Goal: Task Accomplishment & Management: Use online tool/utility

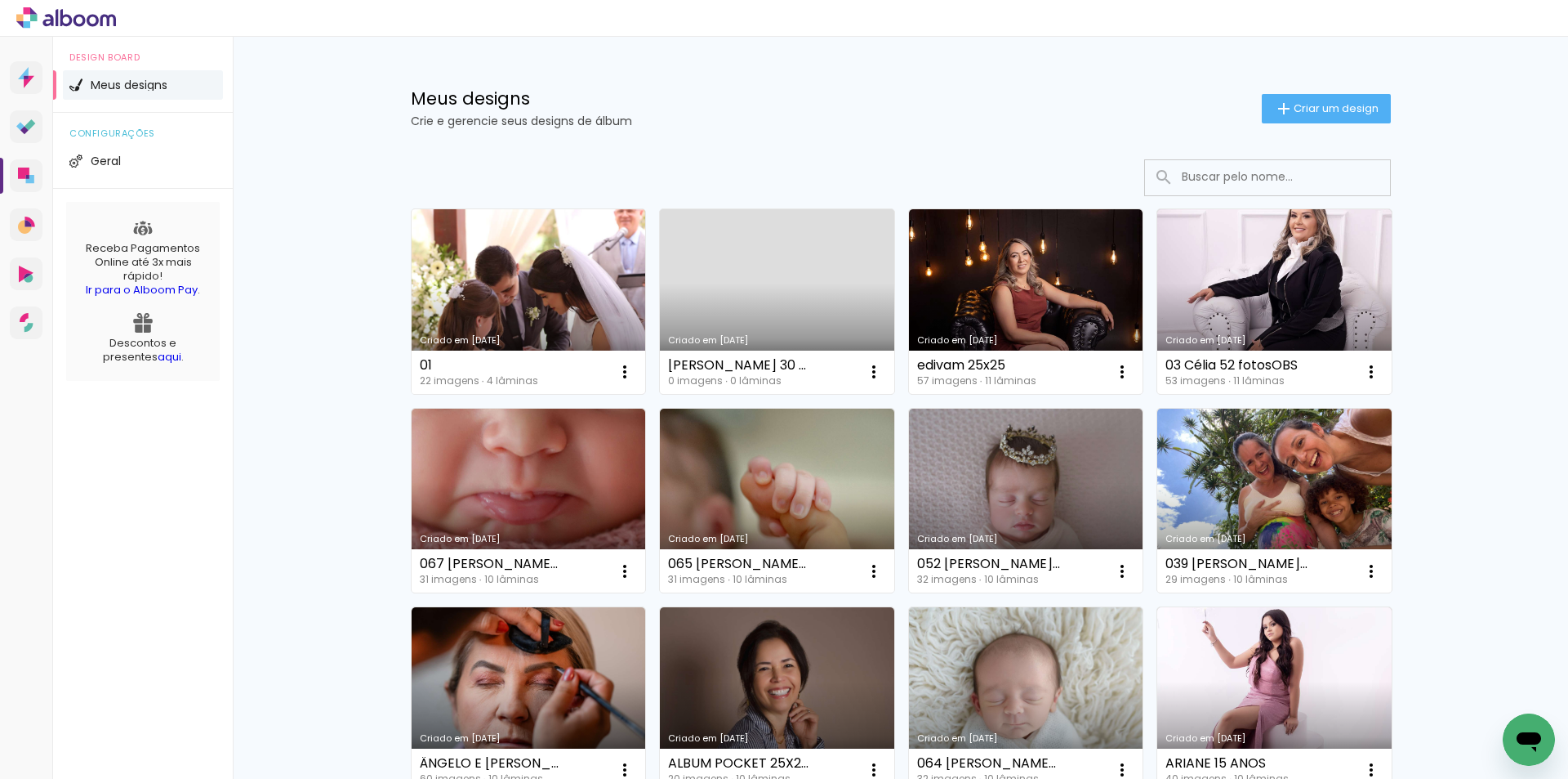
drag, startPoint x: 526, startPoint y: 298, endPoint x: 526, endPoint y: 336, distance: 38.0
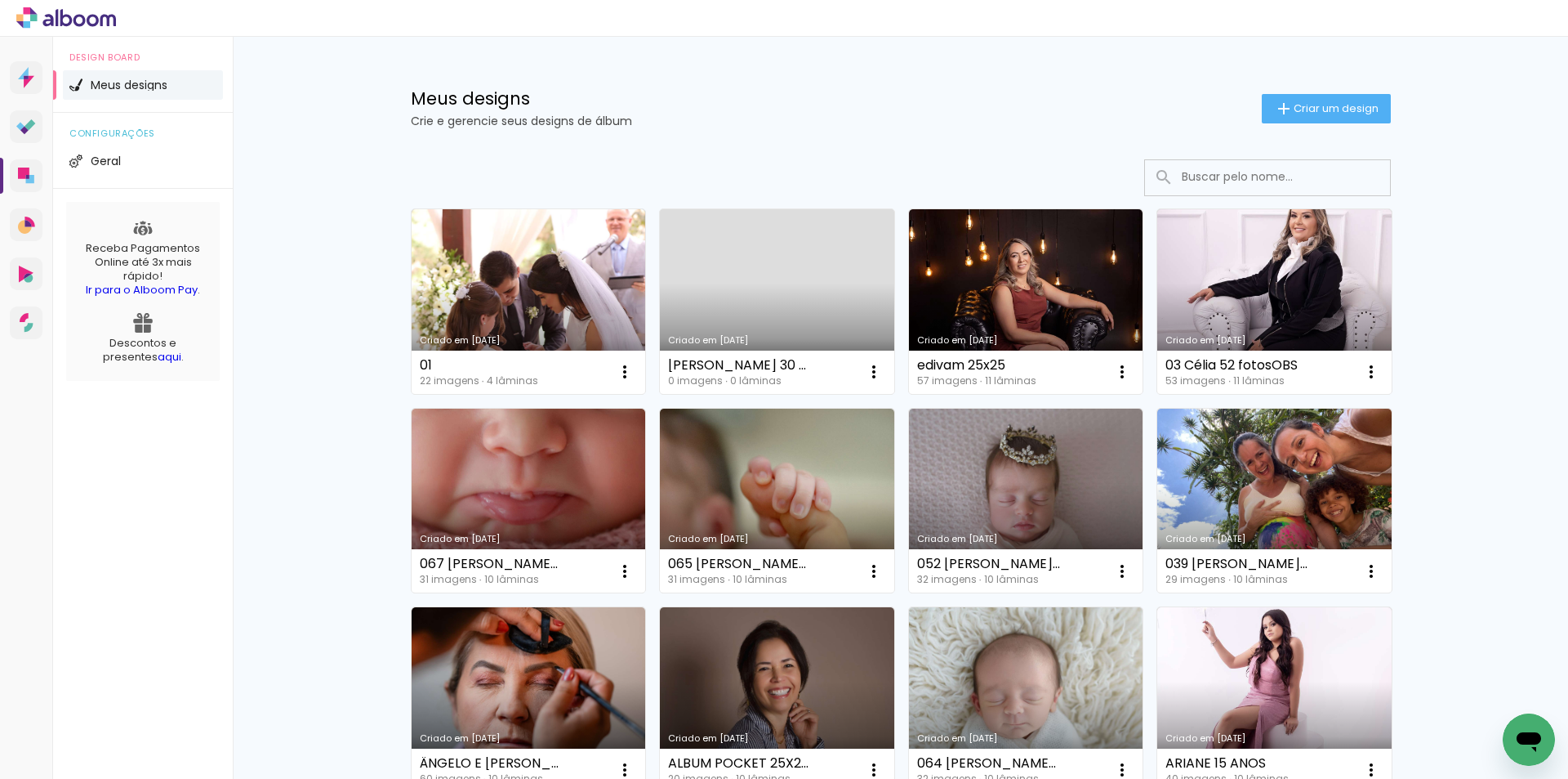
click at [526, 299] on link "Criado em [DATE]" at bounding box center [529, 301] width 234 height 185
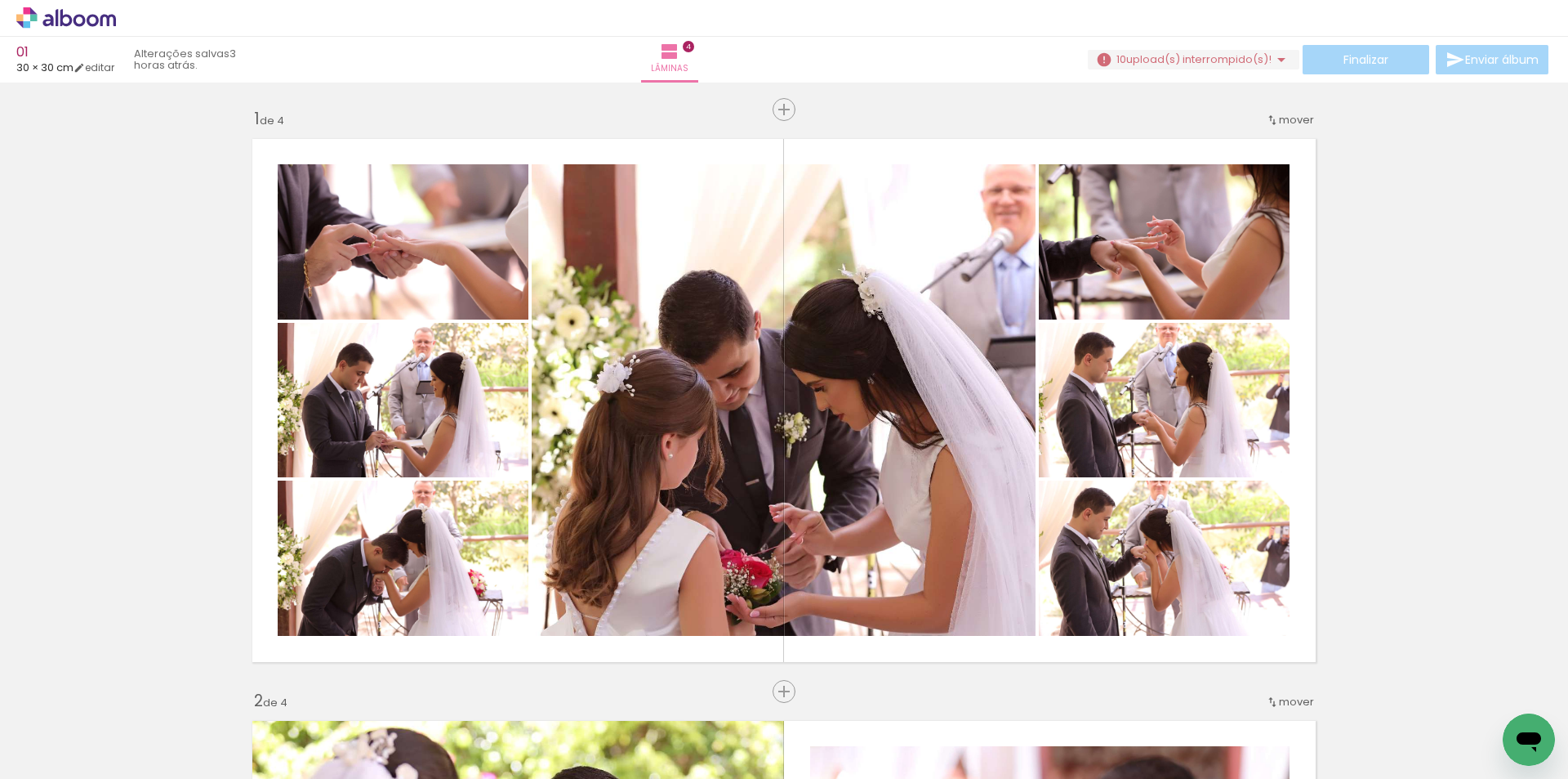
click at [50, 763] on span "Adicionar Fotos" at bounding box center [58, 757] width 49 height 18
click at [0, 0] on input "file" at bounding box center [0, 0] width 0 height 0
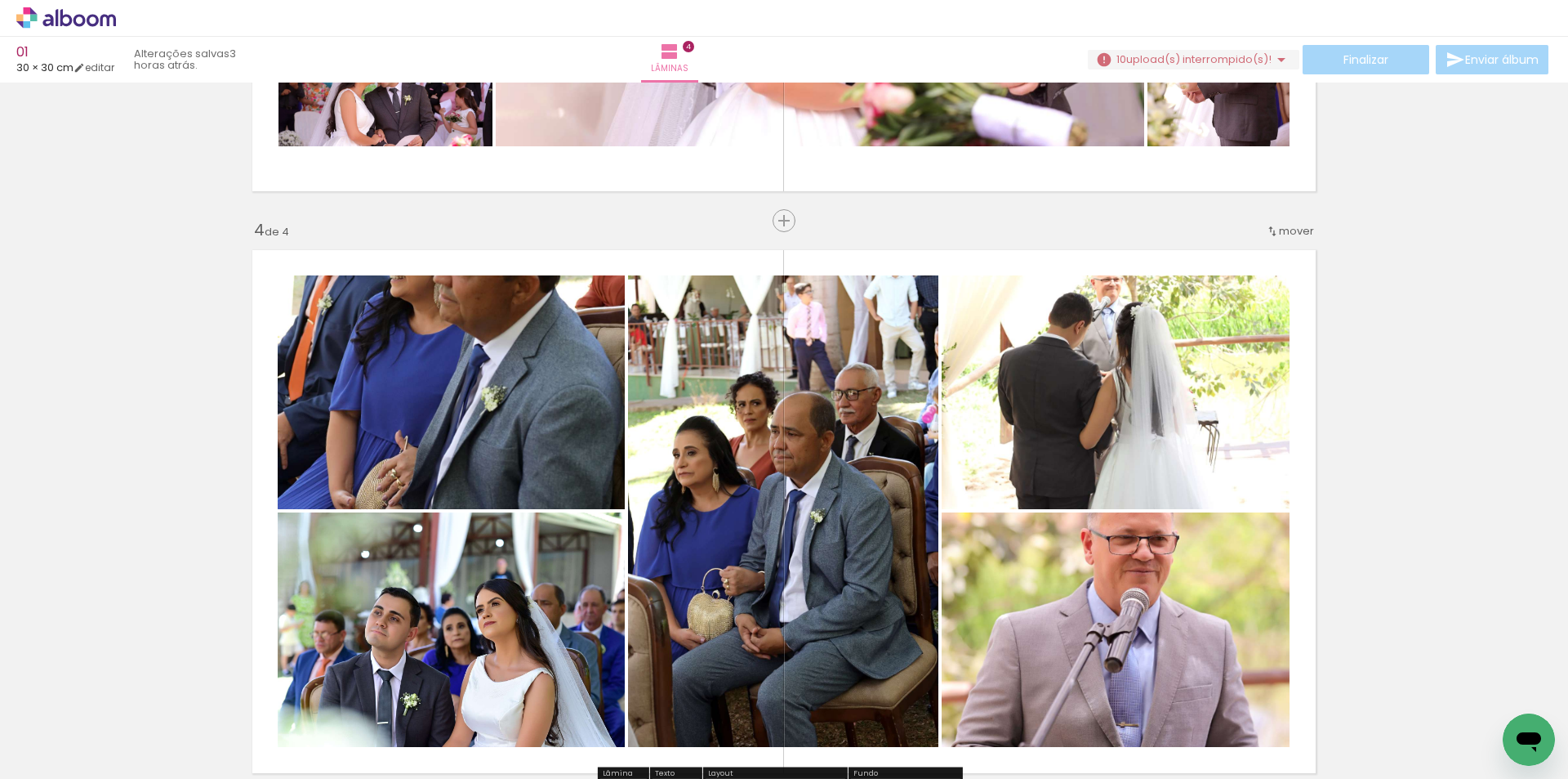
scroll to position [1717, 0]
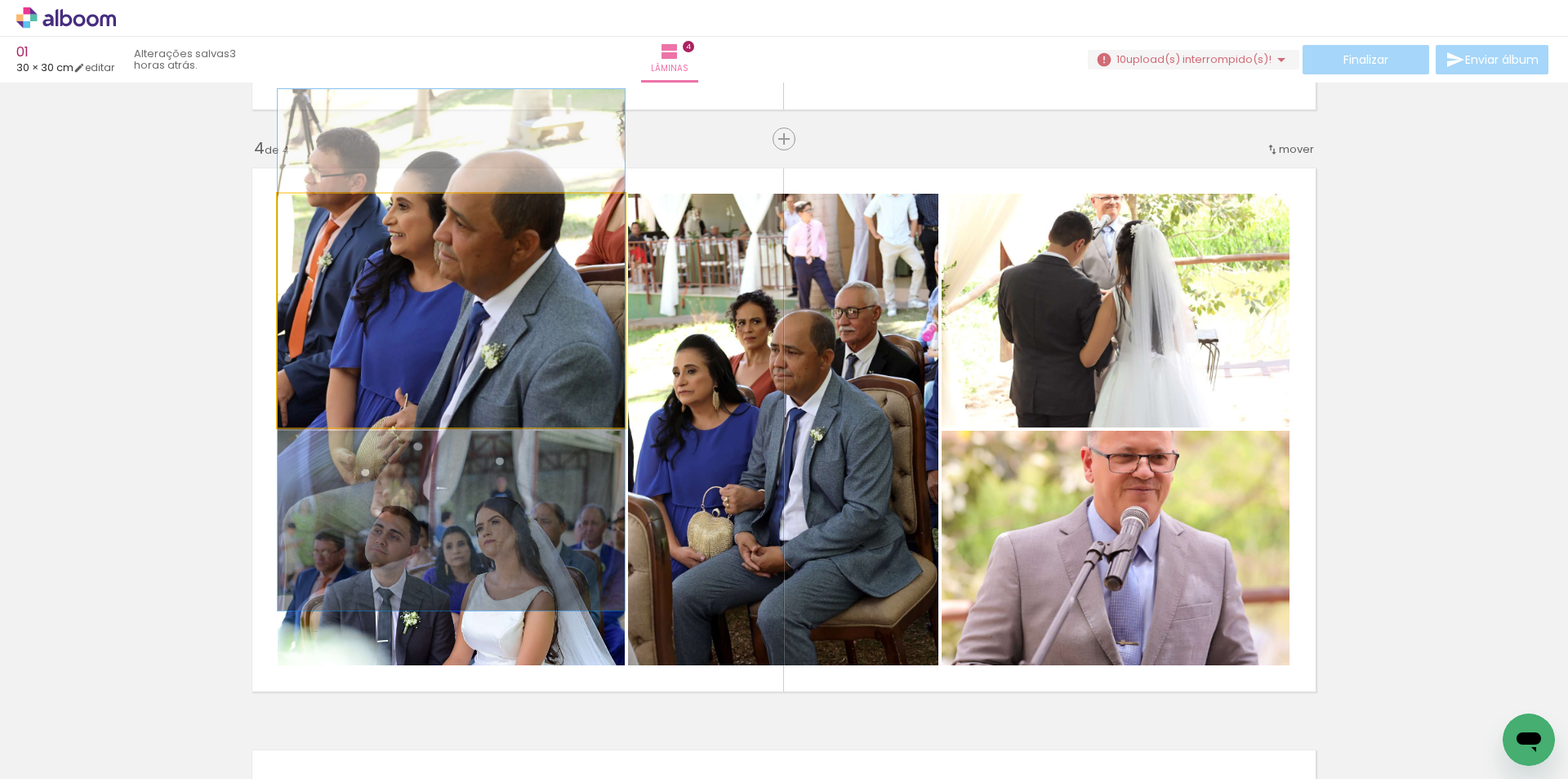
drag, startPoint x: 563, startPoint y: 351, endPoint x: 547, endPoint y: 390, distance: 42.2
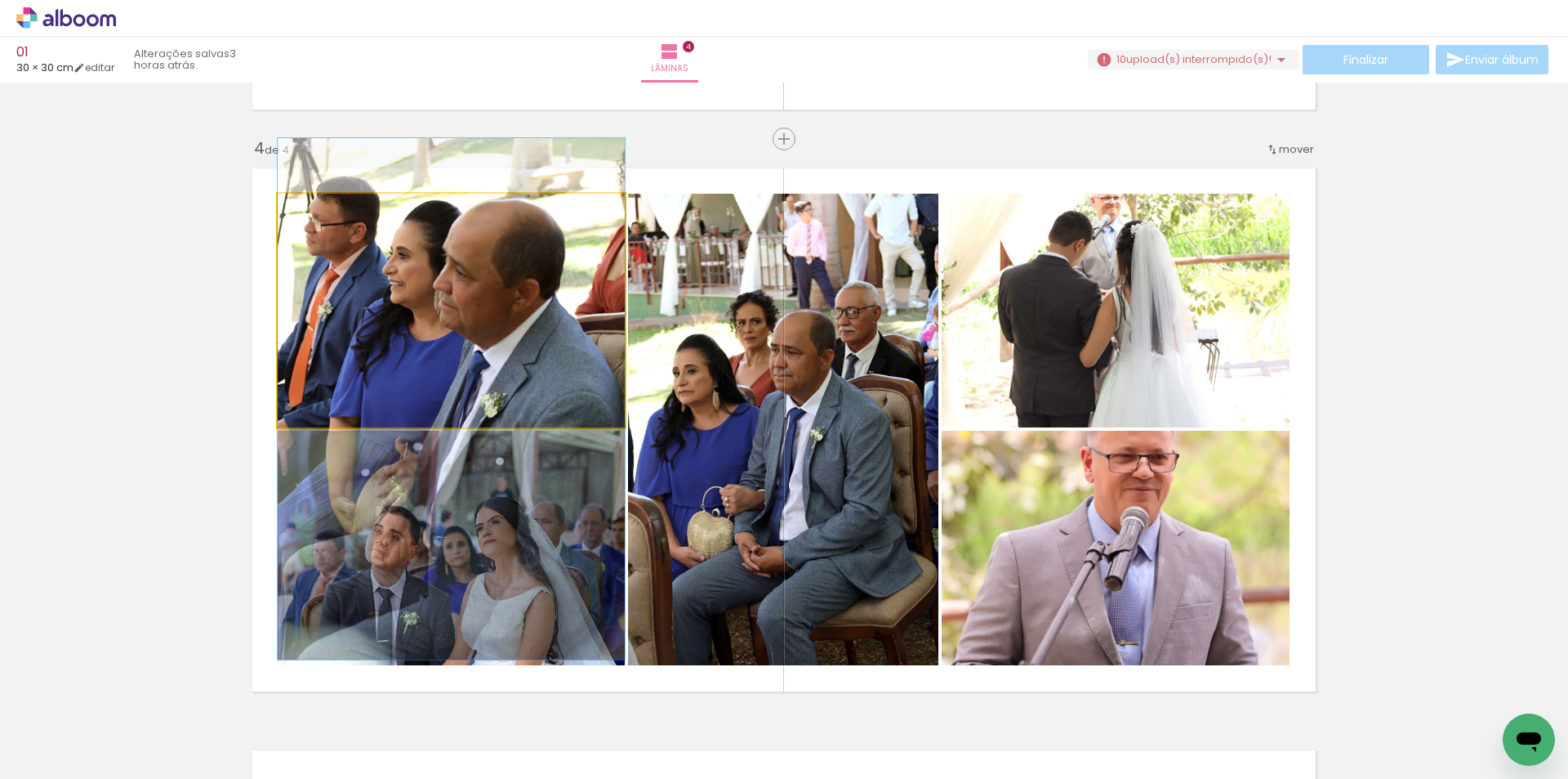
drag, startPoint x: 550, startPoint y: 293, endPoint x: 550, endPoint y: 342, distance: 49.0
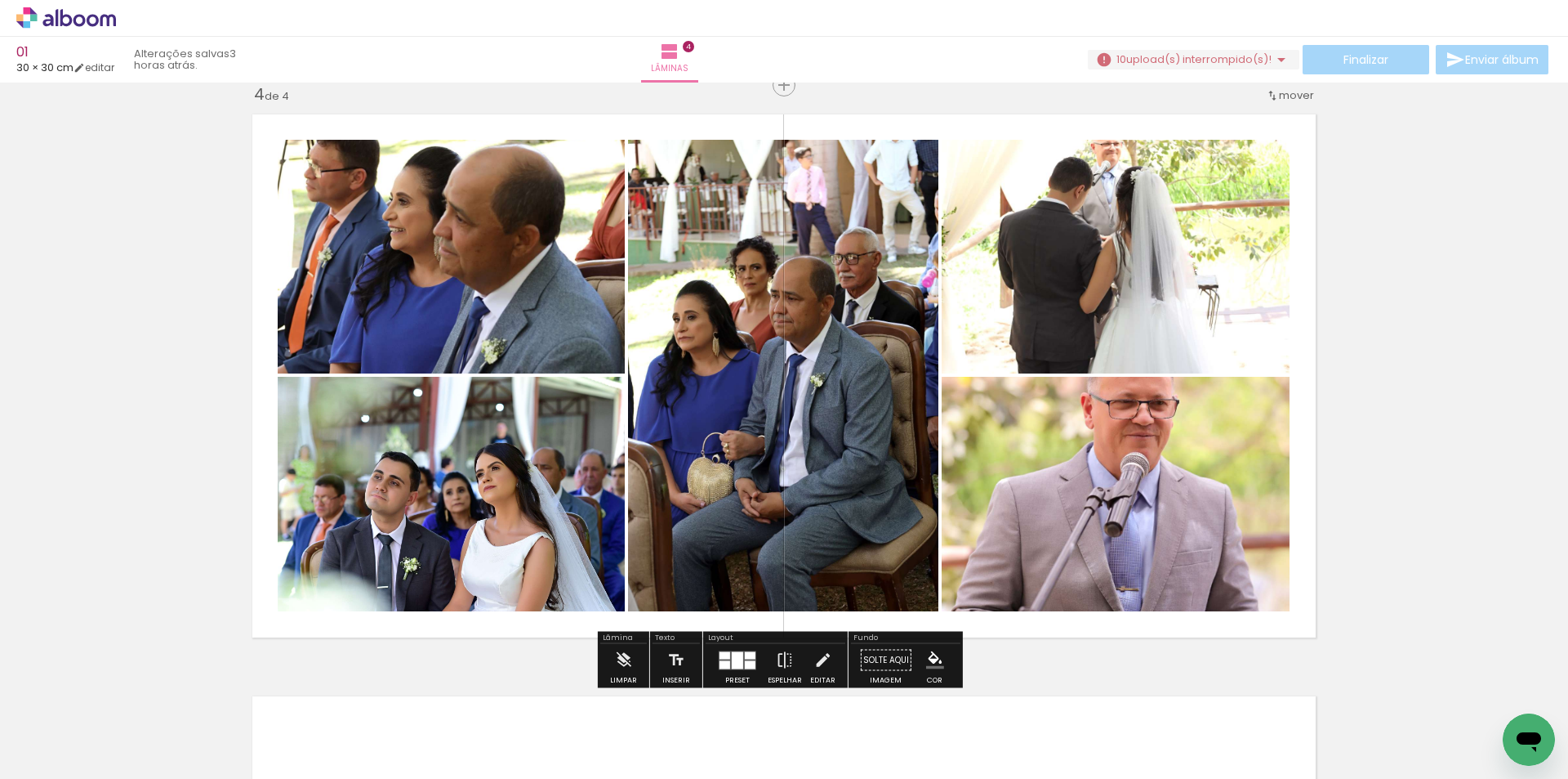
scroll to position [1798, 0]
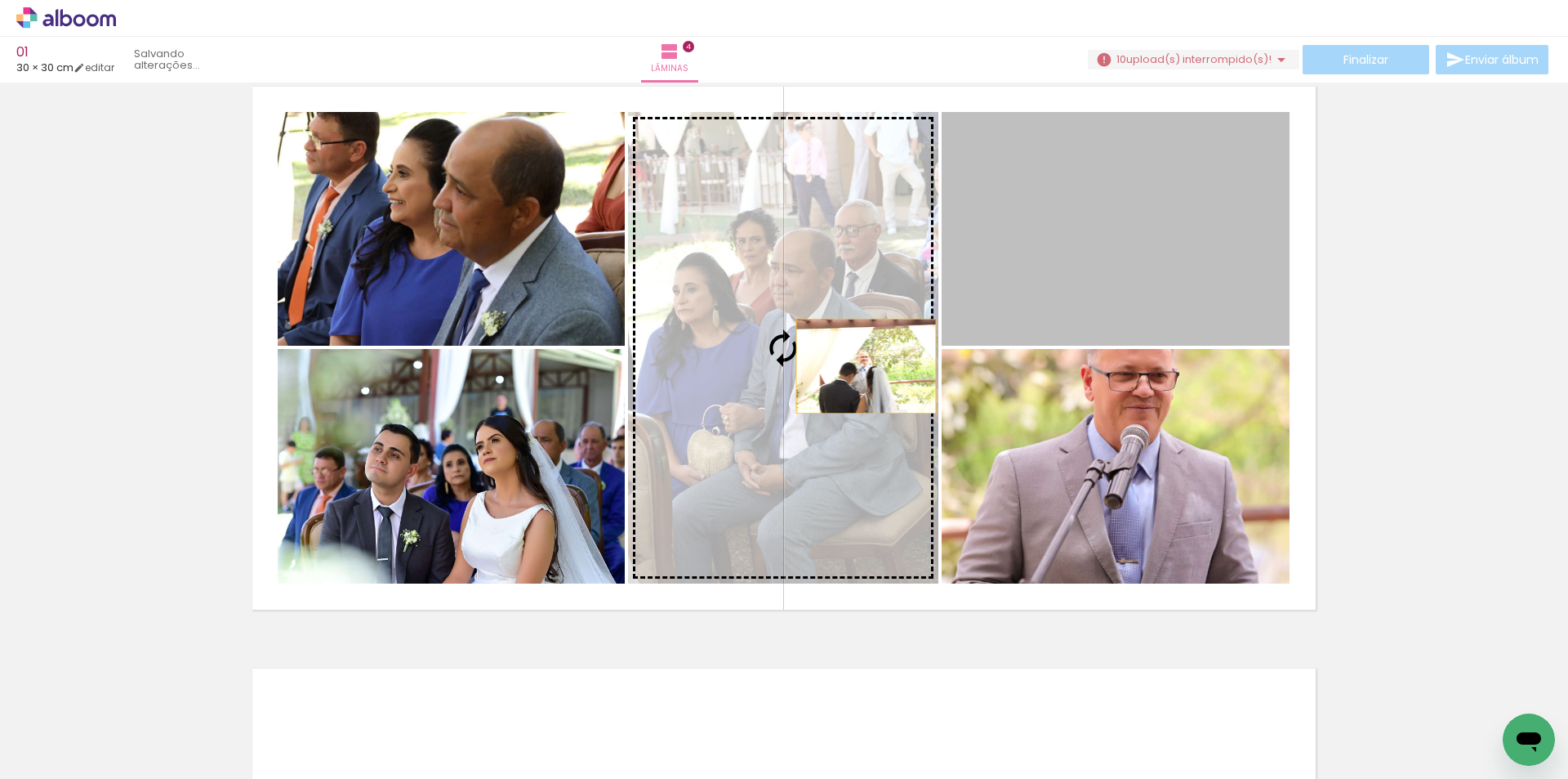
drag, startPoint x: 1119, startPoint y: 264, endPoint x: 861, endPoint y: 366, distance: 277.4
click at [0, 0] on slot at bounding box center [0, 0] width 0 height 0
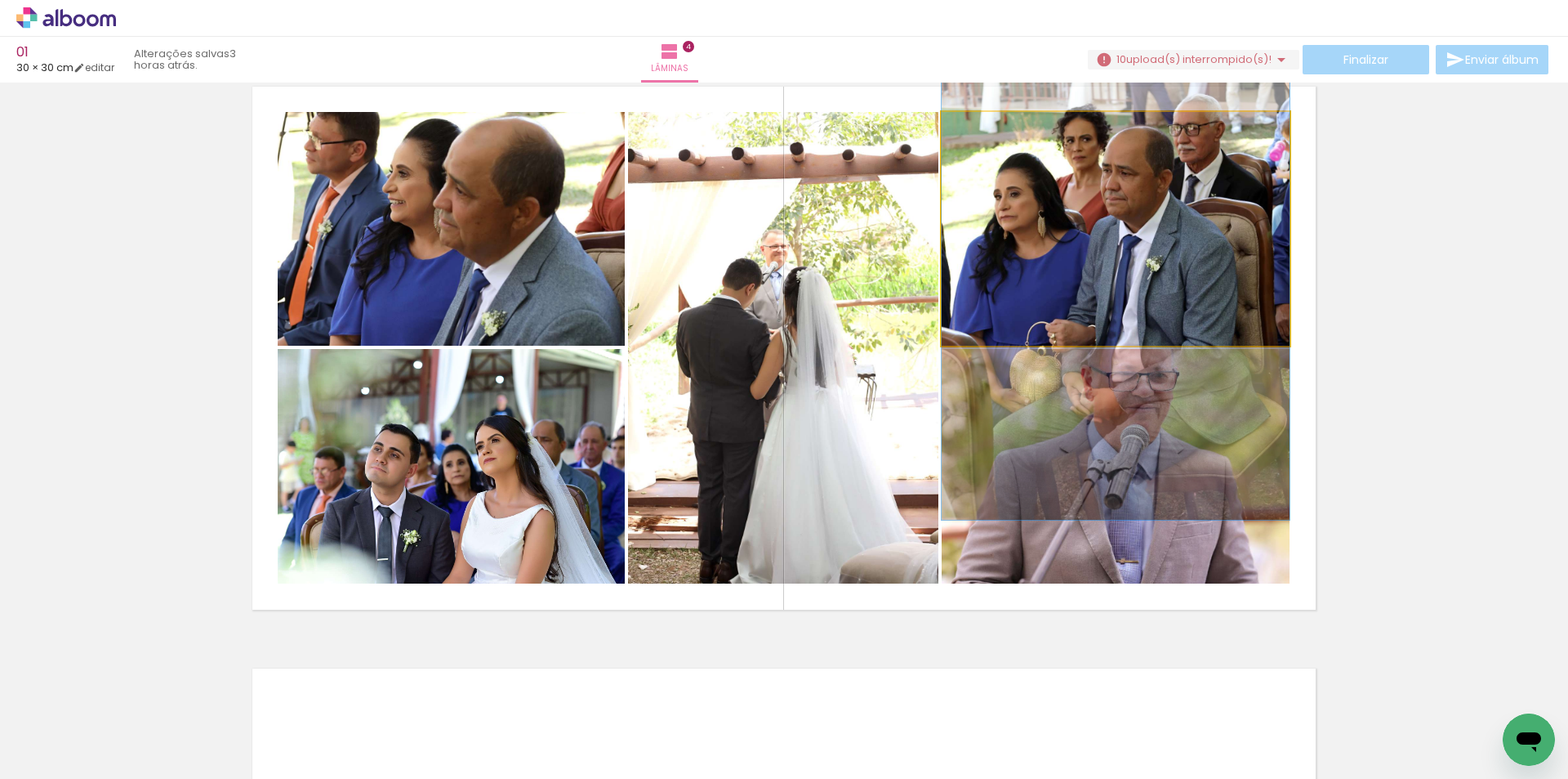
drag, startPoint x: 1132, startPoint y: 247, endPoint x: 1134, endPoint y: 278, distance: 31.1
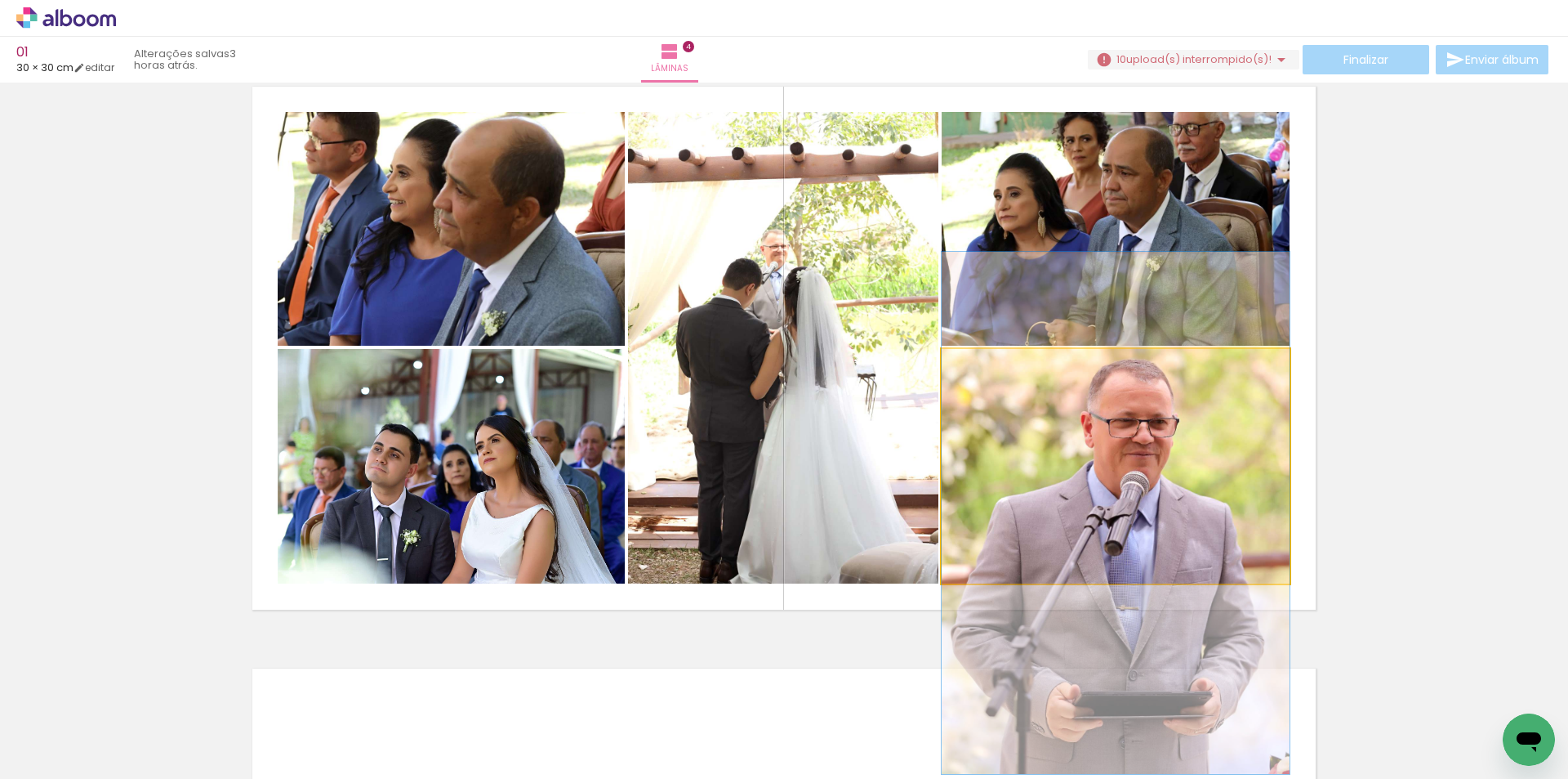
drag, startPoint x: 1161, startPoint y: 436, endPoint x: 1155, endPoint y: 483, distance: 47.4
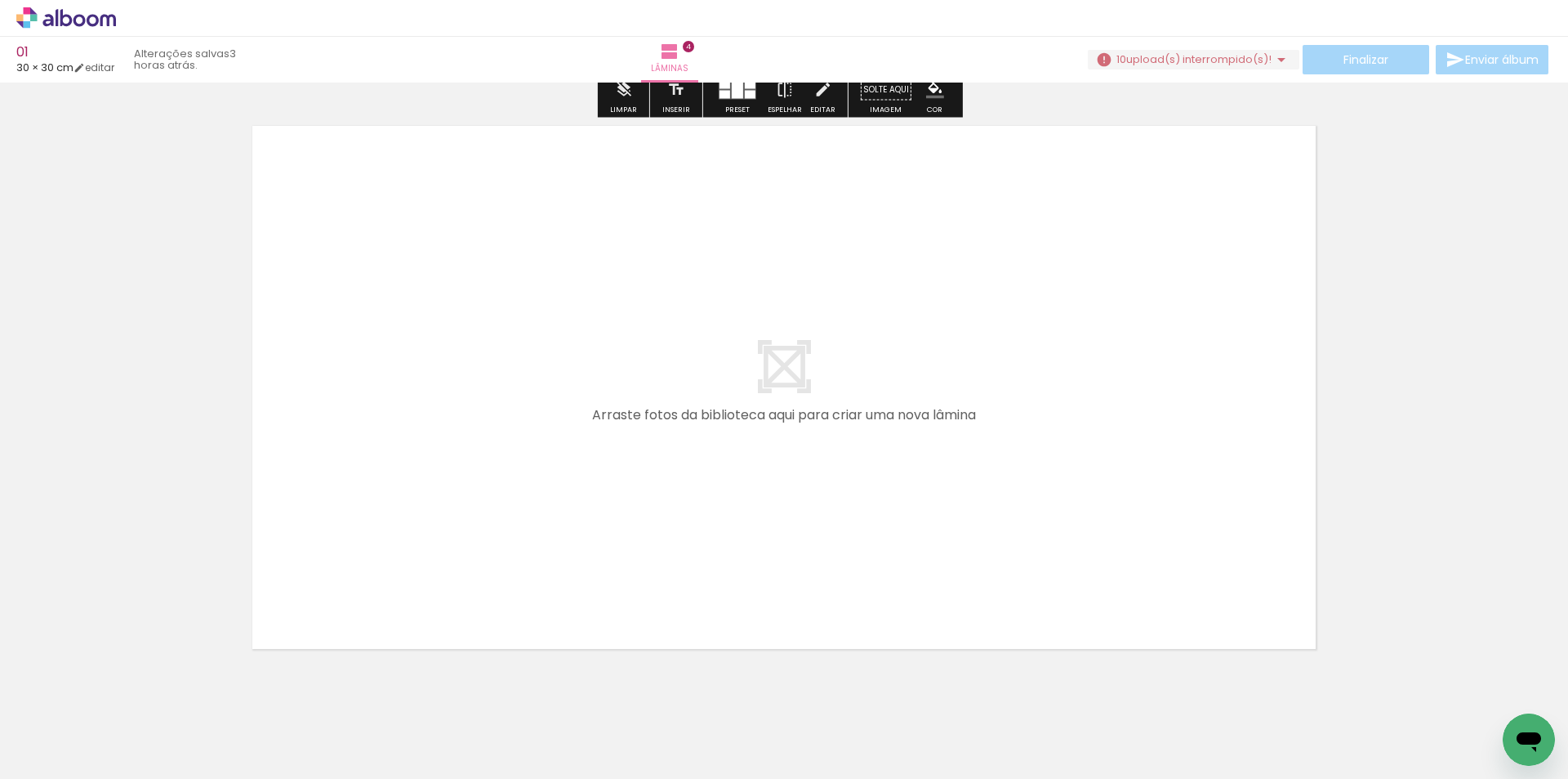
scroll to position [2379, 0]
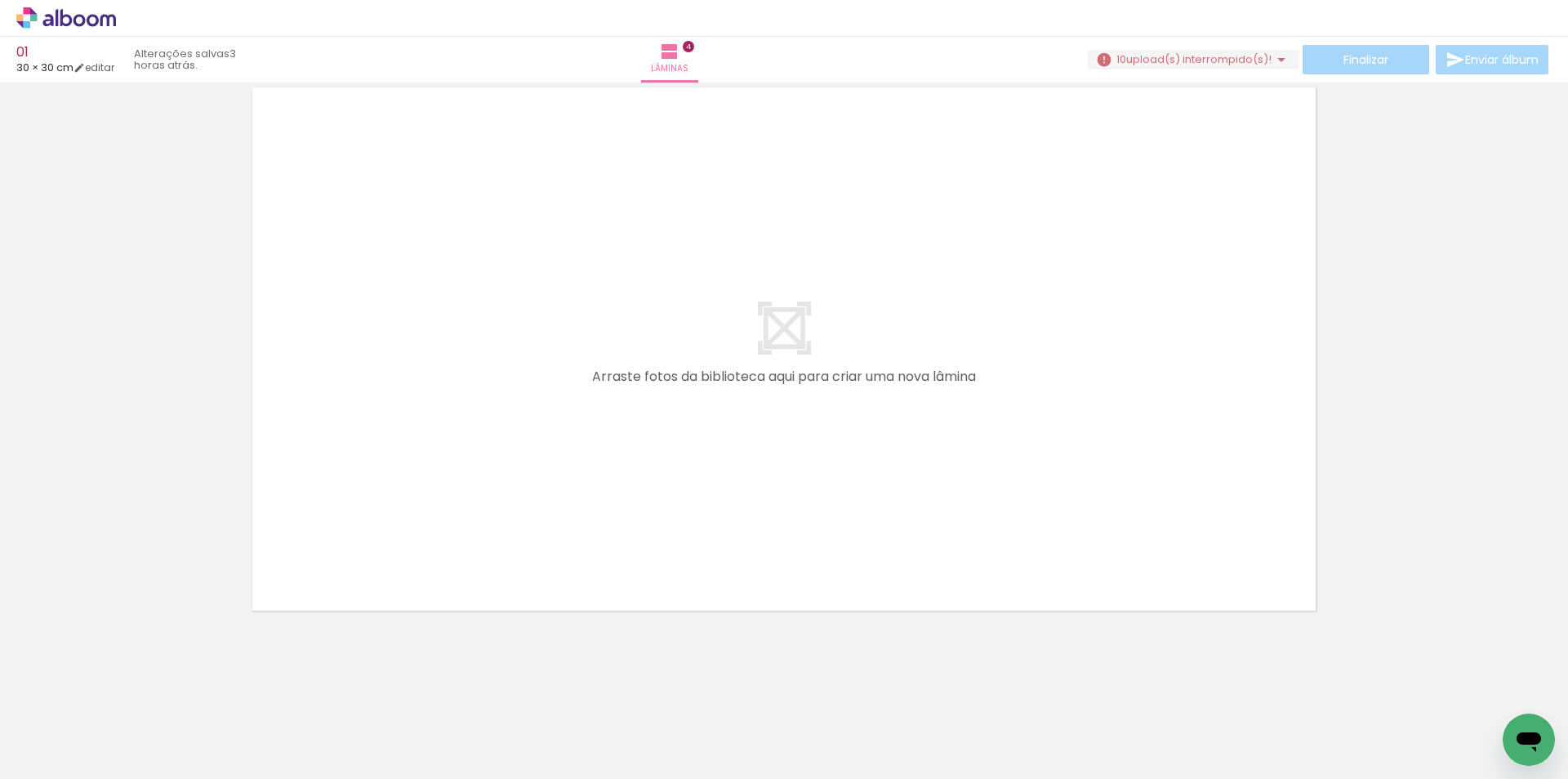
click at [61, 755] on span "Adicionar Fotos" at bounding box center [58, 757] width 49 height 18
click at [0, 0] on input "file" at bounding box center [0, 0] width 0 height 0
drag, startPoint x: 1065, startPoint y: 732, endPoint x: 1022, endPoint y: 660, distance: 83.9
click at [931, 443] on quentale-workspace at bounding box center [784, 390] width 1568 height 779
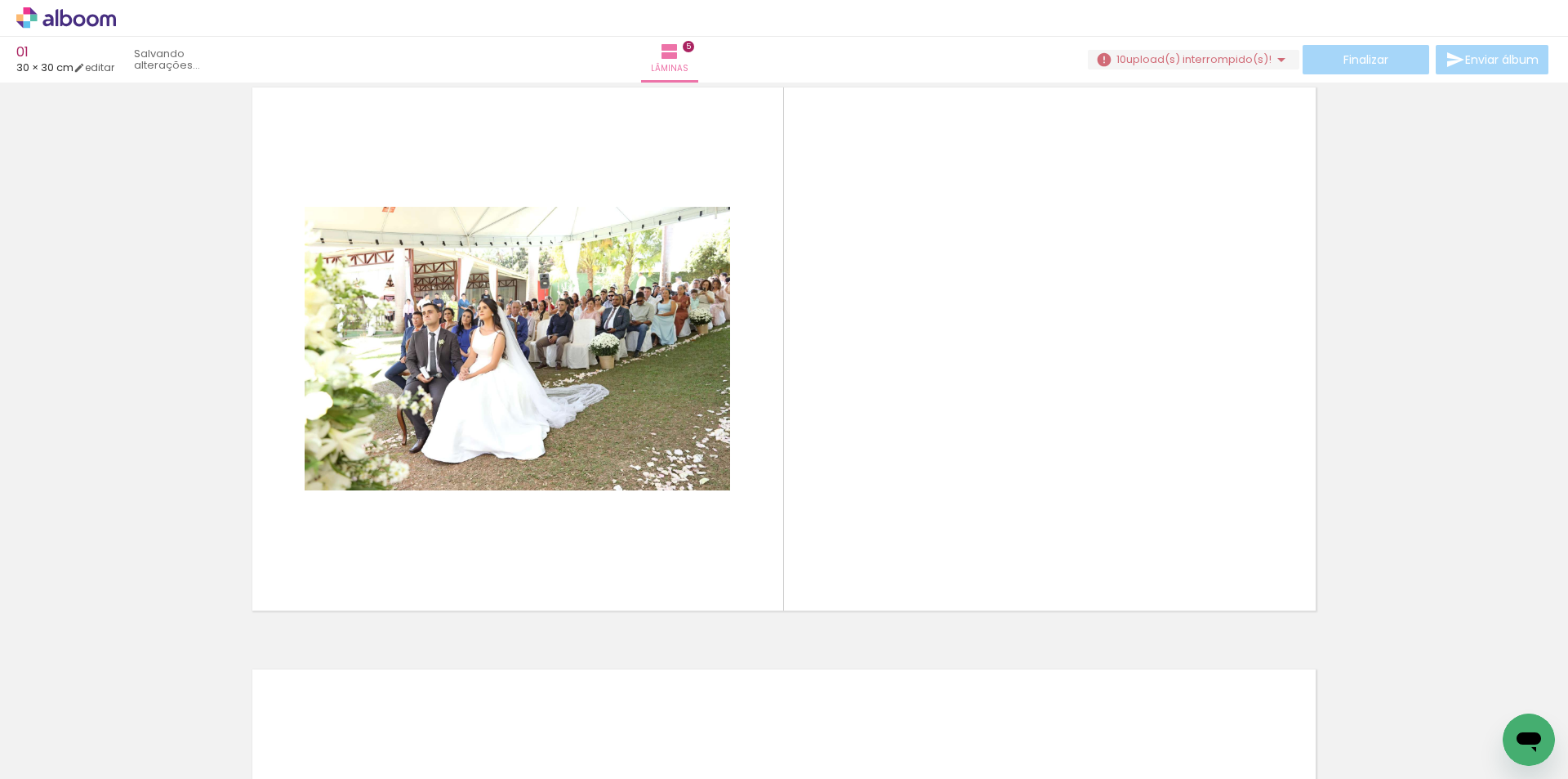
scroll to position [2349, 0]
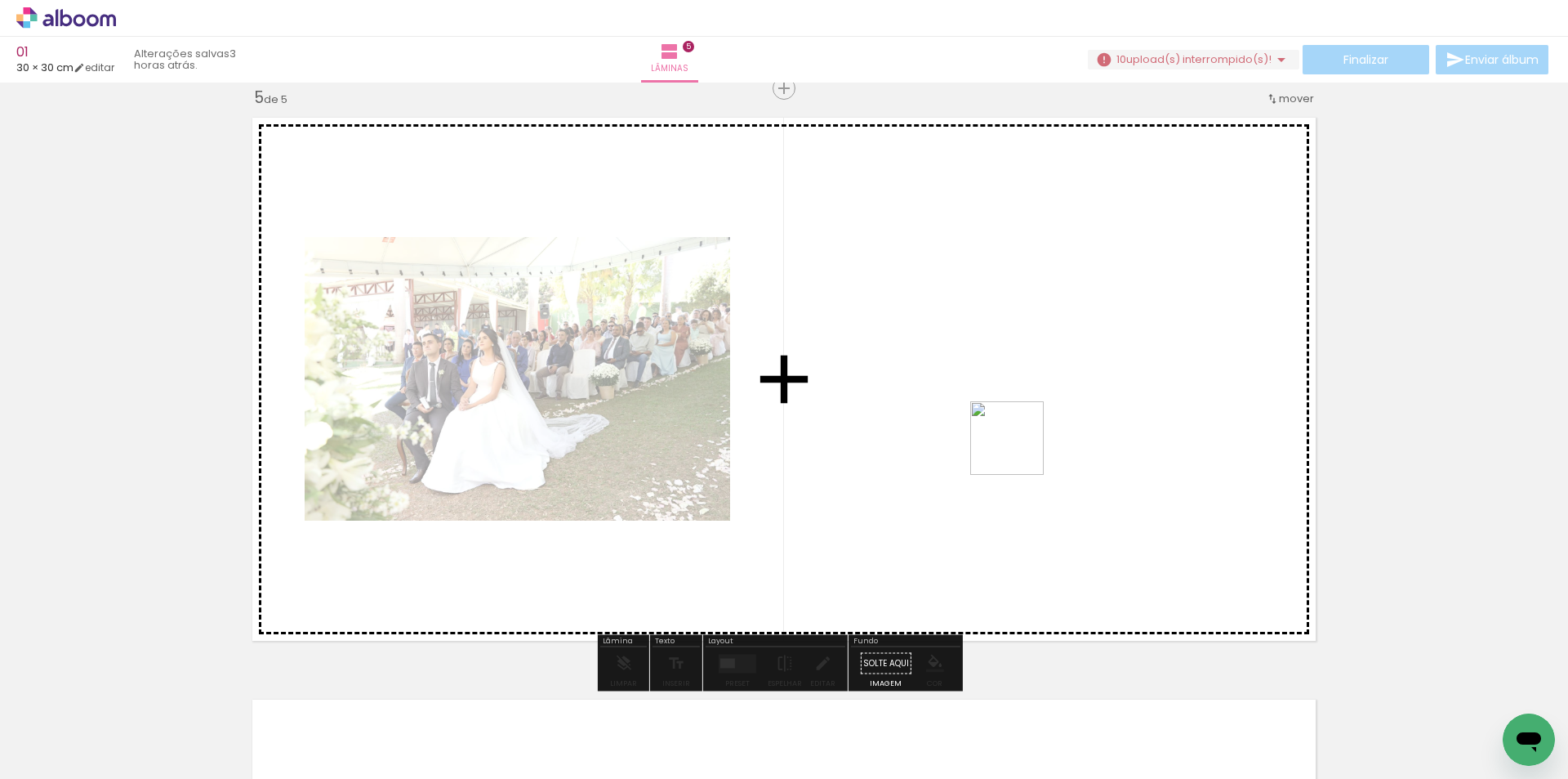
drag, startPoint x: 1135, startPoint y: 726, endPoint x: 1152, endPoint y: 699, distance: 31.9
click at [1018, 446] on quentale-workspace at bounding box center [784, 390] width 1568 height 779
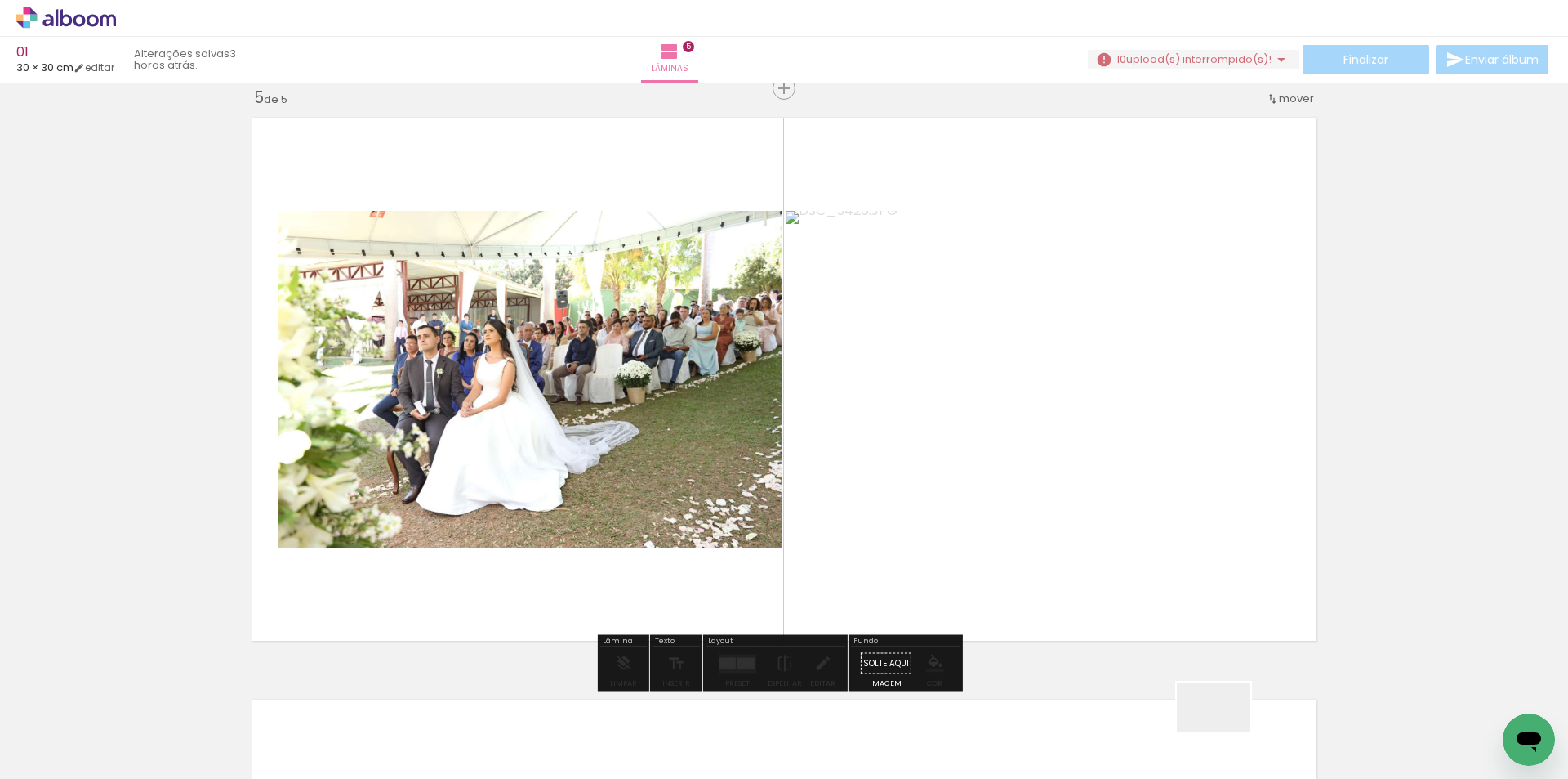
drag, startPoint x: 1226, startPoint y: 732, endPoint x: 1263, endPoint y: 643, distance: 96.4
click at [1074, 421] on quentale-workspace at bounding box center [784, 390] width 1568 height 779
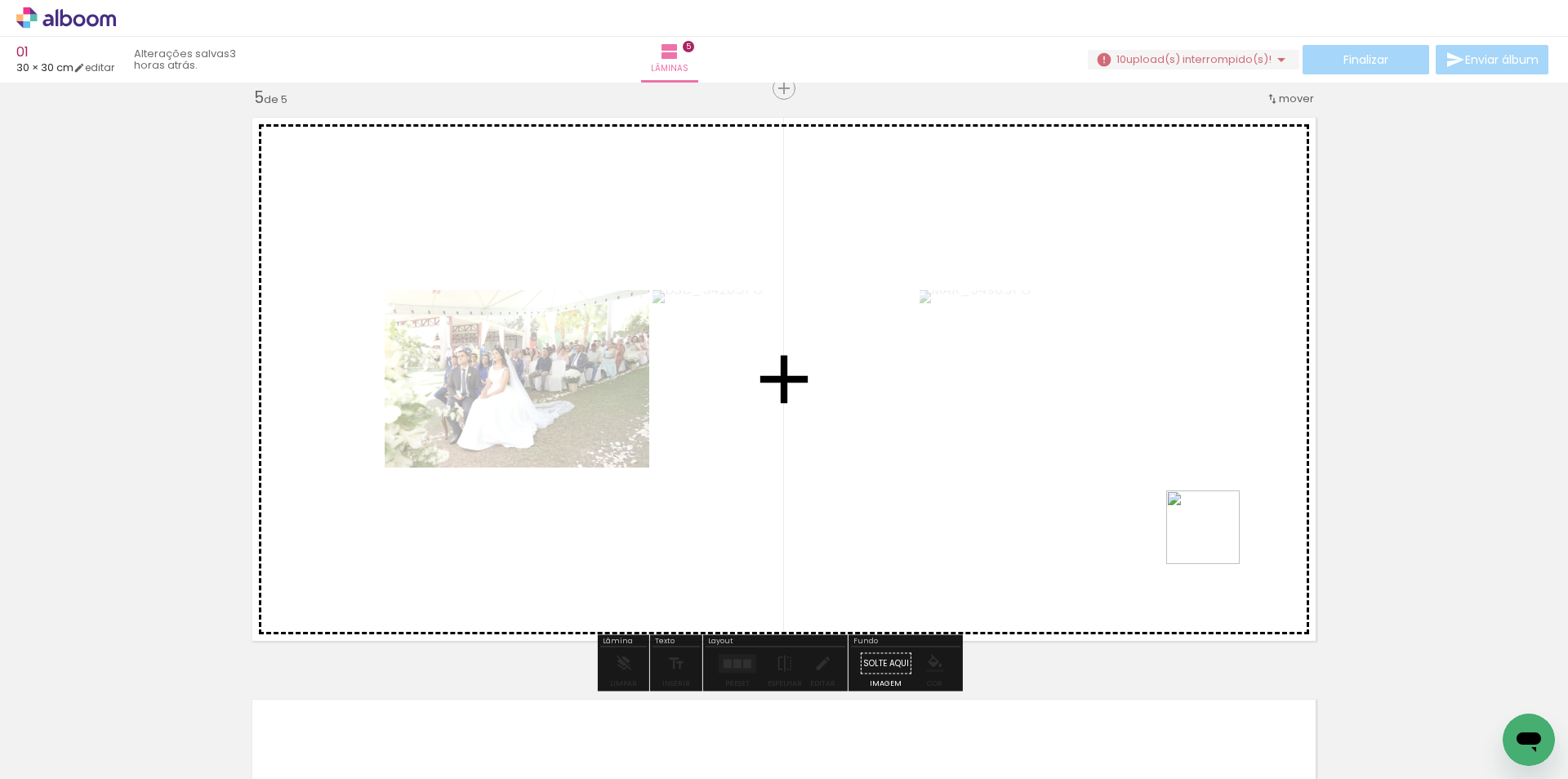
drag, startPoint x: 1326, startPoint y: 727, endPoint x: 1327, endPoint y: 670, distance: 57.0
click at [1143, 427] on quentale-workspace at bounding box center [784, 390] width 1568 height 779
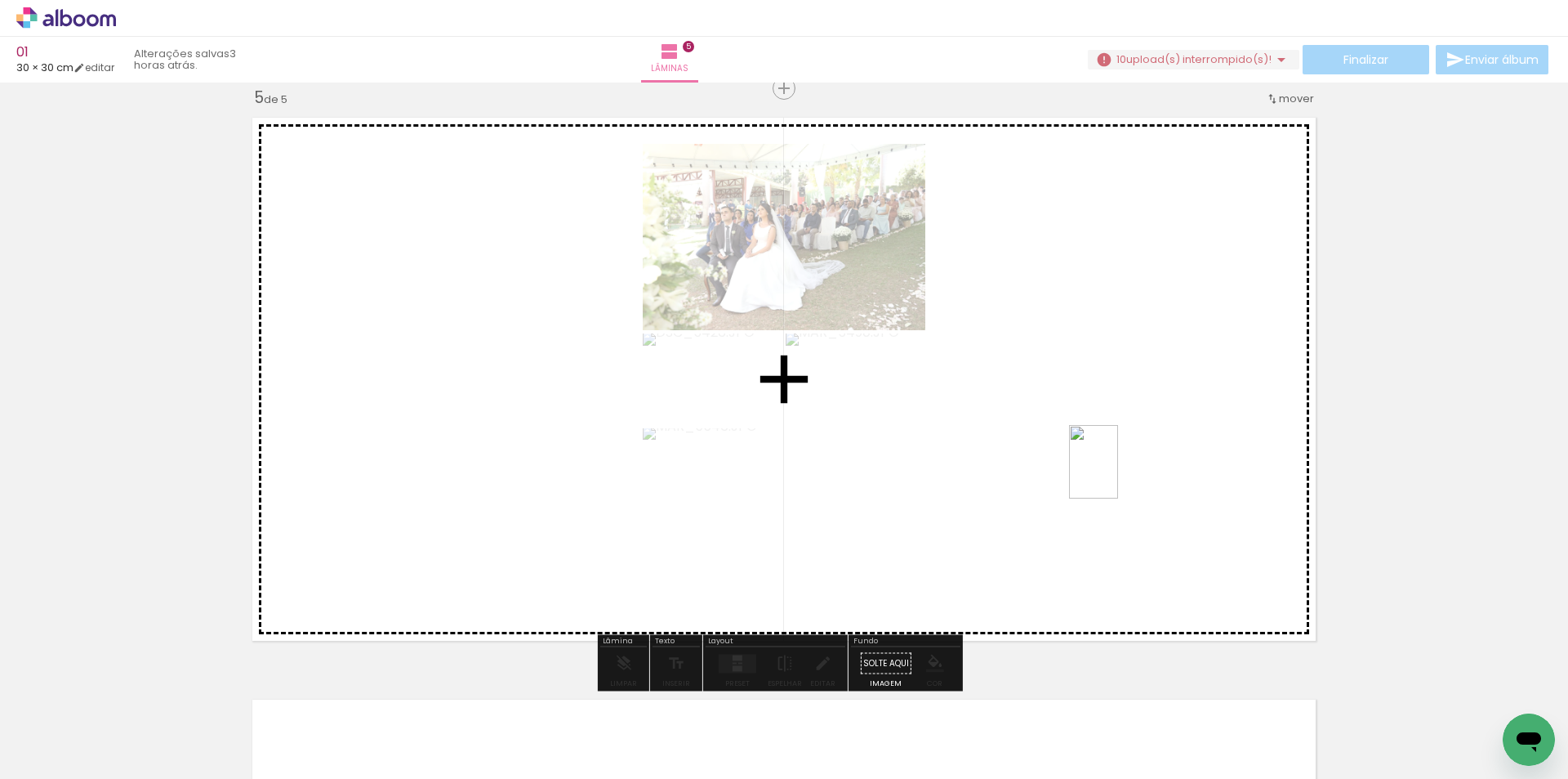
drag, startPoint x: 1415, startPoint y: 733, endPoint x: 1425, endPoint y: 682, distance: 52.0
click at [1117, 473] on quentale-workspace at bounding box center [784, 390] width 1568 height 779
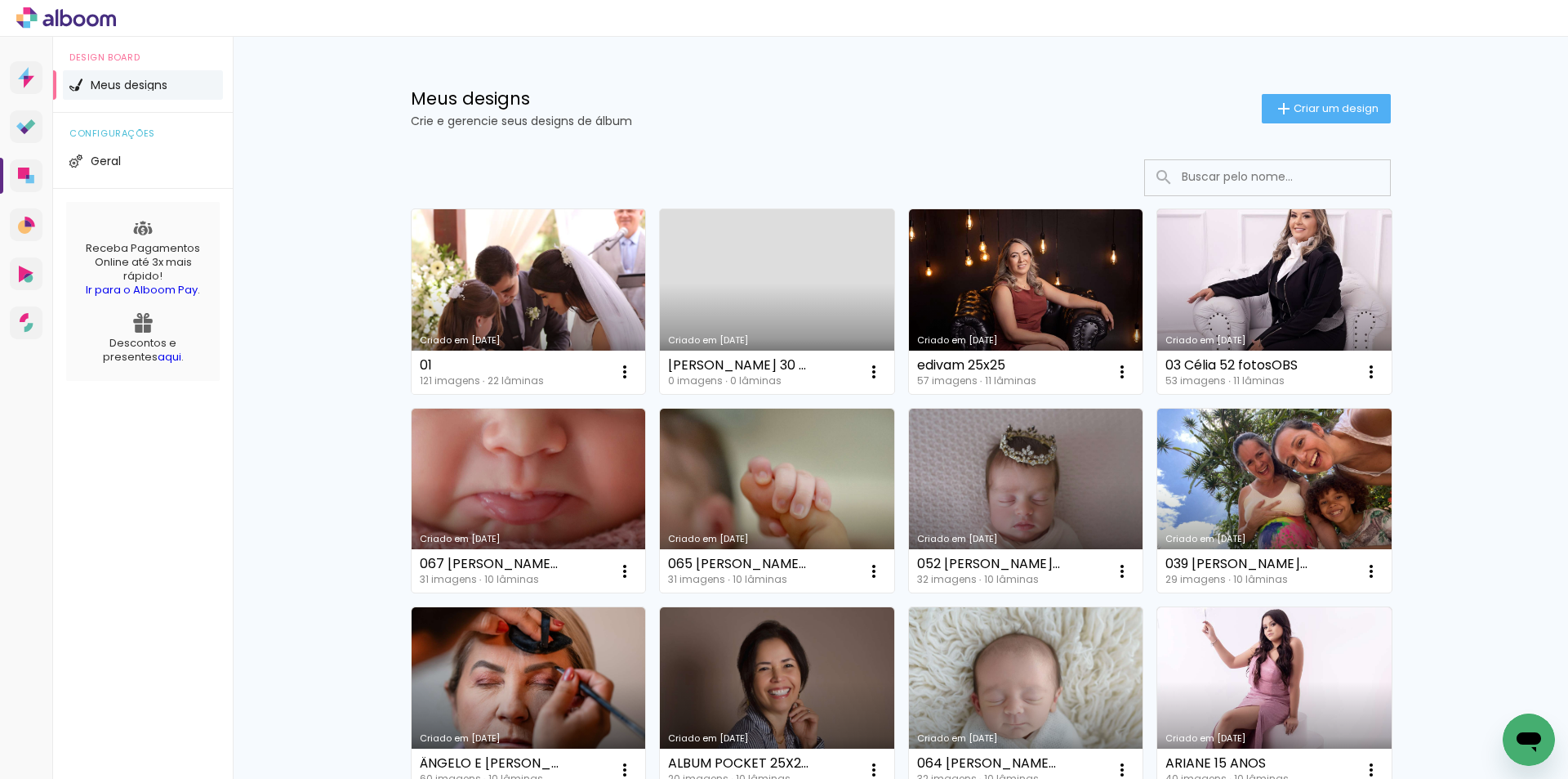
click at [546, 297] on link "Criado em [DATE]" at bounding box center [529, 301] width 234 height 185
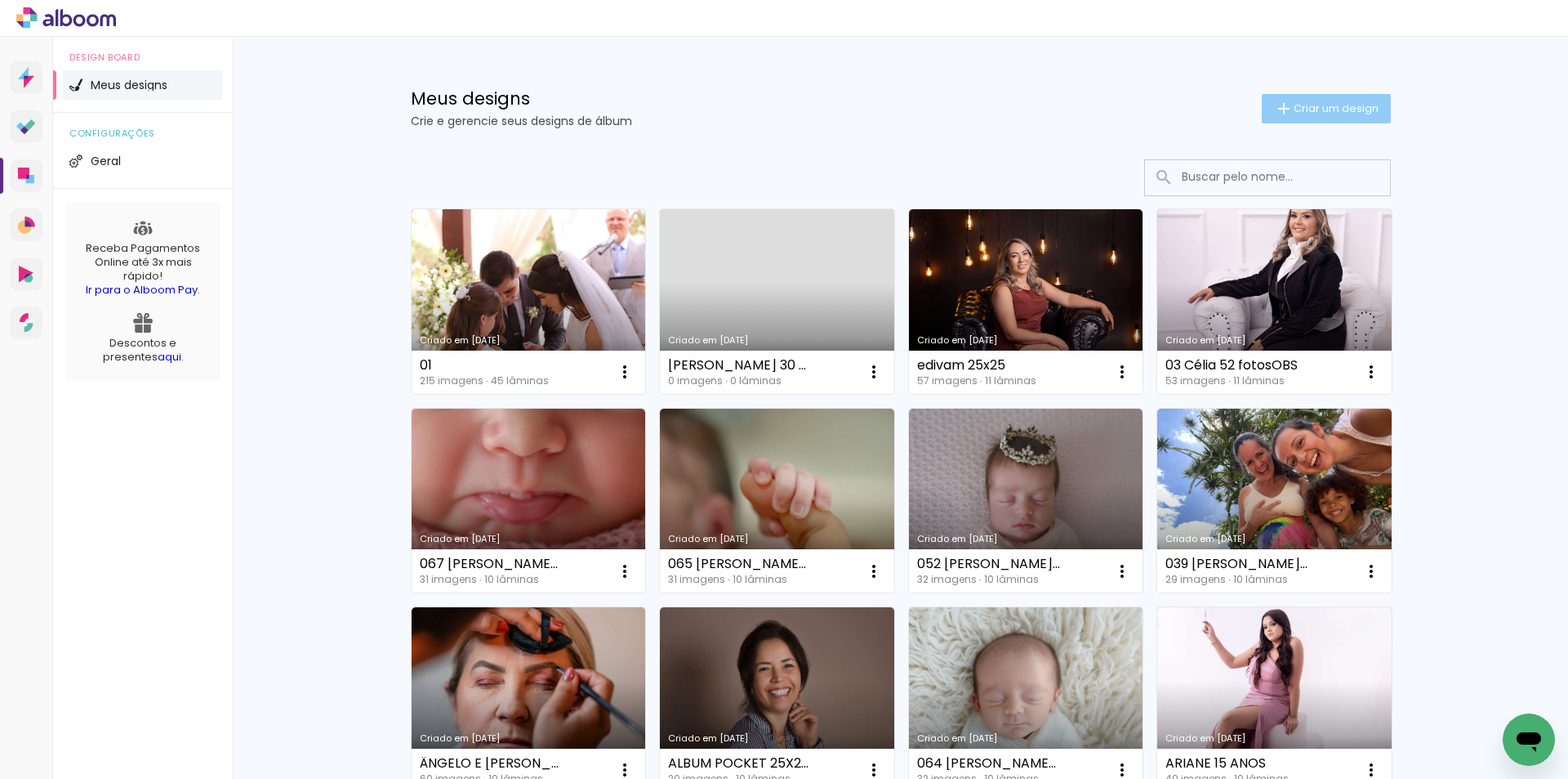
click at [1350, 106] on span "Criar um design" at bounding box center [1336, 109] width 85 height 11
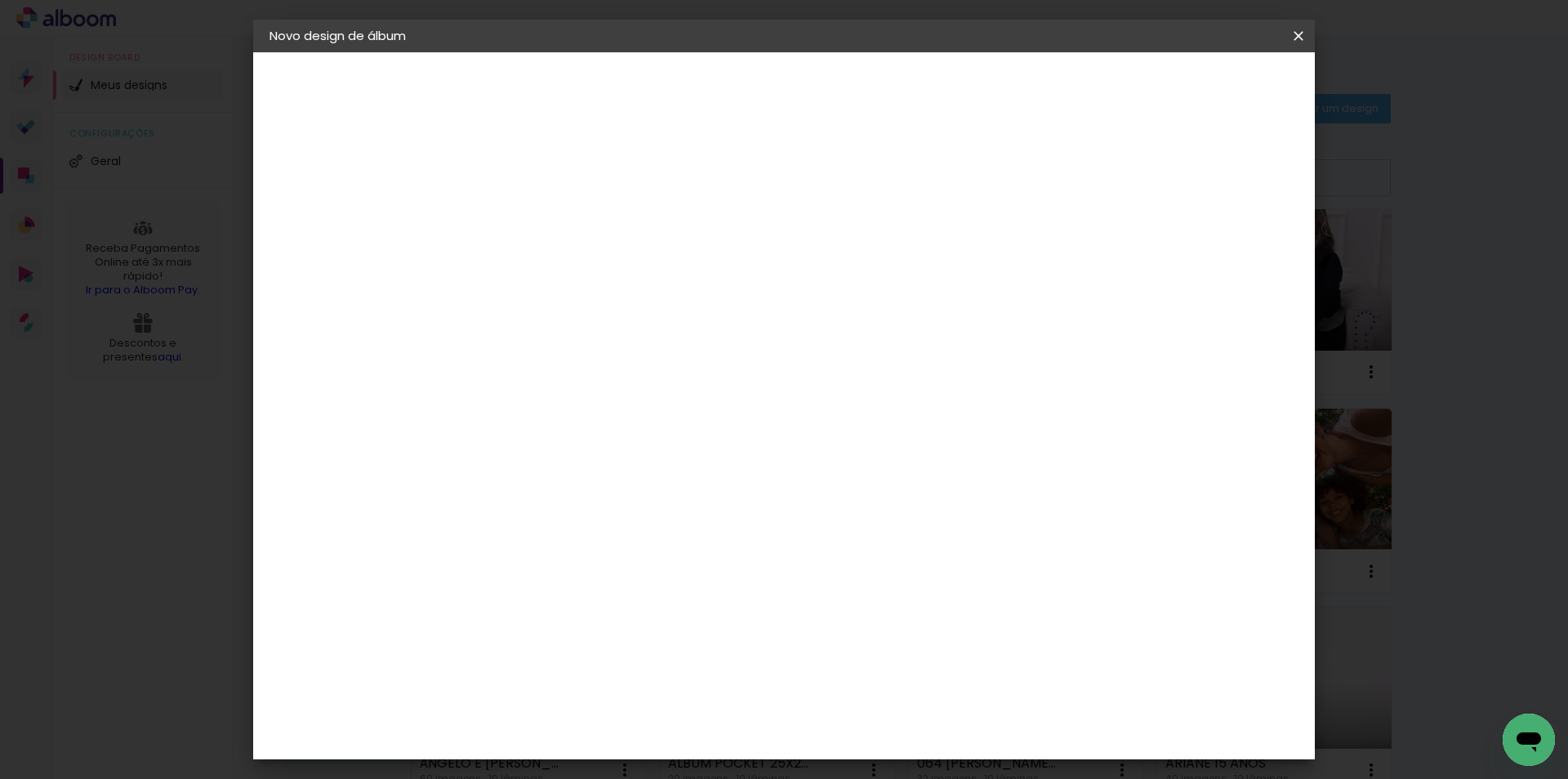
click at [537, 217] on input at bounding box center [537, 220] width 0 height 26
type input "vitoria 3 anos"
type paper-input "vitoria 3 anos"
click at [0, 0] on slot "Avançar" at bounding box center [0, 0] width 0 height 0
click at [843, 239] on paper-item "Tamanho Livre" at bounding box center [765, 248] width 157 height 36
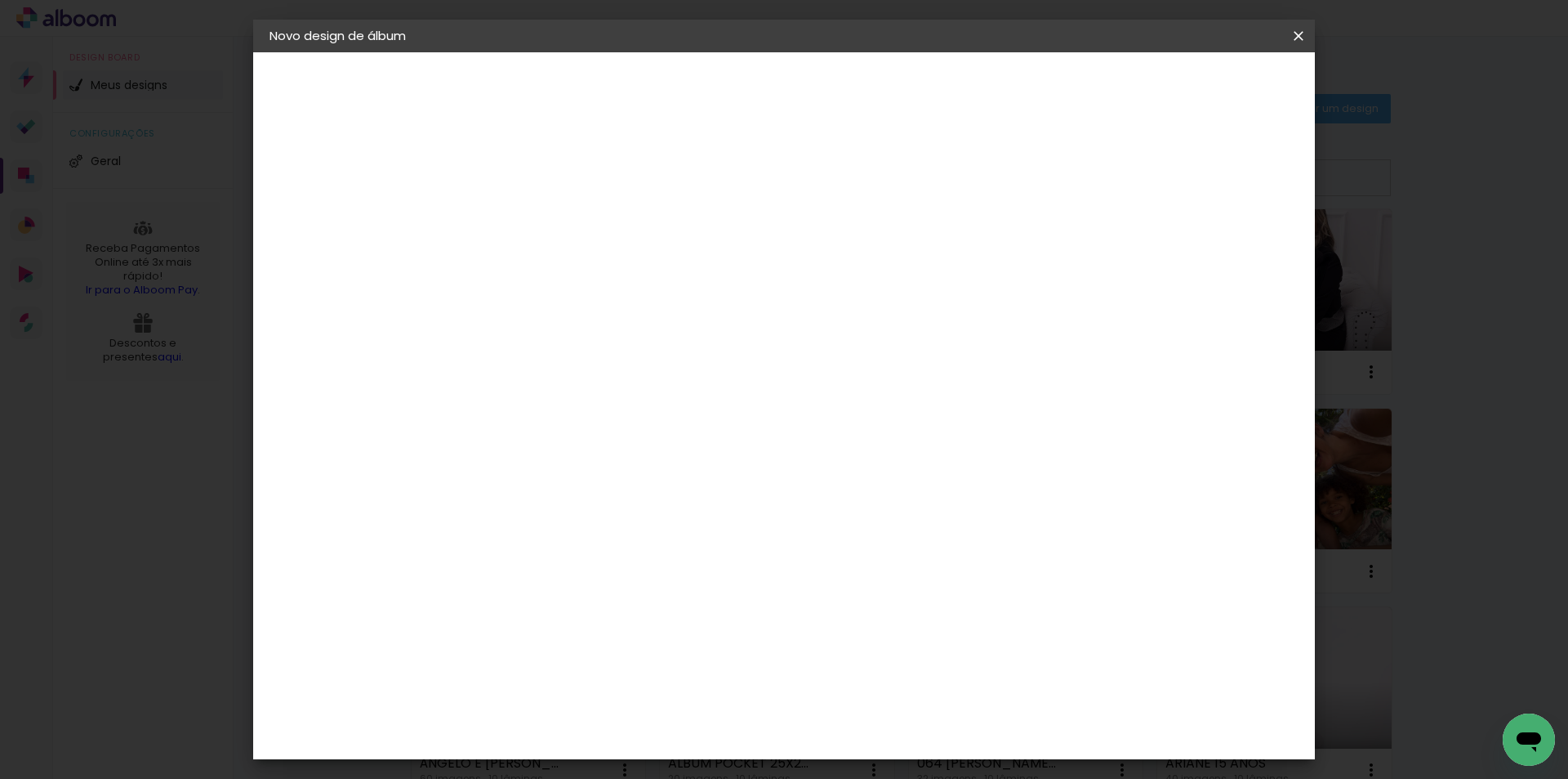
click at [0, 0] on slot "Avançar" at bounding box center [0, 0] width 0 height 0
drag, startPoint x: 892, startPoint y: 684, endPoint x: 861, endPoint y: 689, distance: 31.4
click at [861, 689] on input "60" at bounding box center [874, 681] width 43 height 25
type input "61"
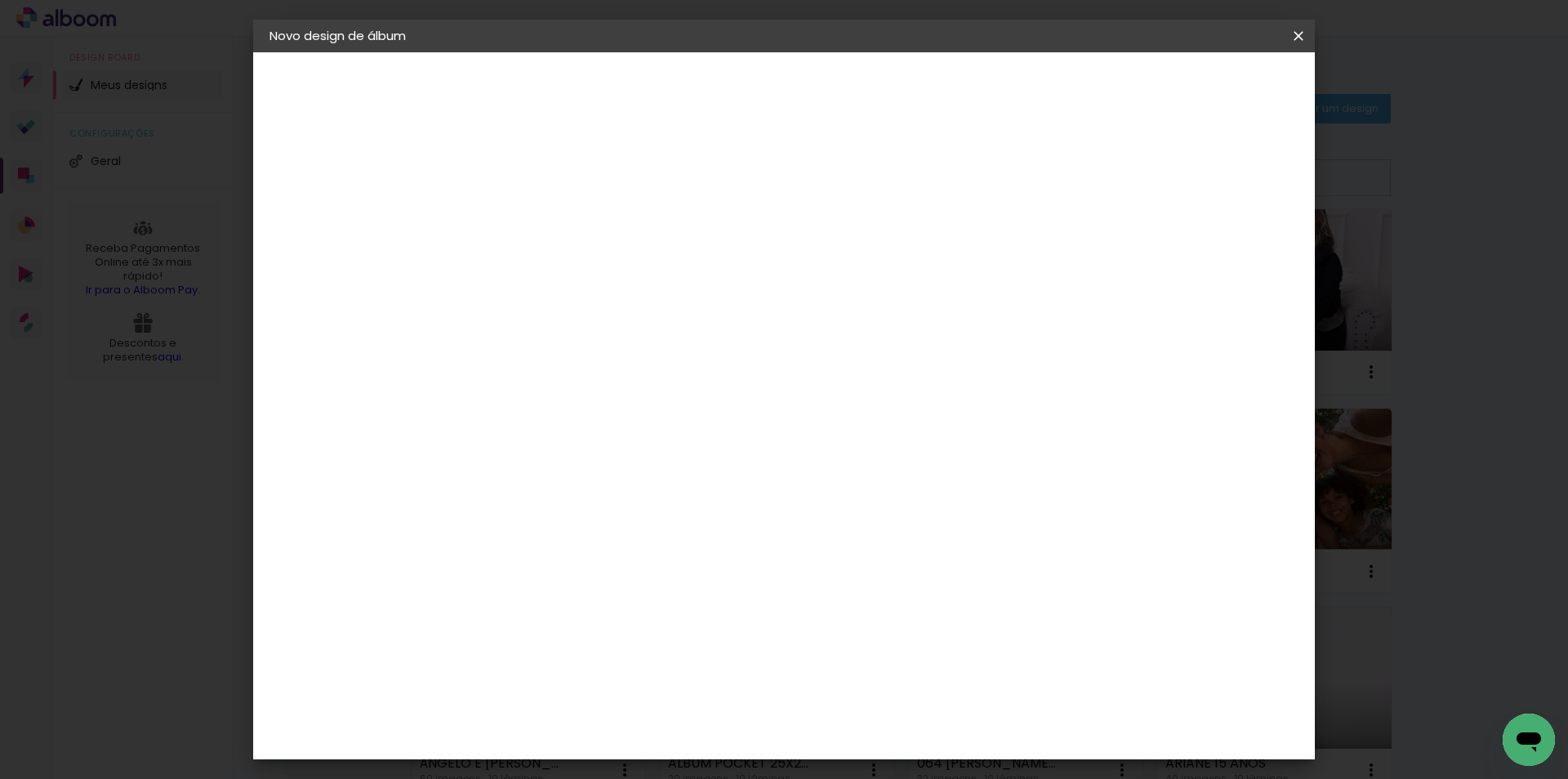
type paper-input "61"
click at [501, 462] on input "30" at bounding box center [485, 462] width 43 height 25
type input "30,5"
type paper-input "30,5"
click at [1197, 85] on span "Iniciar design" at bounding box center [1160, 87] width 75 height 12
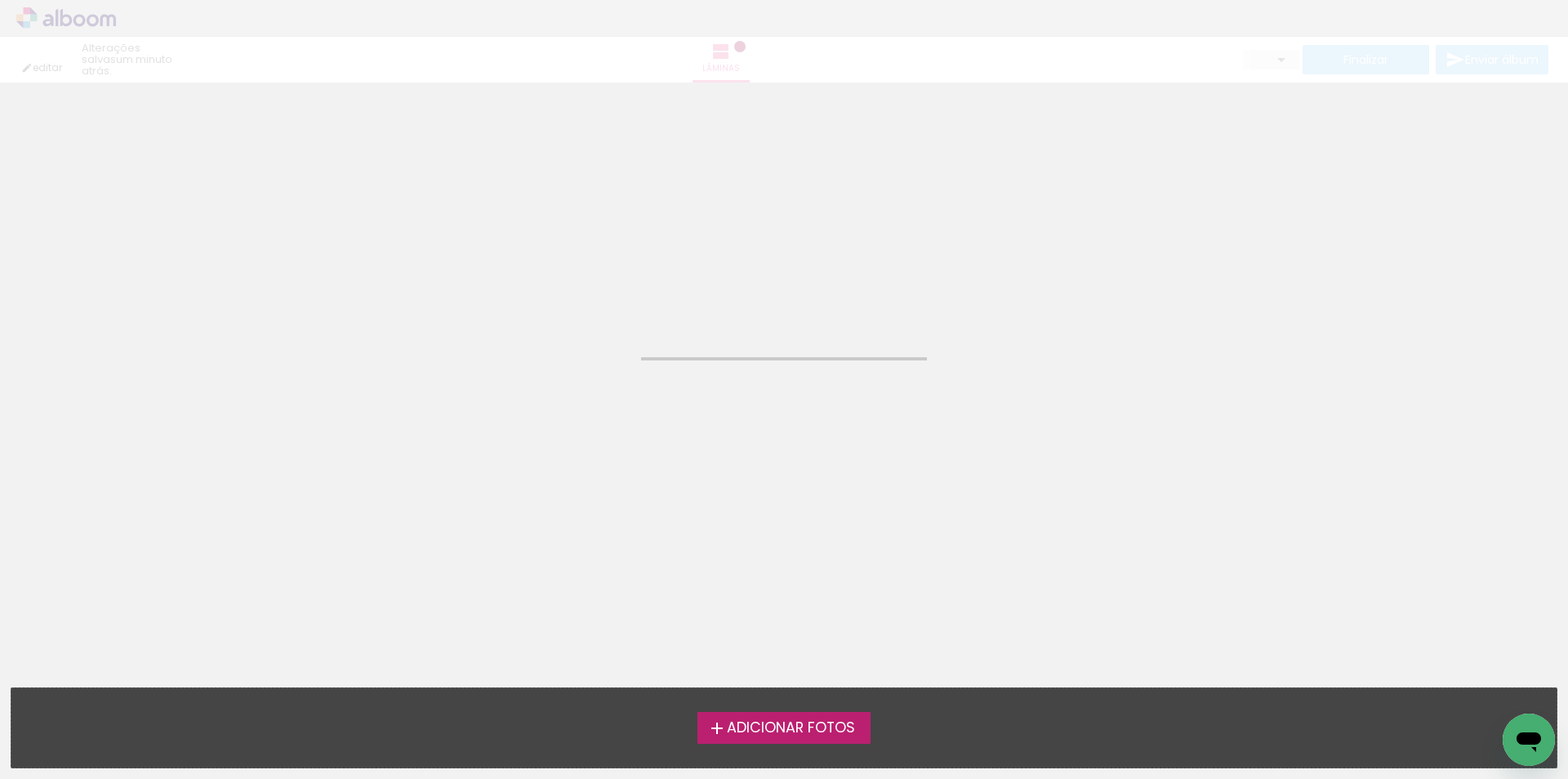
click at [770, 732] on span "Adicionar Fotos" at bounding box center [790, 728] width 129 height 15
click at [0, 0] on input "file" at bounding box center [0, 0] width 0 height 0
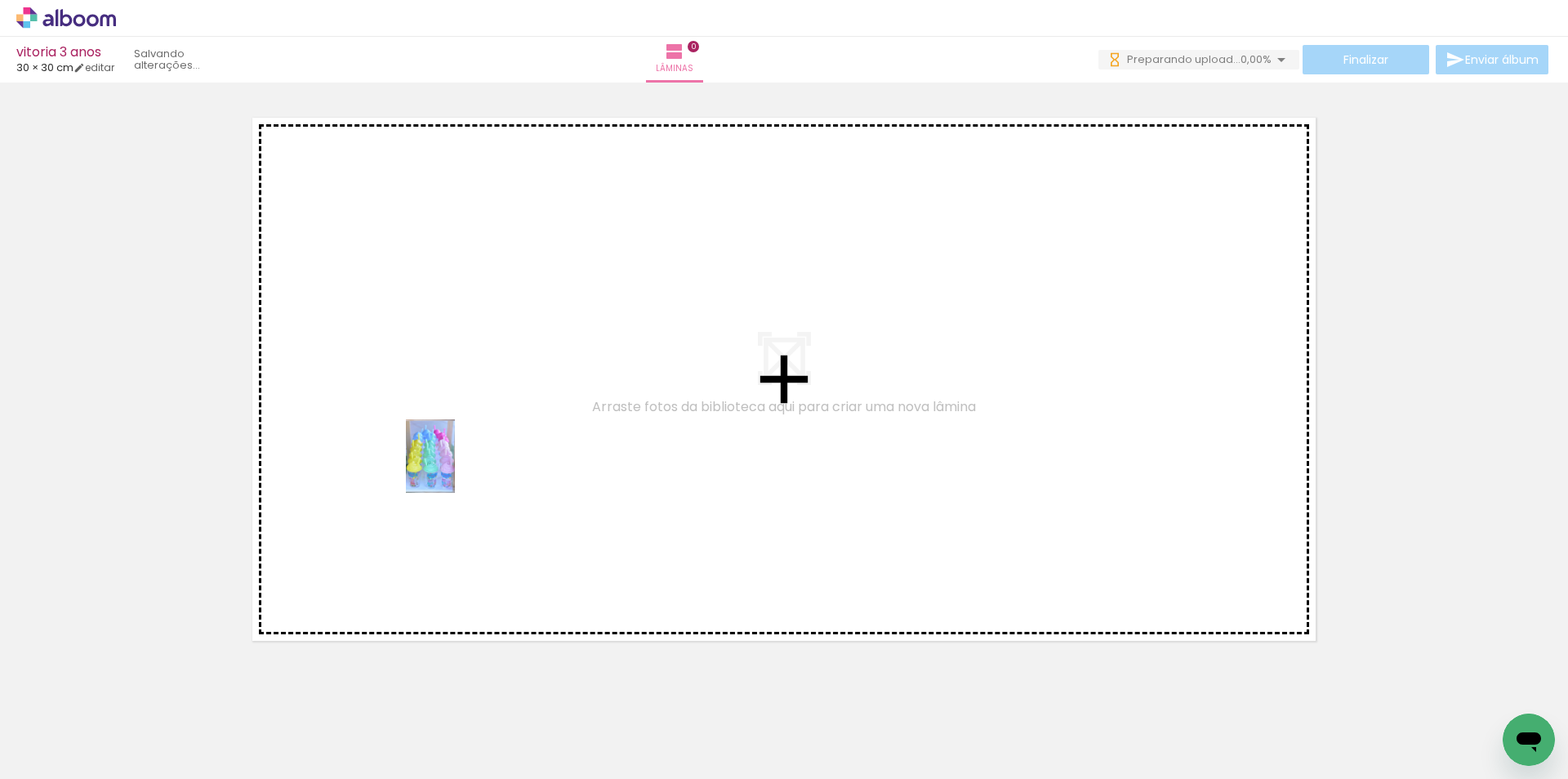
drag, startPoint x: 174, startPoint y: 730, endPoint x: 455, endPoint y: 468, distance: 384.2
click at [455, 468] on quentale-workspace at bounding box center [784, 390] width 1568 height 779
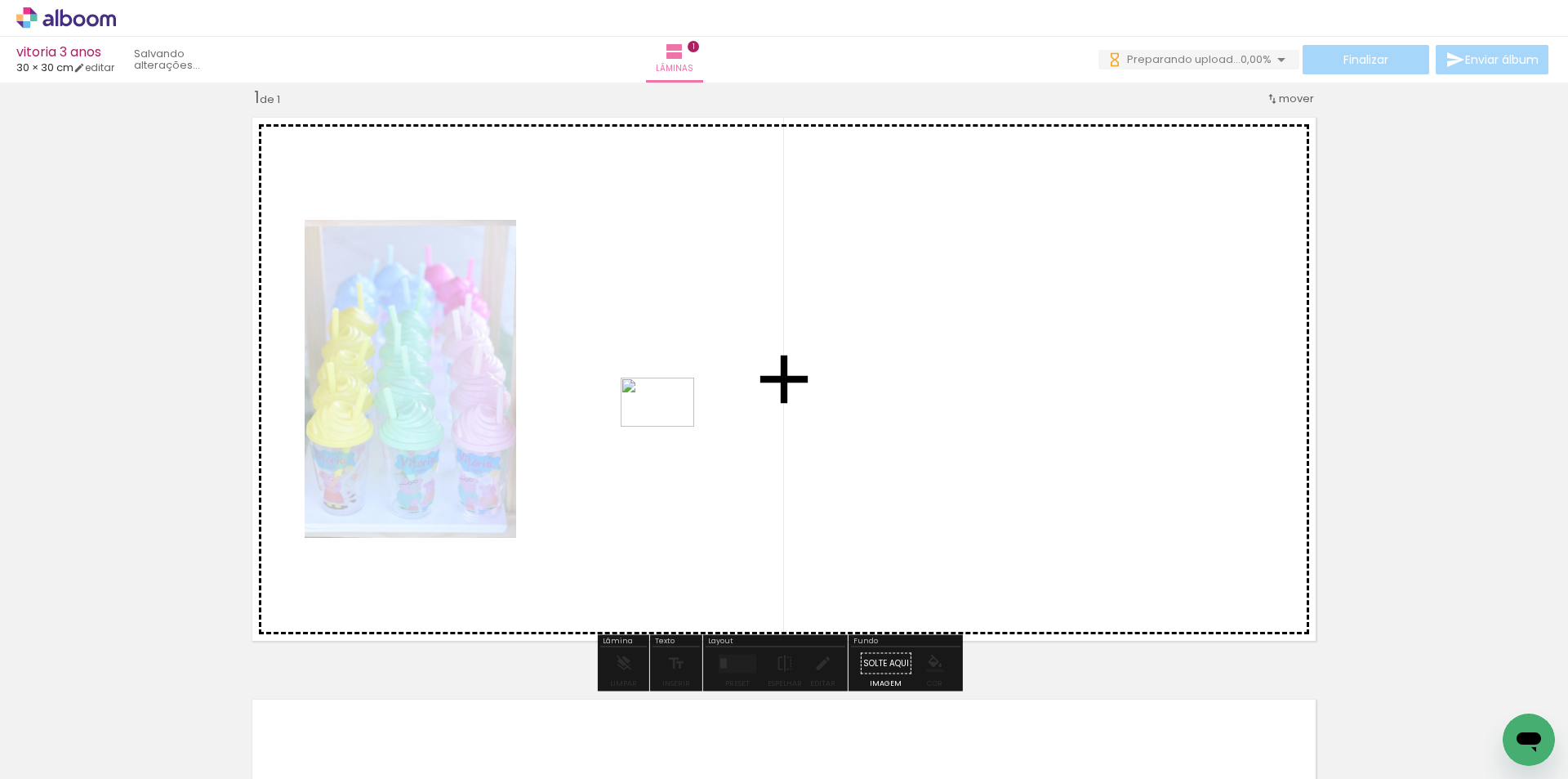
drag, startPoint x: 259, startPoint y: 734, endPoint x: 670, endPoint y: 427, distance: 513.0
click at [670, 427] on quentale-workspace at bounding box center [784, 390] width 1568 height 779
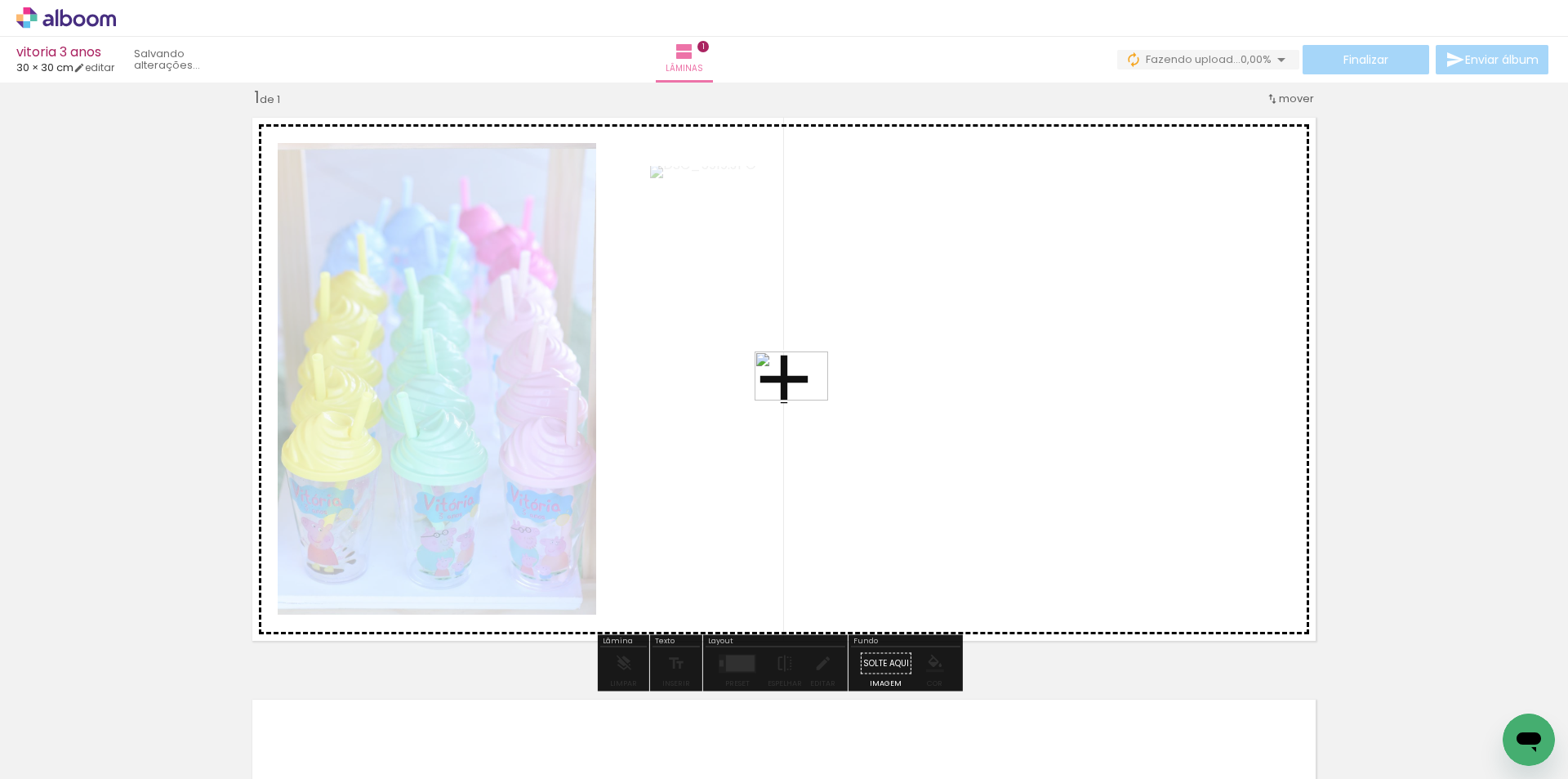
drag, startPoint x: 356, startPoint y: 735, endPoint x: 589, endPoint y: 659, distance: 245.1
click at [805, 399] on quentale-workspace at bounding box center [784, 390] width 1568 height 779
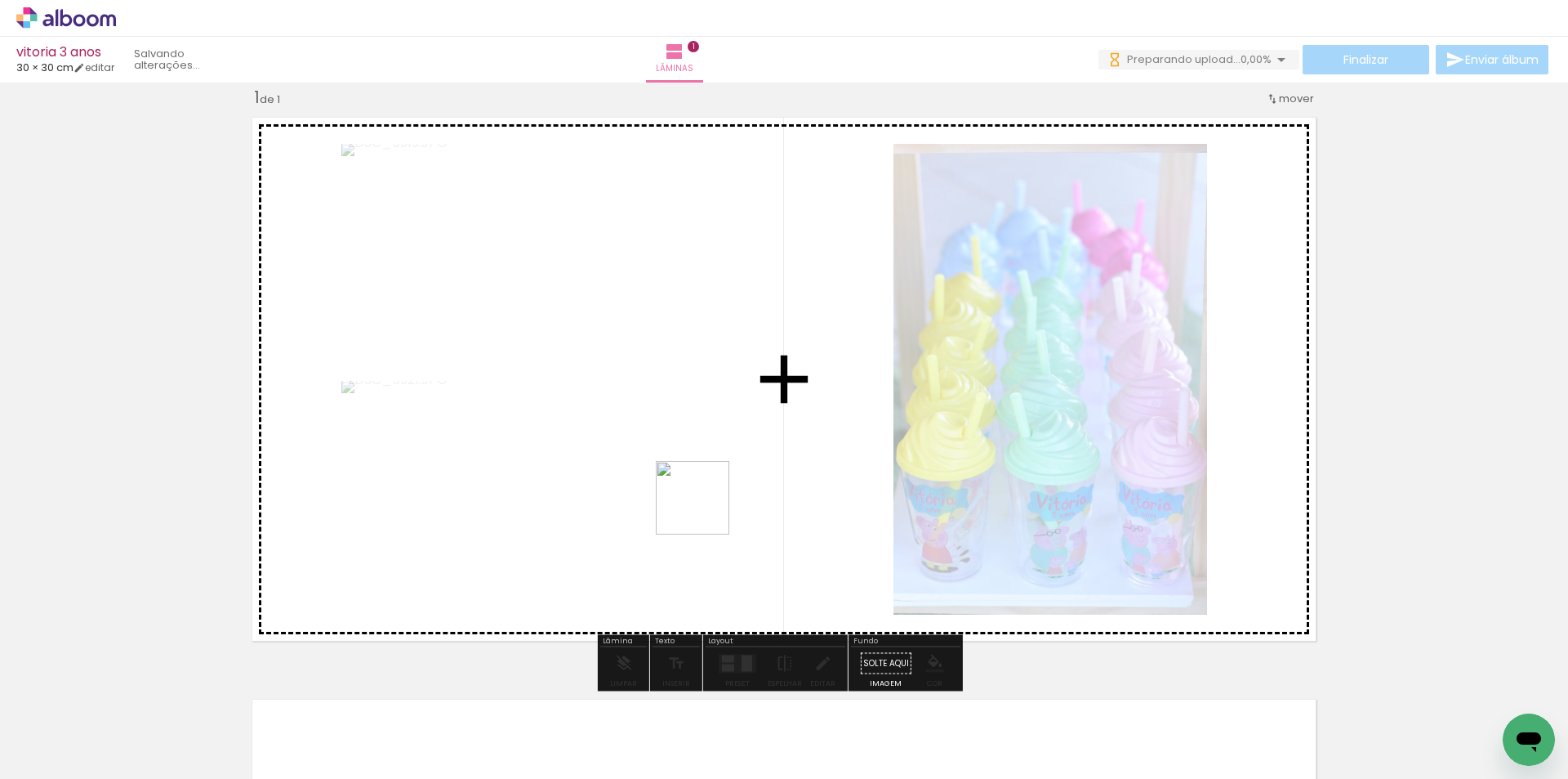
drag, startPoint x: 449, startPoint y: 739, endPoint x: 622, endPoint y: 668, distance: 187.0
click at [810, 387] on quentale-workspace at bounding box center [784, 390] width 1568 height 779
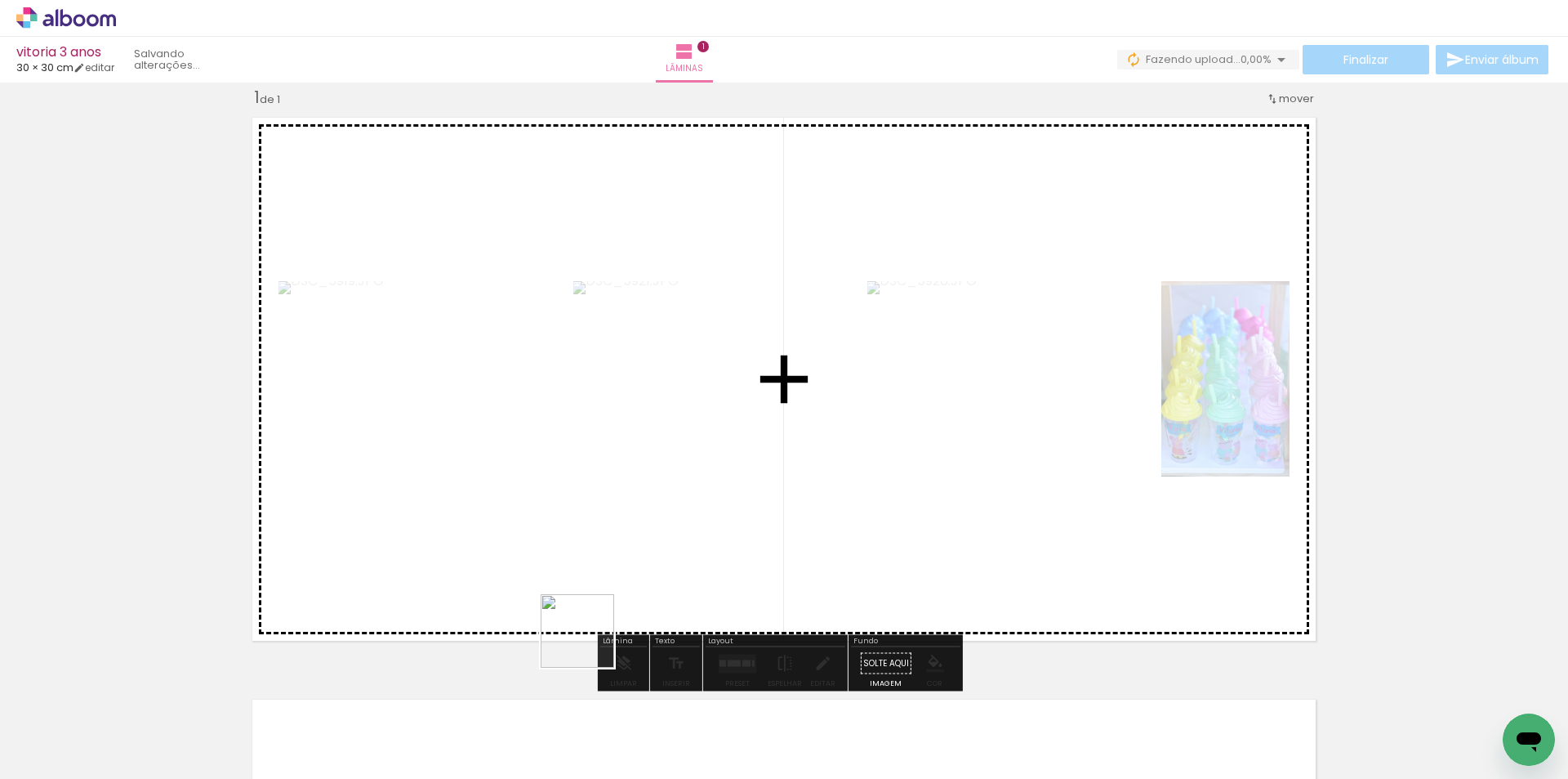
drag, startPoint x: 543, startPoint y: 722, endPoint x: 670, endPoint y: 641, distance: 150.6
click at [726, 406] on quentale-workspace at bounding box center [784, 390] width 1568 height 779
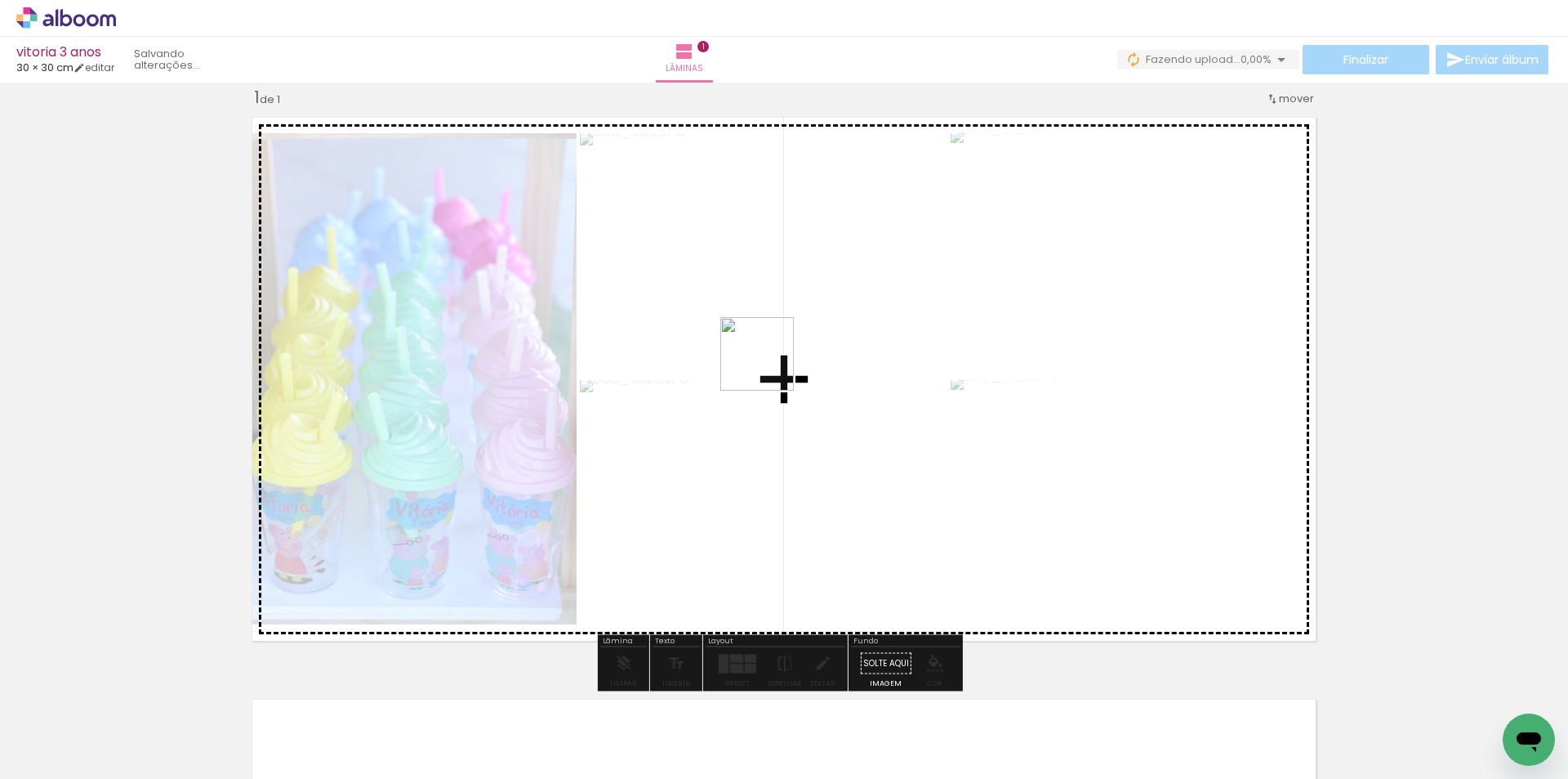
drag, startPoint x: 633, startPoint y: 732, endPoint x: 769, endPoint y: 366, distance: 390.5
click at [769, 366] on quentale-workspace at bounding box center [784, 390] width 1568 height 779
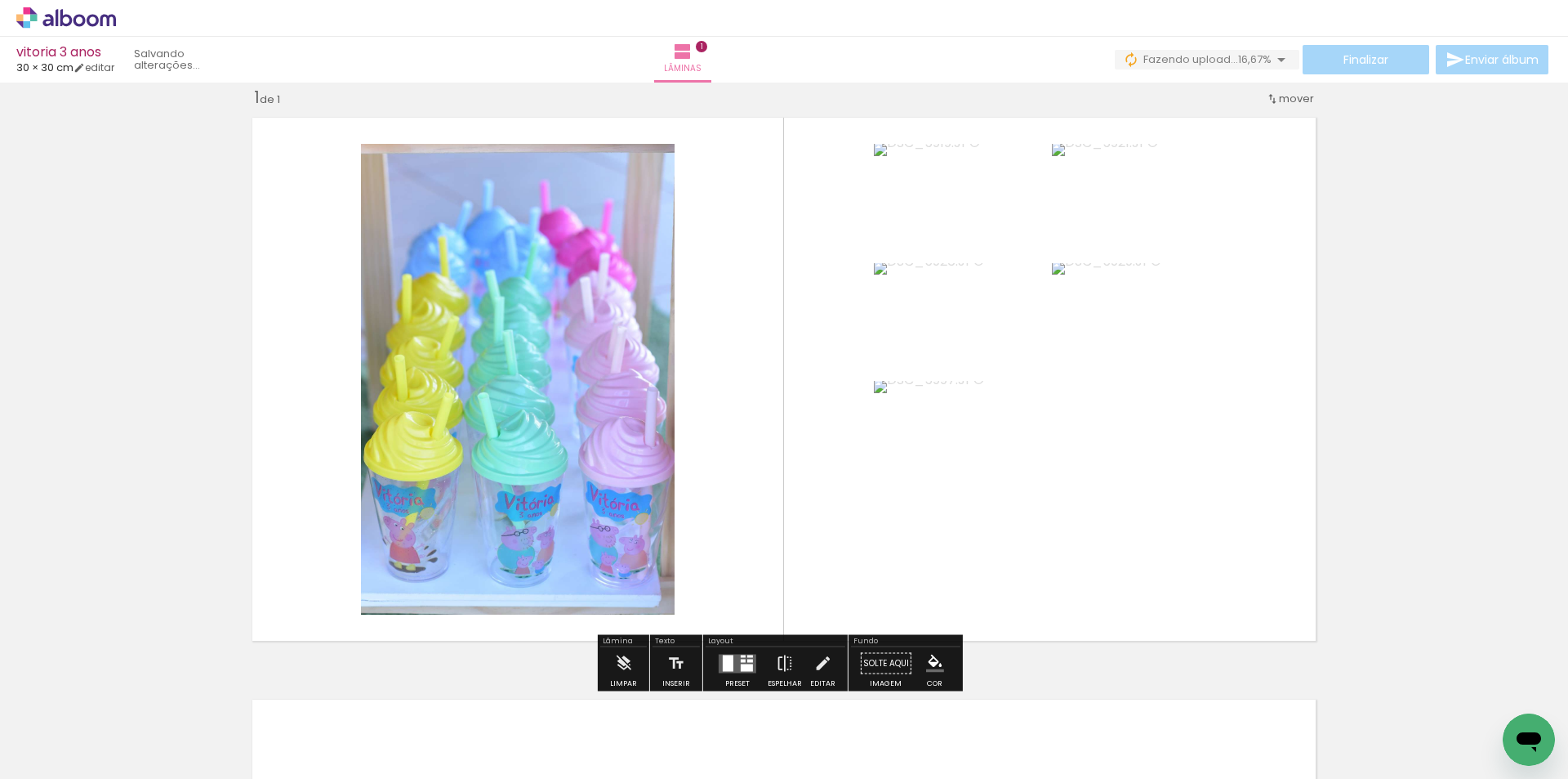
click at [735, 663] on quentale-layouter at bounding box center [738, 663] width 37 height 19
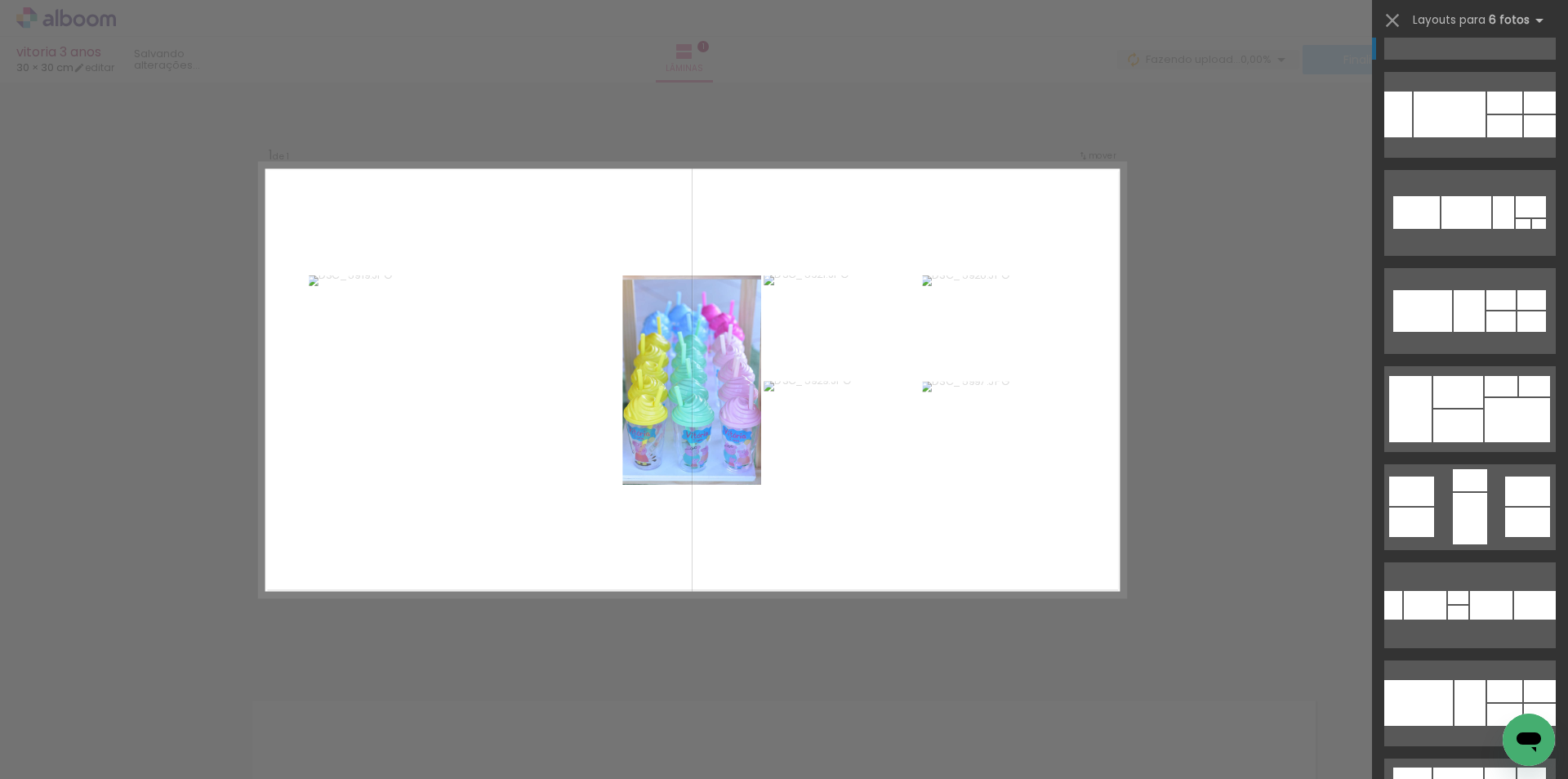
scroll to position [409, 0]
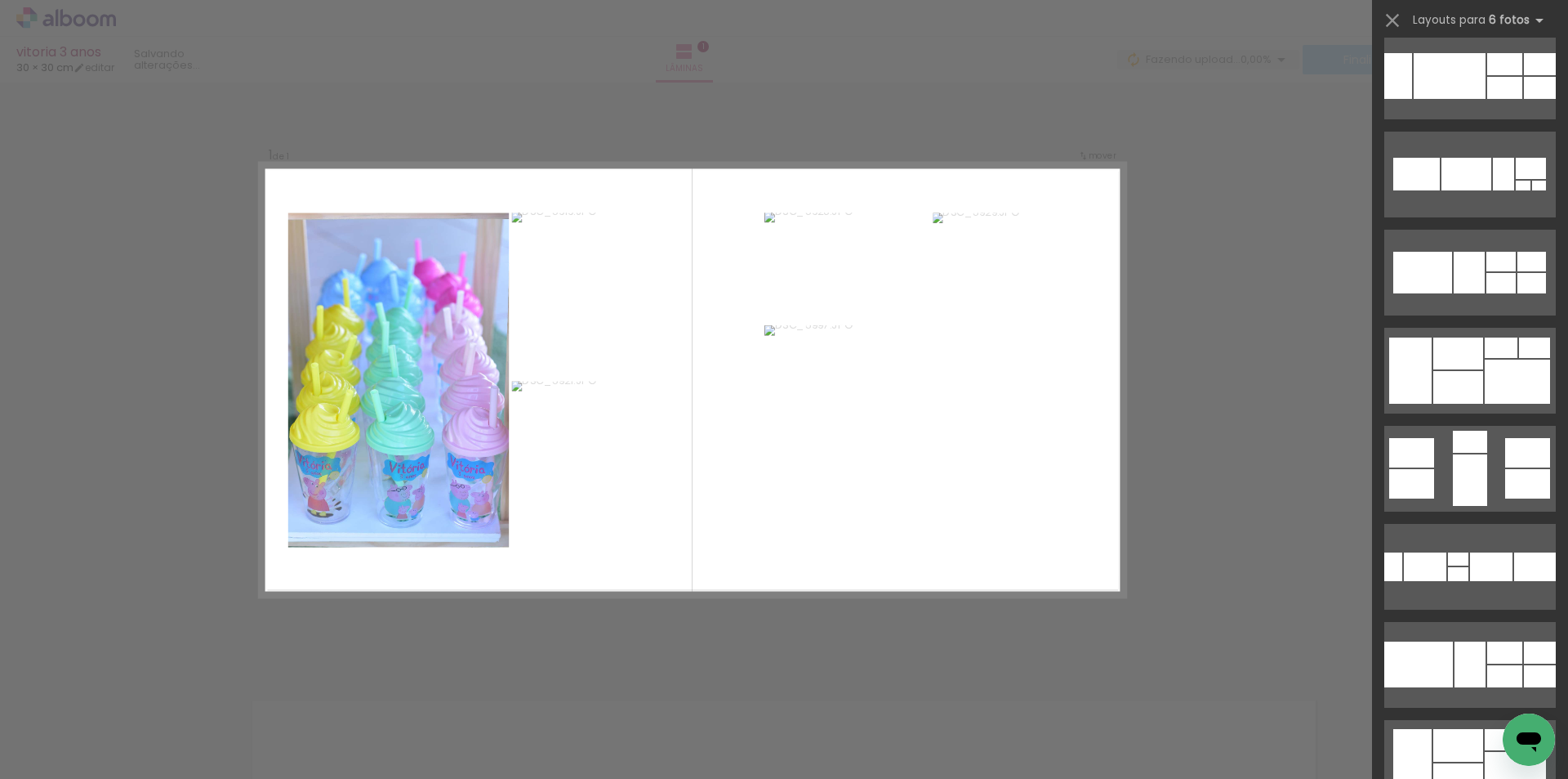
click at [1521, 365] on div at bounding box center [1518, 381] width 66 height 44
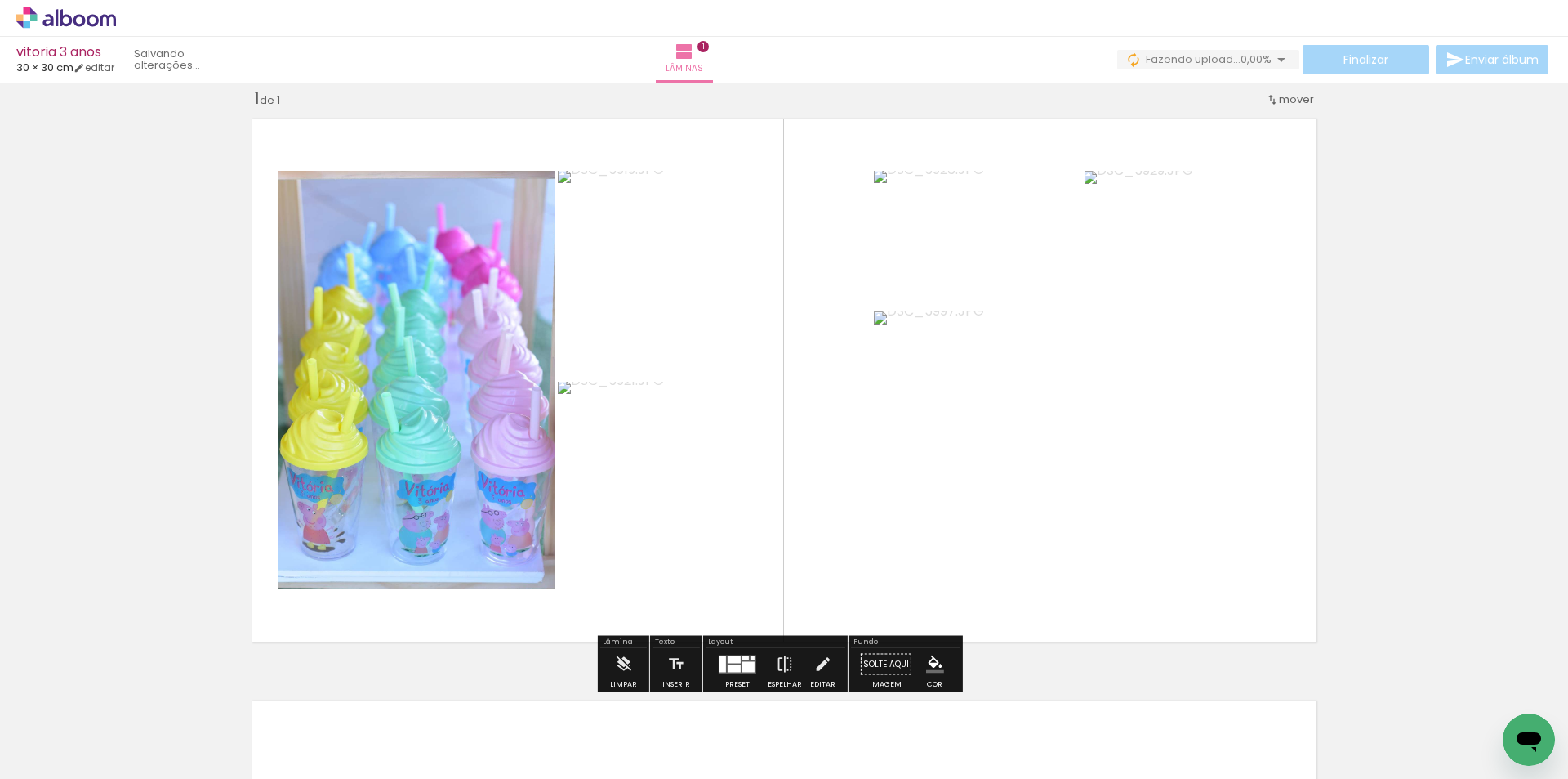
click at [72, 752] on span "Adicionar Fotos" at bounding box center [58, 757] width 49 height 18
click at [0, 0] on input "file" at bounding box center [0, 0] width 0 height 0
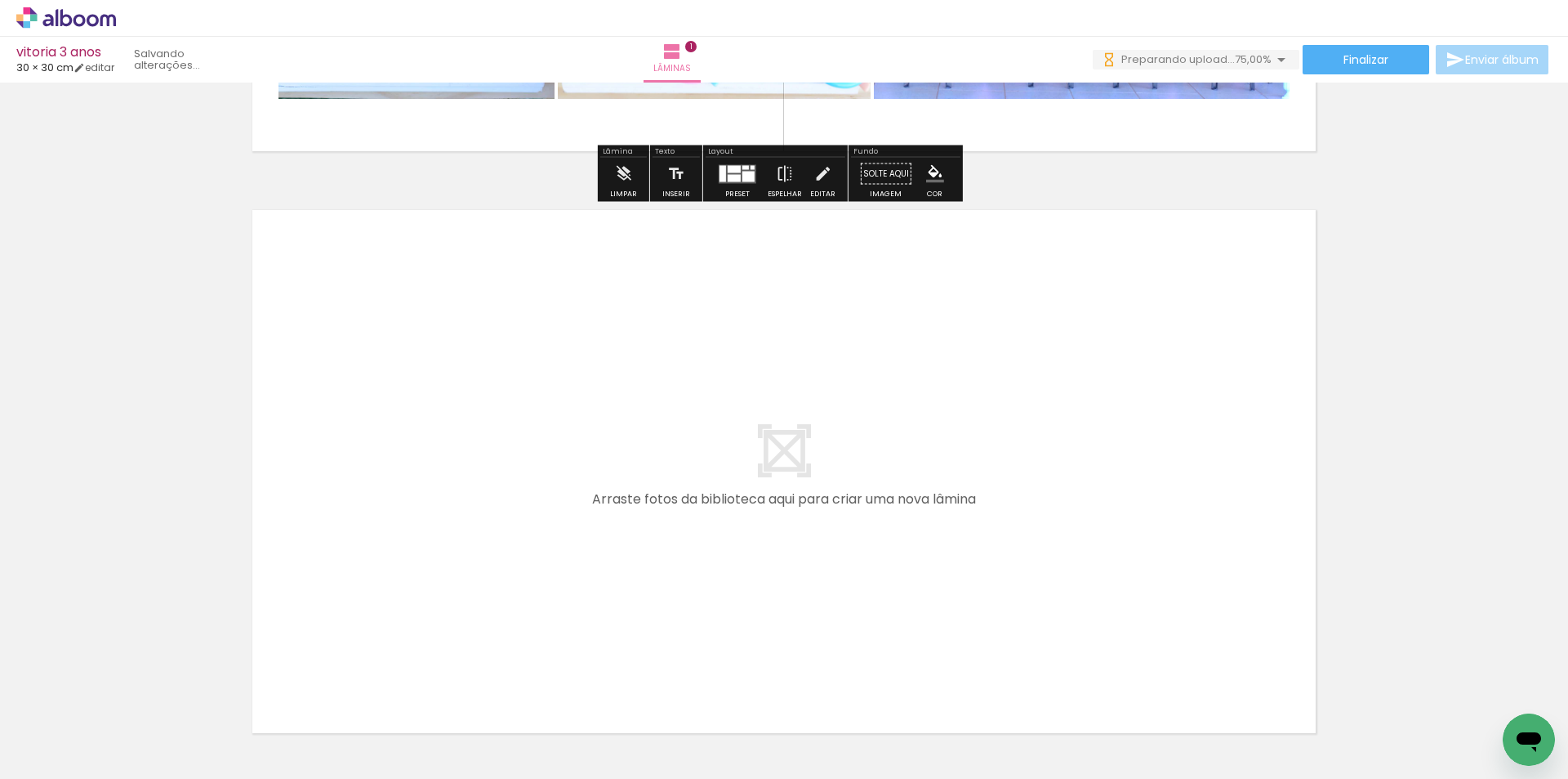
scroll to position [0, 0]
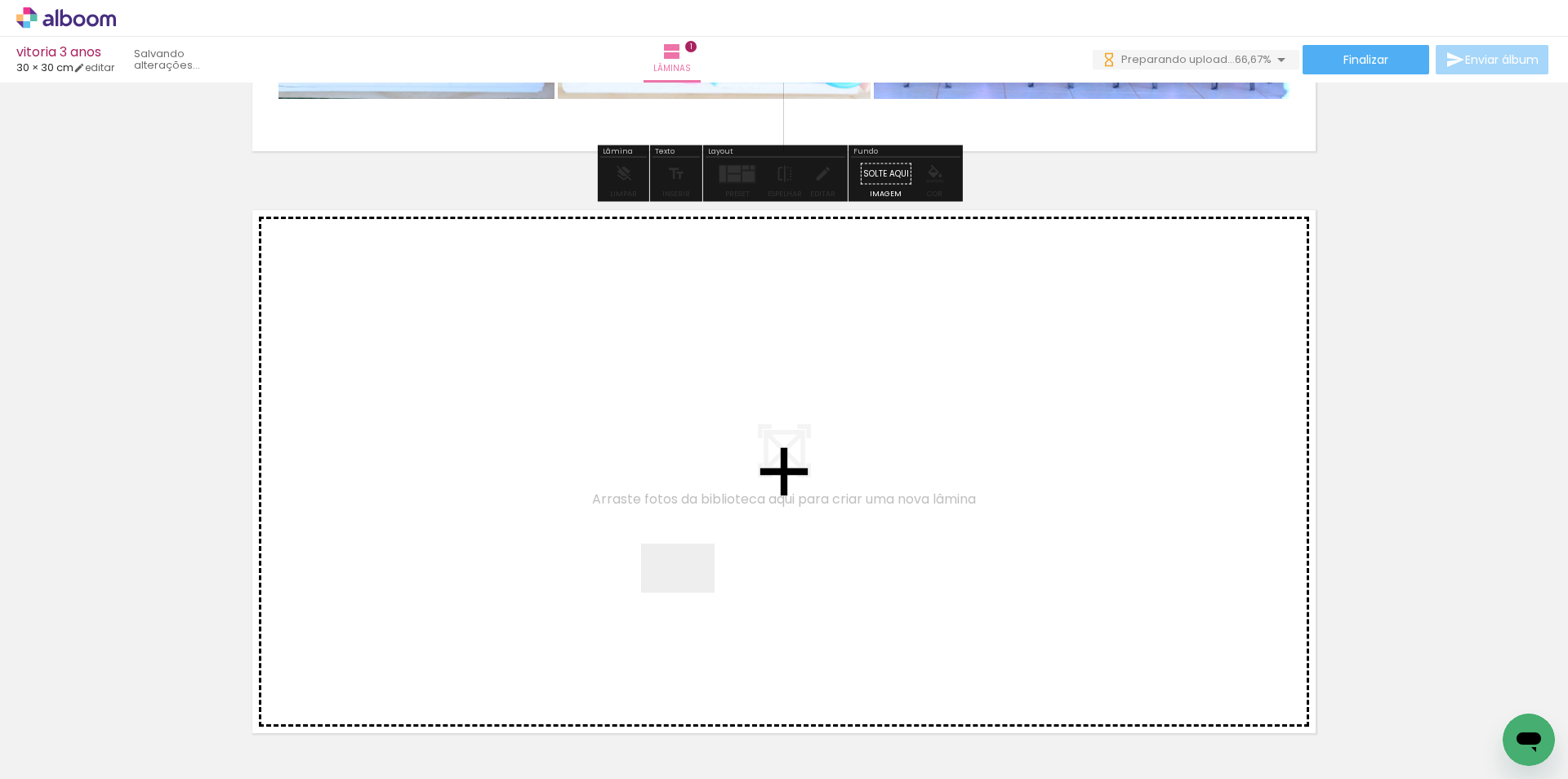
drag, startPoint x: 705, startPoint y: 670, endPoint x: 766, endPoint y: 685, distance: 62.8
click at [686, 504] on quentale-workspace at bounding box center [784, 390] width 1568 height 779
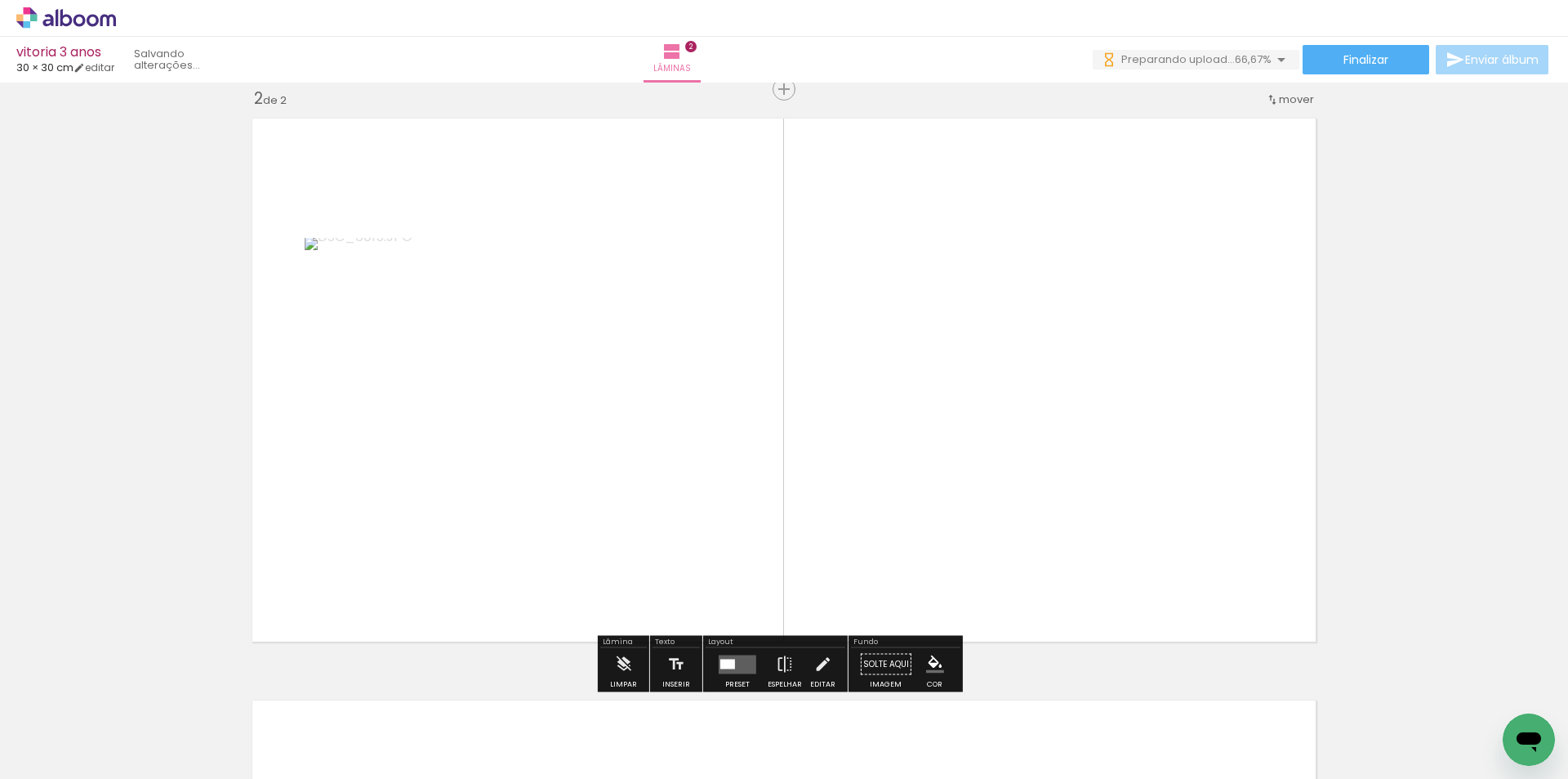
scroll to position [603, 0]
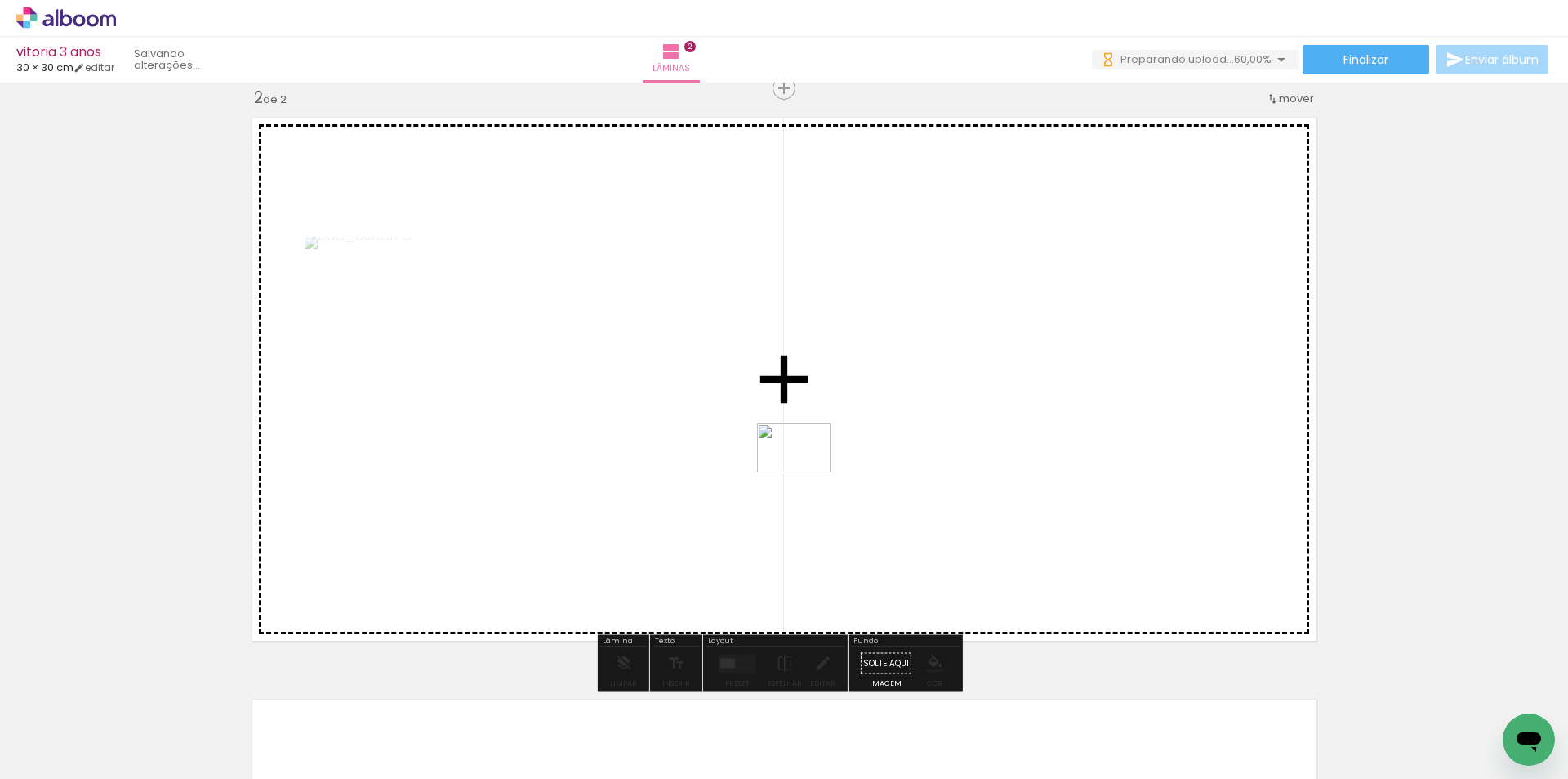
drag, startPoint x: 814, startPoint y: 664, endPoint x: 806, endPoint y: 473, distance: 191.2
click at [806, 473] on quentale-workspace at bounding box center [784, 390] width 1568 height 779
drag, startPoint x: 911, startPoint y: 650, endPoint x: 909, endPoint y: 500, distance: 150.0
click at [909, 500] on quentale-workspace at bounding box center [784, 390] width 1568 height 779
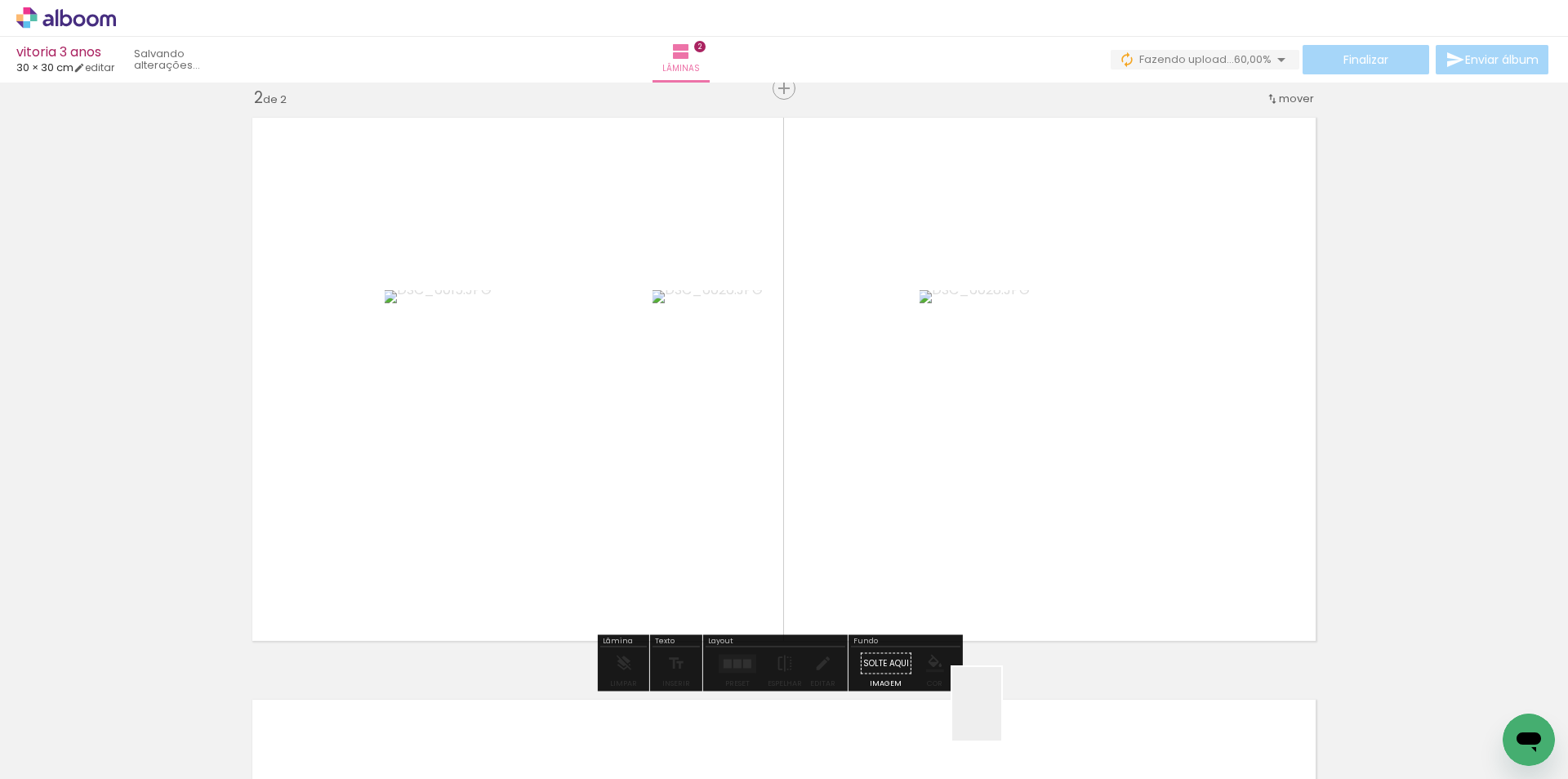
drag, startPoint x: 1002, startPoint y: 730, endPoint x: 812, endPoint y: 590, distance: 236.0
click at [1002, 448] on quentale-workspace at bounding box center [784, 390] width 1568 height 779
click at [727, 663] on div at bounding box center [734, 662] width 13 height 6
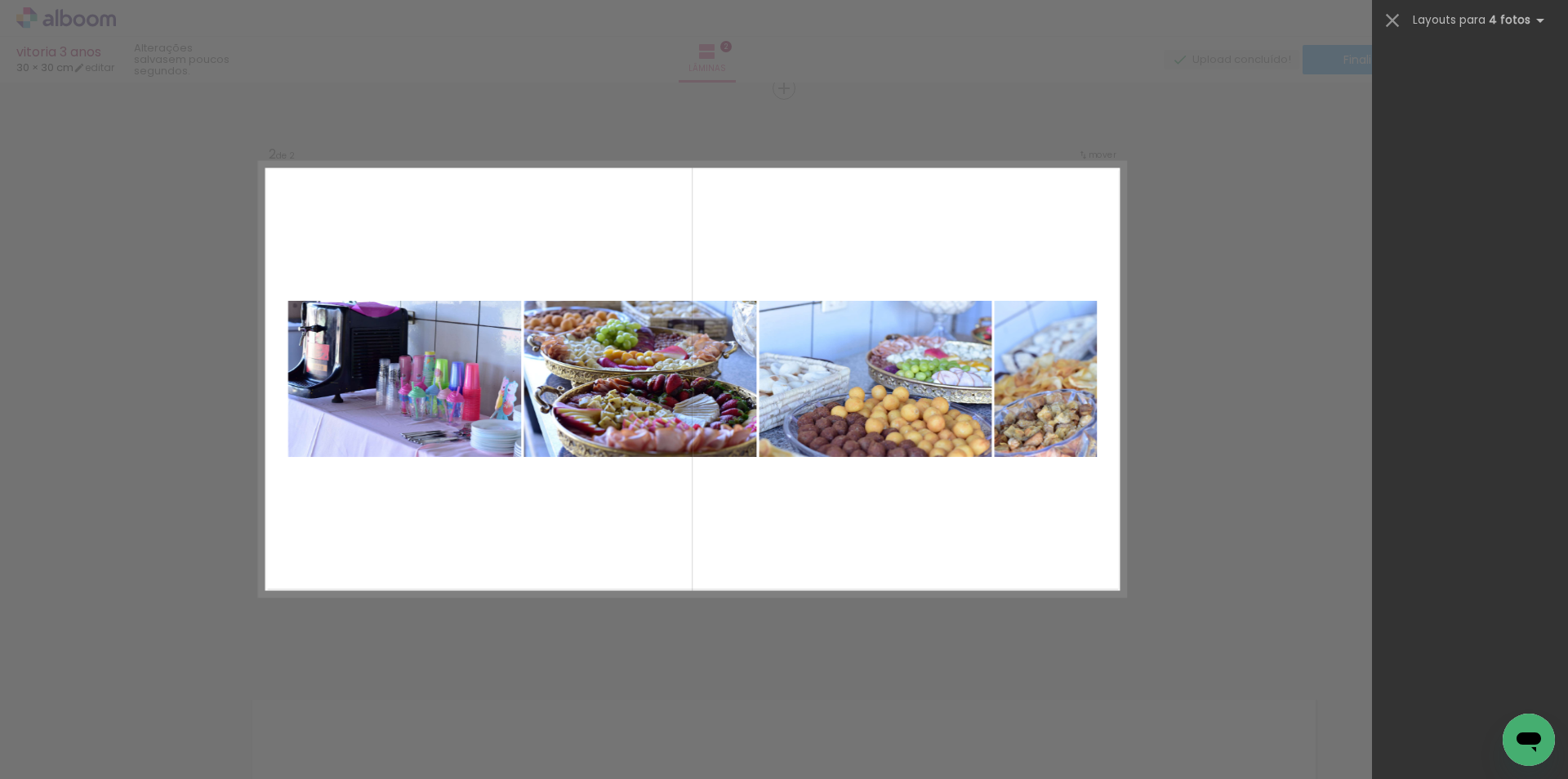
scroll to position [35843, 0]
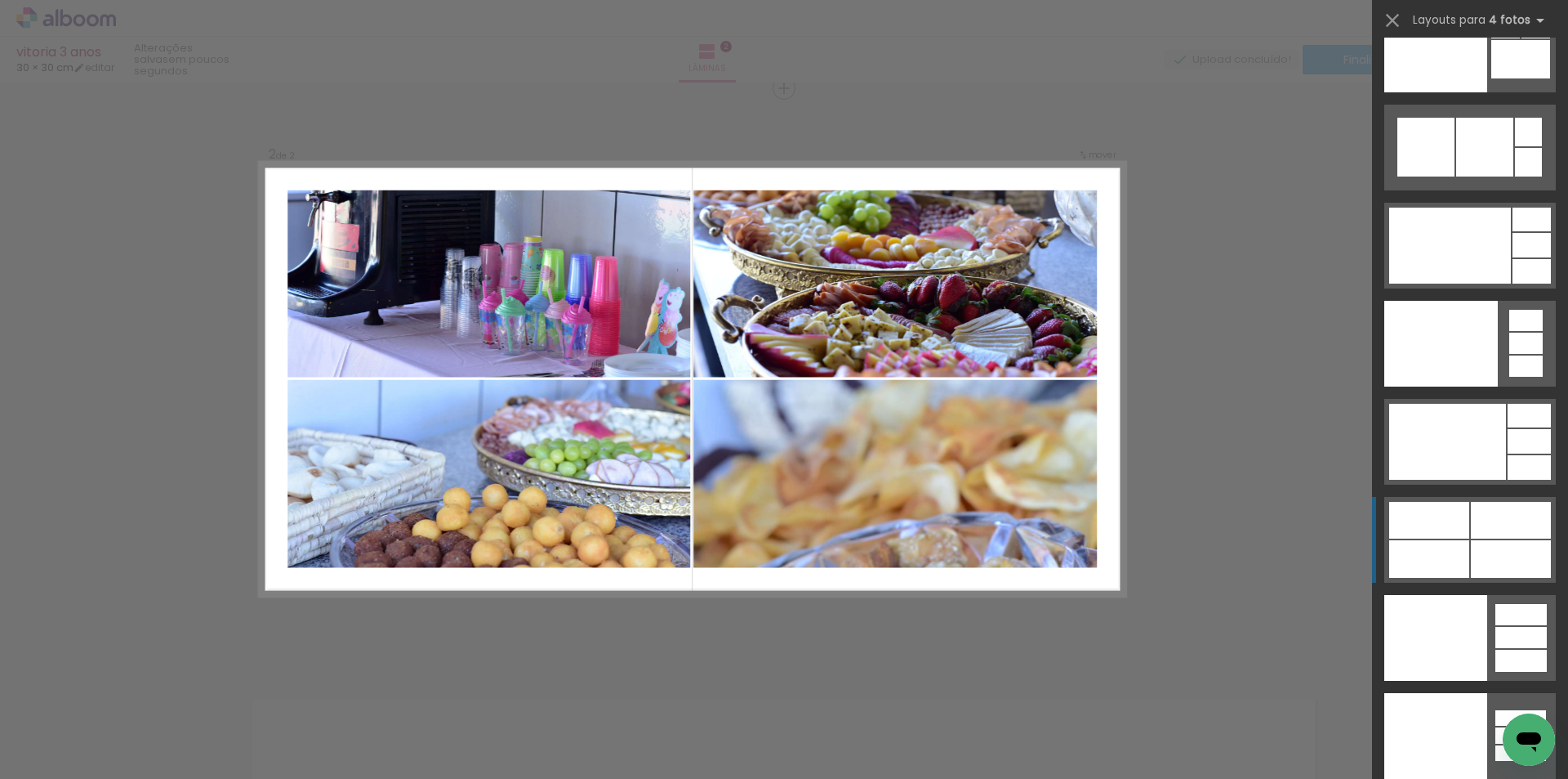
click at [1481, 524] on div at bounding box center [1511, 520] width 80 height 36
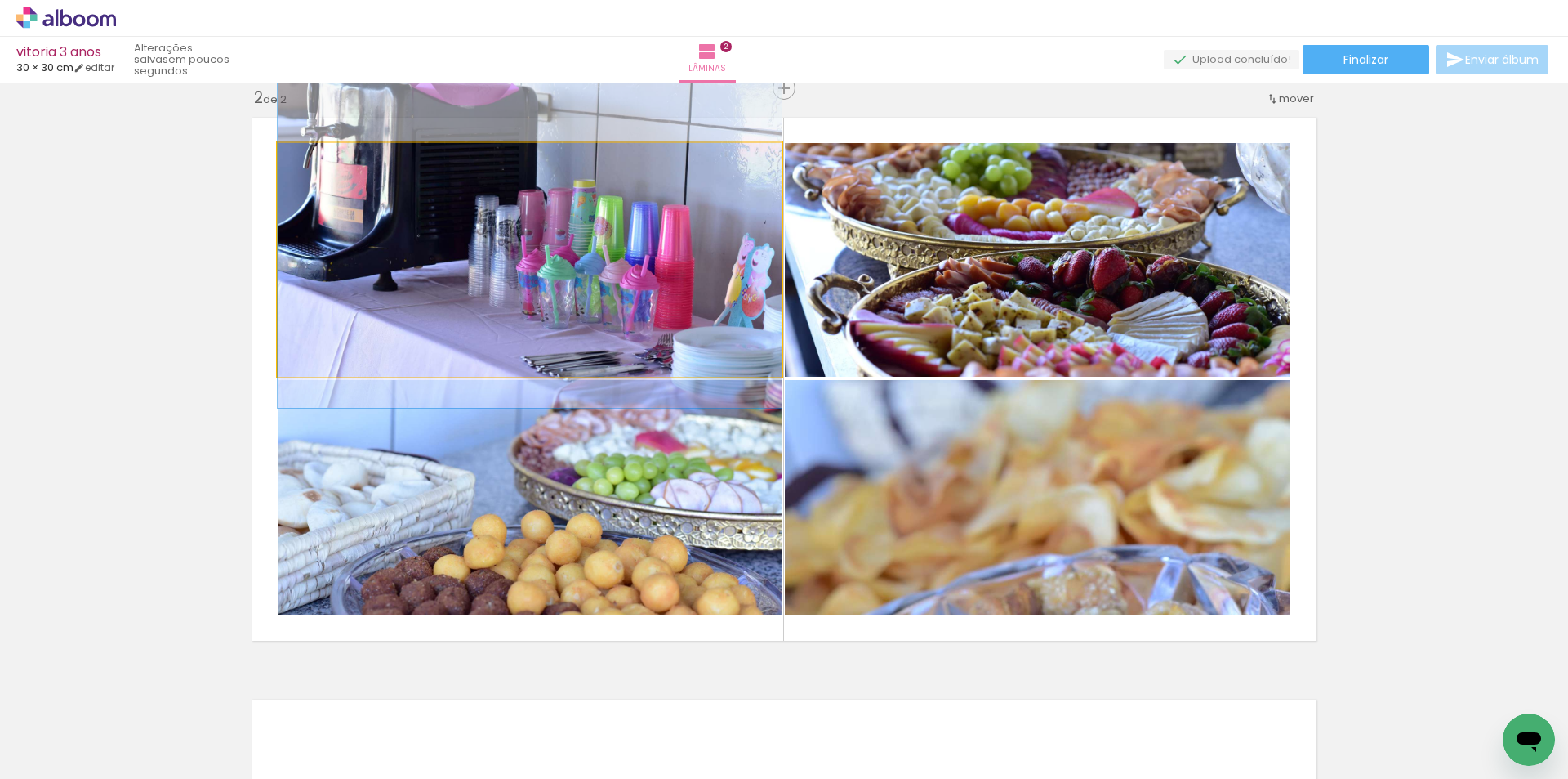
drag, startPoint x: 721, startPoint y: 309, endPoint x: 722, endPoint y: 288, distance: 21.0
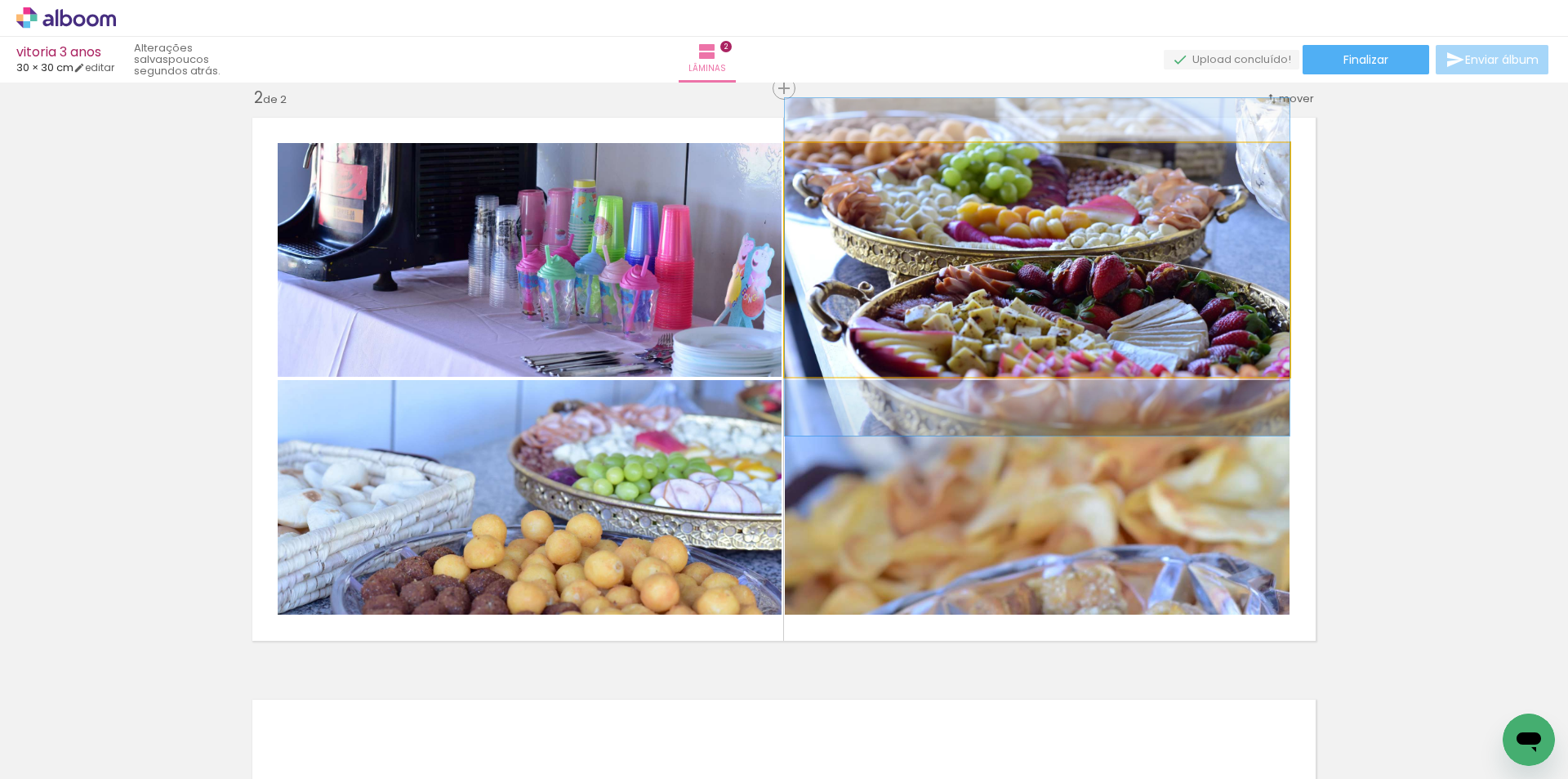
drag, startPoint x: 1044, startPoint y: 287, endPoint x: 1049, endPoint y: 295, distance: 9.4
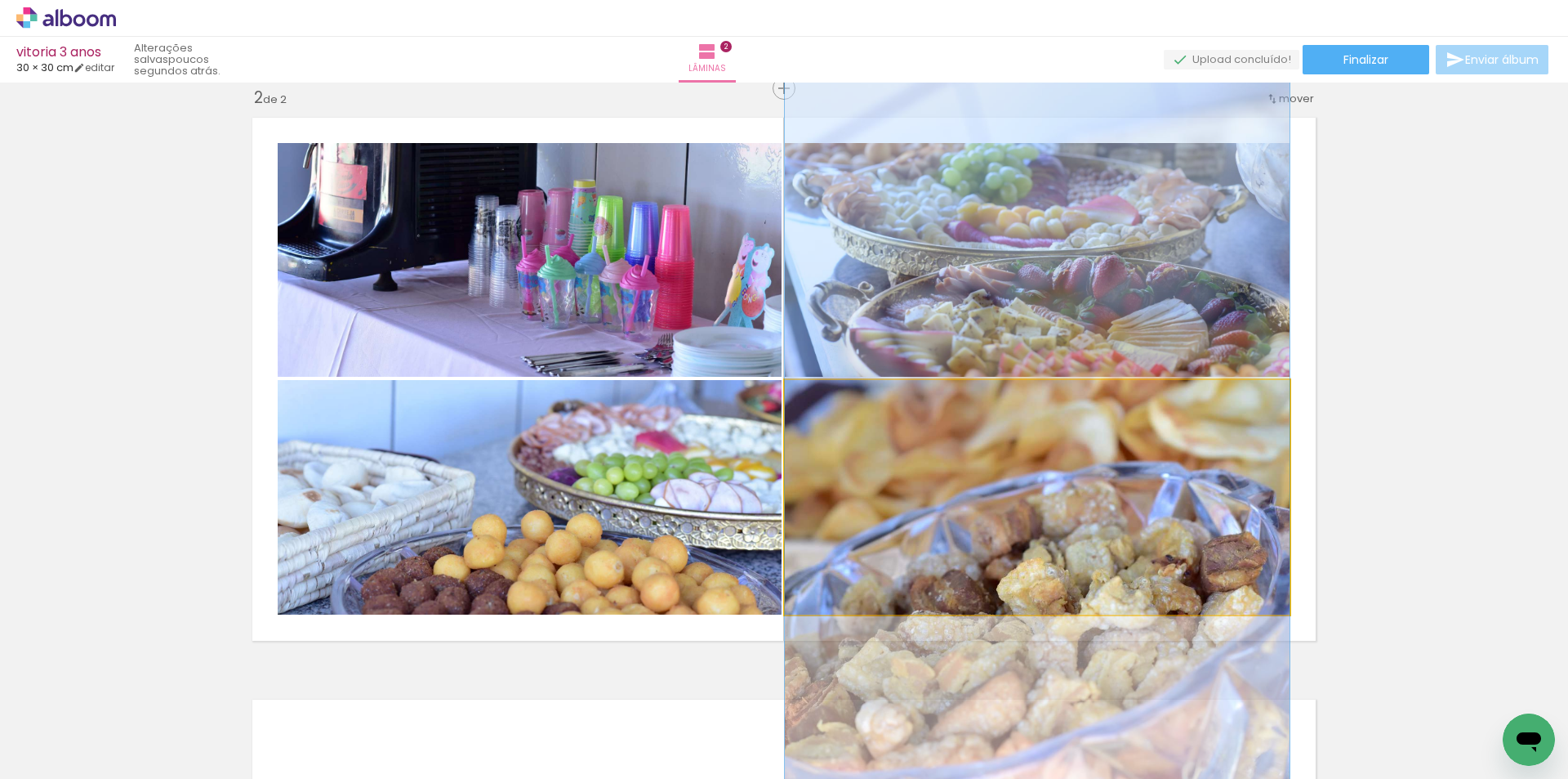
drag, startPoint x: 1078, startPoint y: 504, endPoint x: 1078, endPoint y: 421, distance: 83.0
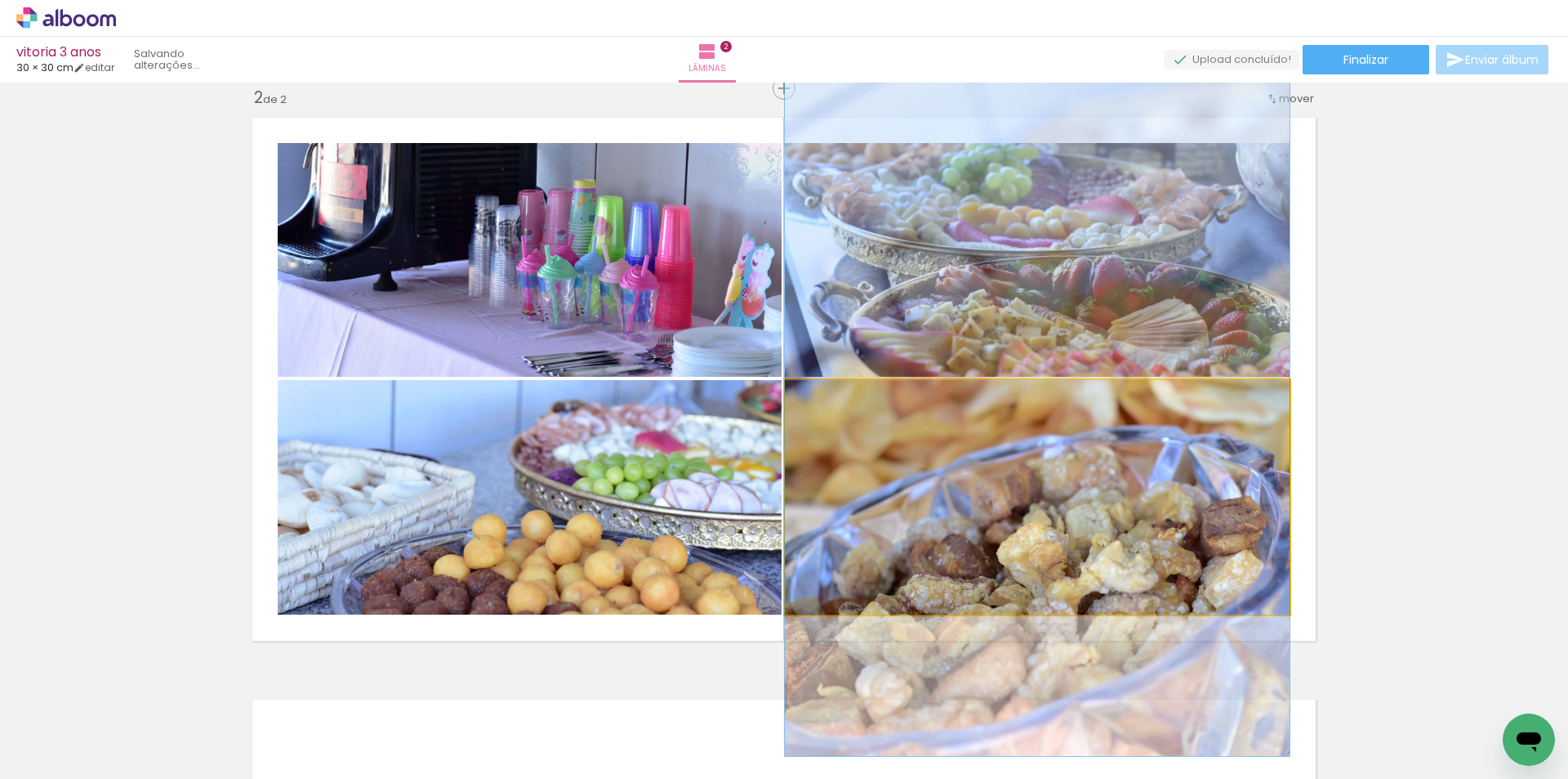
drag, startPoint x: 1119, startPoint y: 513, endPoint x: 1119, endPoint y: 476, distance: 37.0
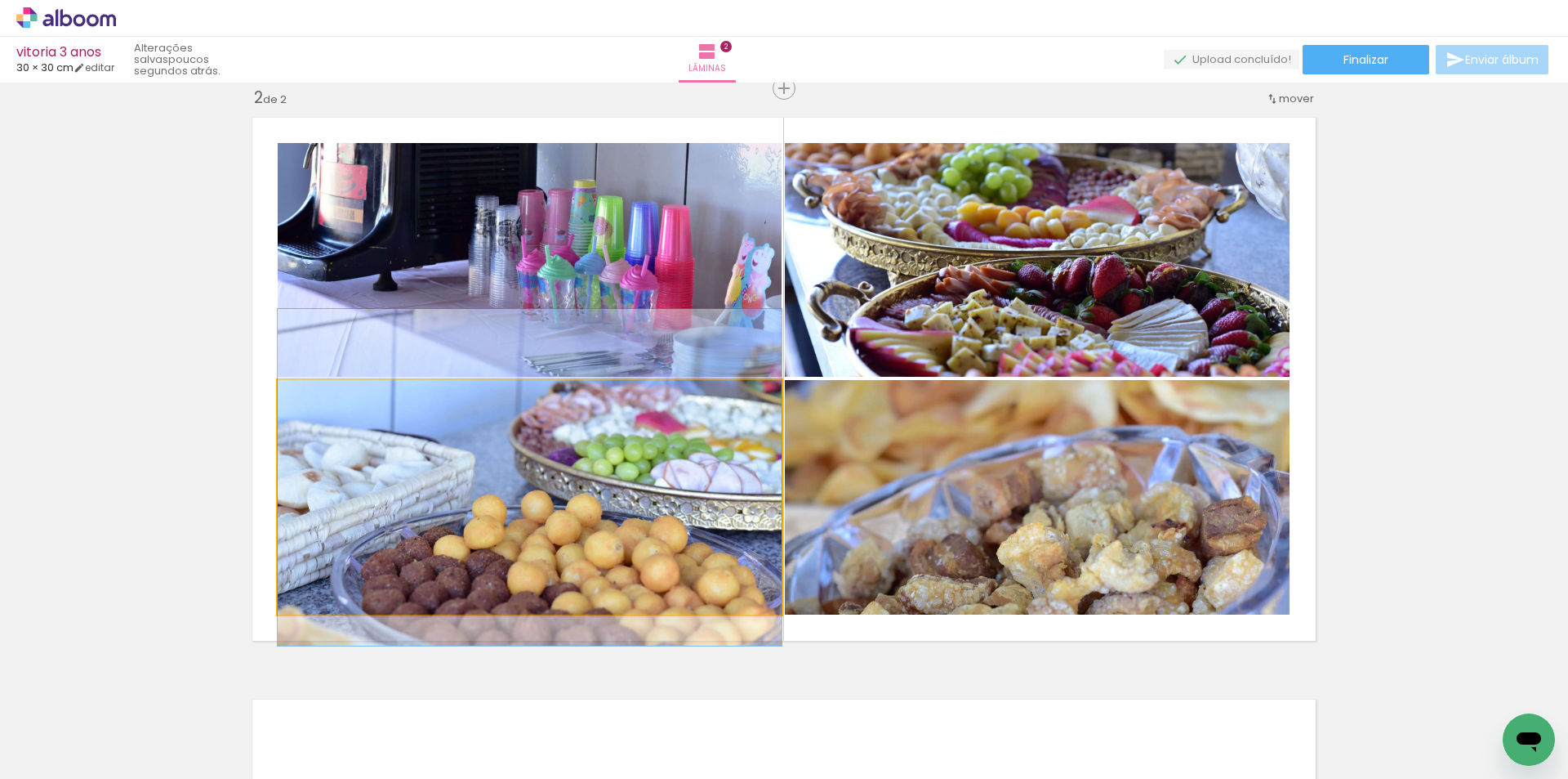
drag, startPoint x: 719, startPoint y: 538, endPoint x: 722, endPoint y: 519, distance: 19.2
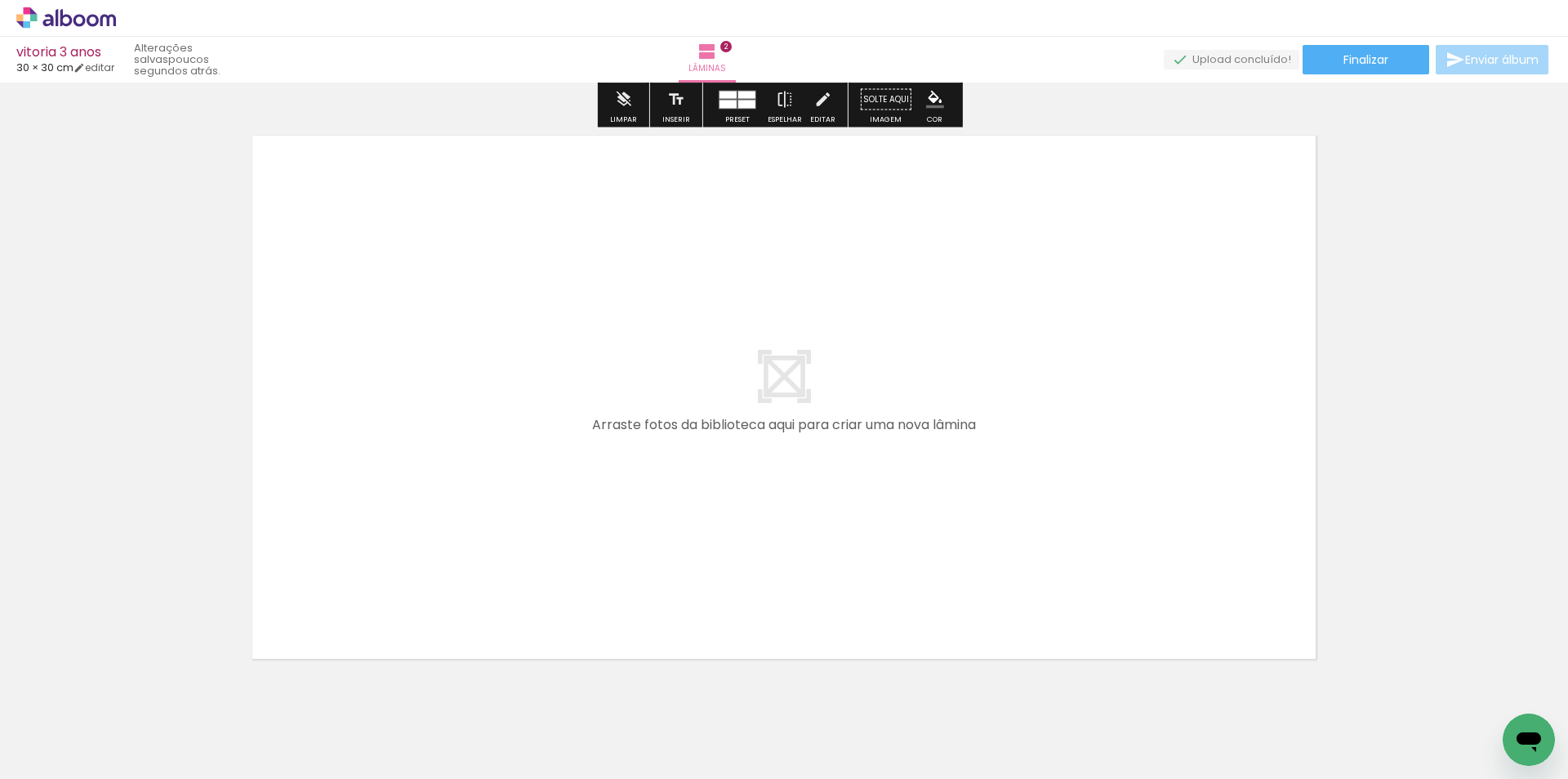
scroll to position [1175, 0]
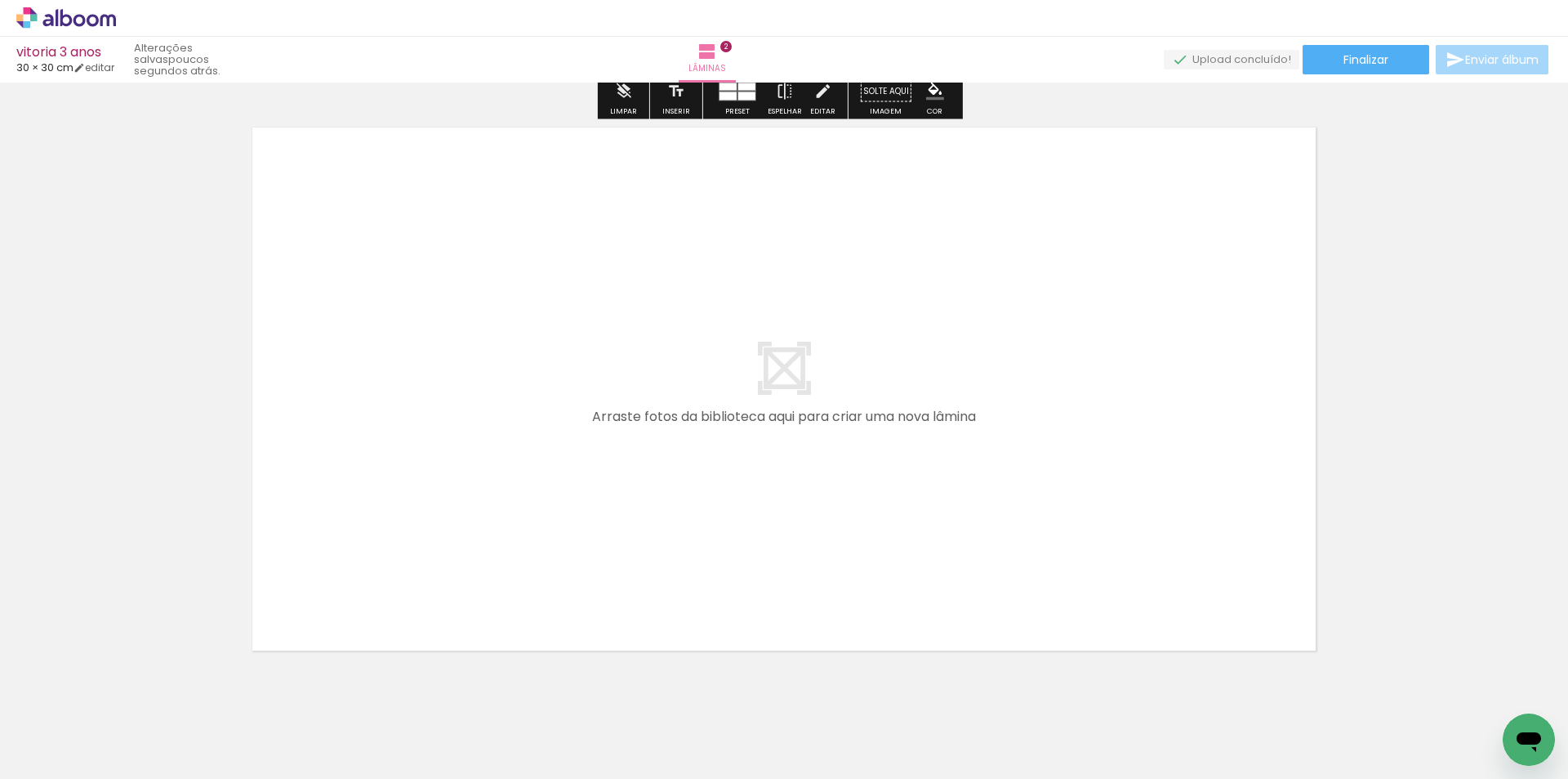
click at [37, 758] on span "Adicionar Fotos" at bounding box center [58, 757] width 49 height 18
click at [0, 0] on input "file" at bounding box center [0, 0] width 0 height 0
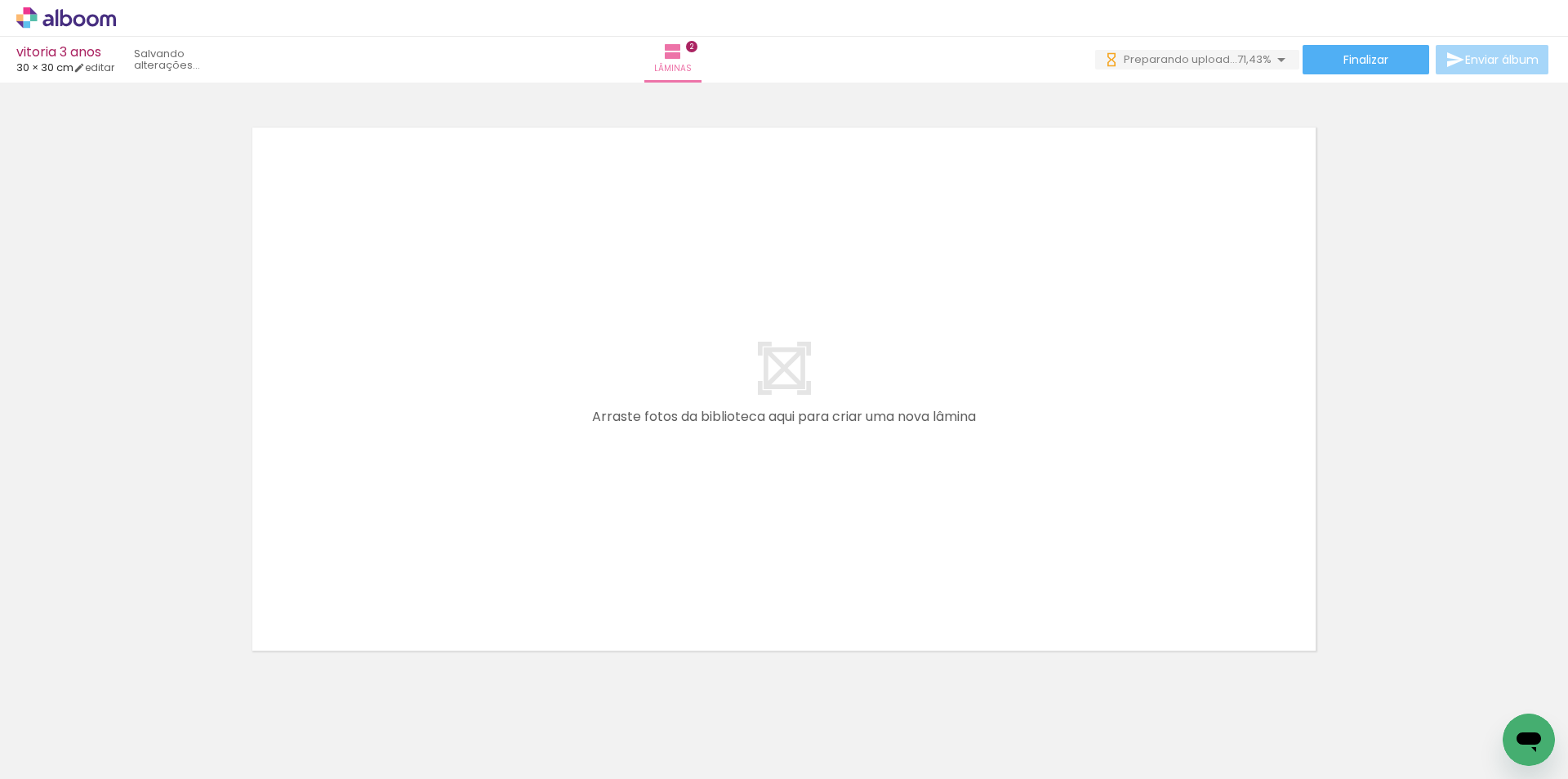
scroll to position [0, 0]
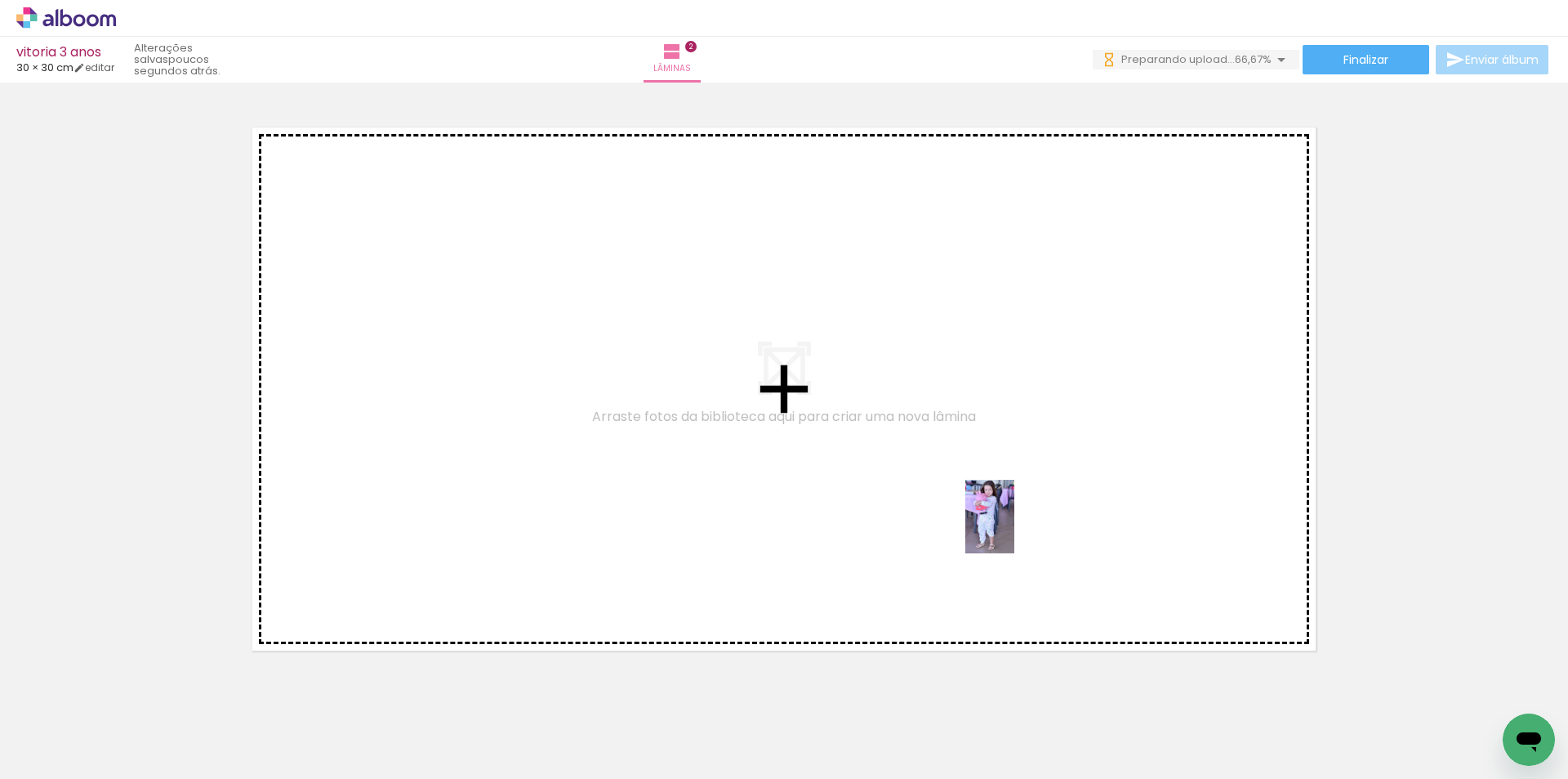
drag, startPoint x: 1084, startPoint y: 726, endPoint x: 1015, endPoint y: 529, distance: 208.7
click at [1015, 529] on quentale-workspace at bounding box center [784, 390] width 1568 height 779
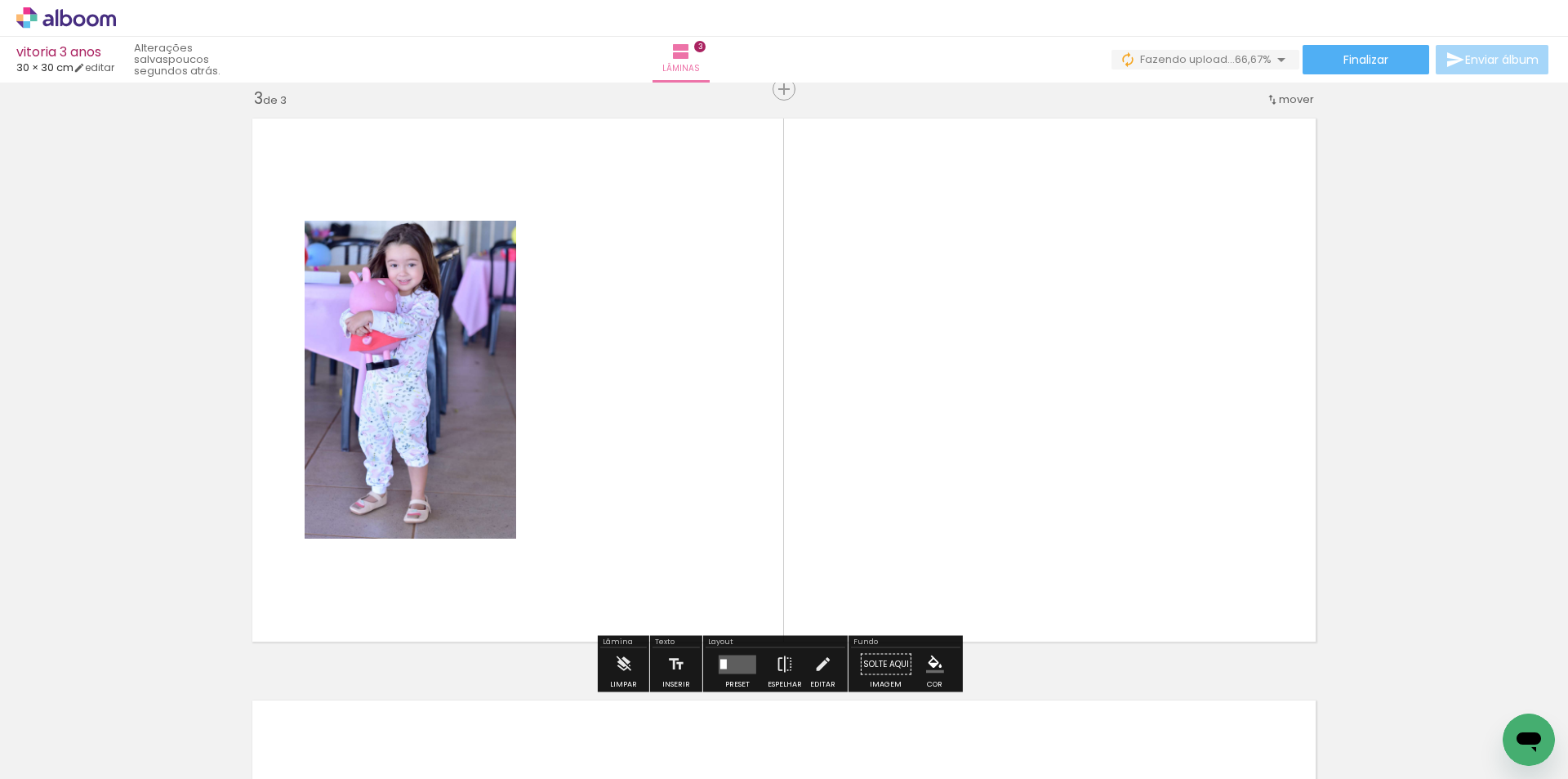
scroll to position [1185, 0]
drag, startPoint x: 1186, startPoint y: 734, endPoint x: 1089, endPoint y: 619, distance: 150.4
click at [913, 366] on quentale-workspace at bounding box center [784, 390] width 1568 height 779
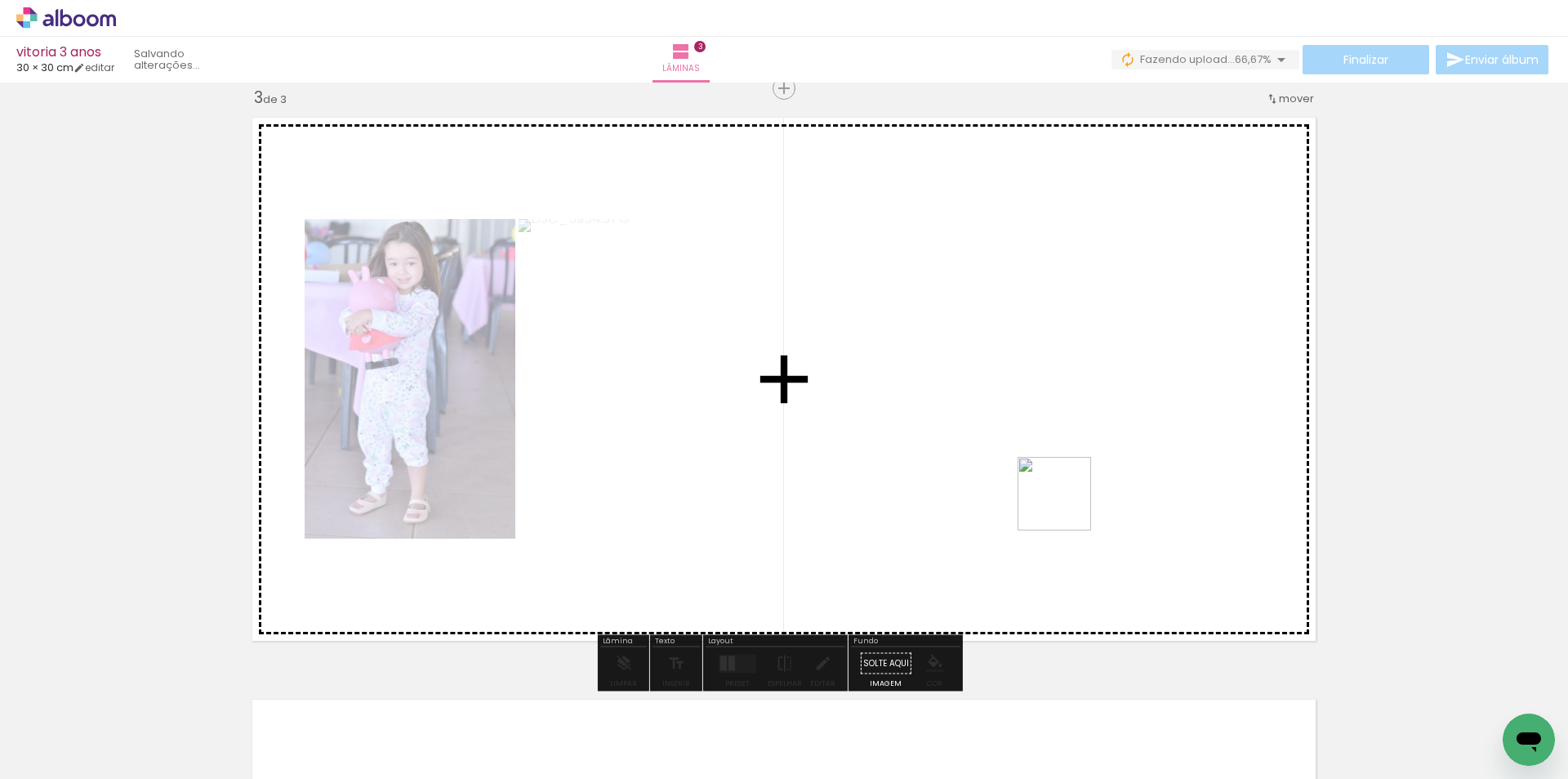
drag, startPoint x: 1277, startPoint y: 738, endPoint x: 1172, endPoint y: 545, distance: 219.7
click at [870, 327] on quentale-workspace at bounding box center [784, 390] width 1568 height 779
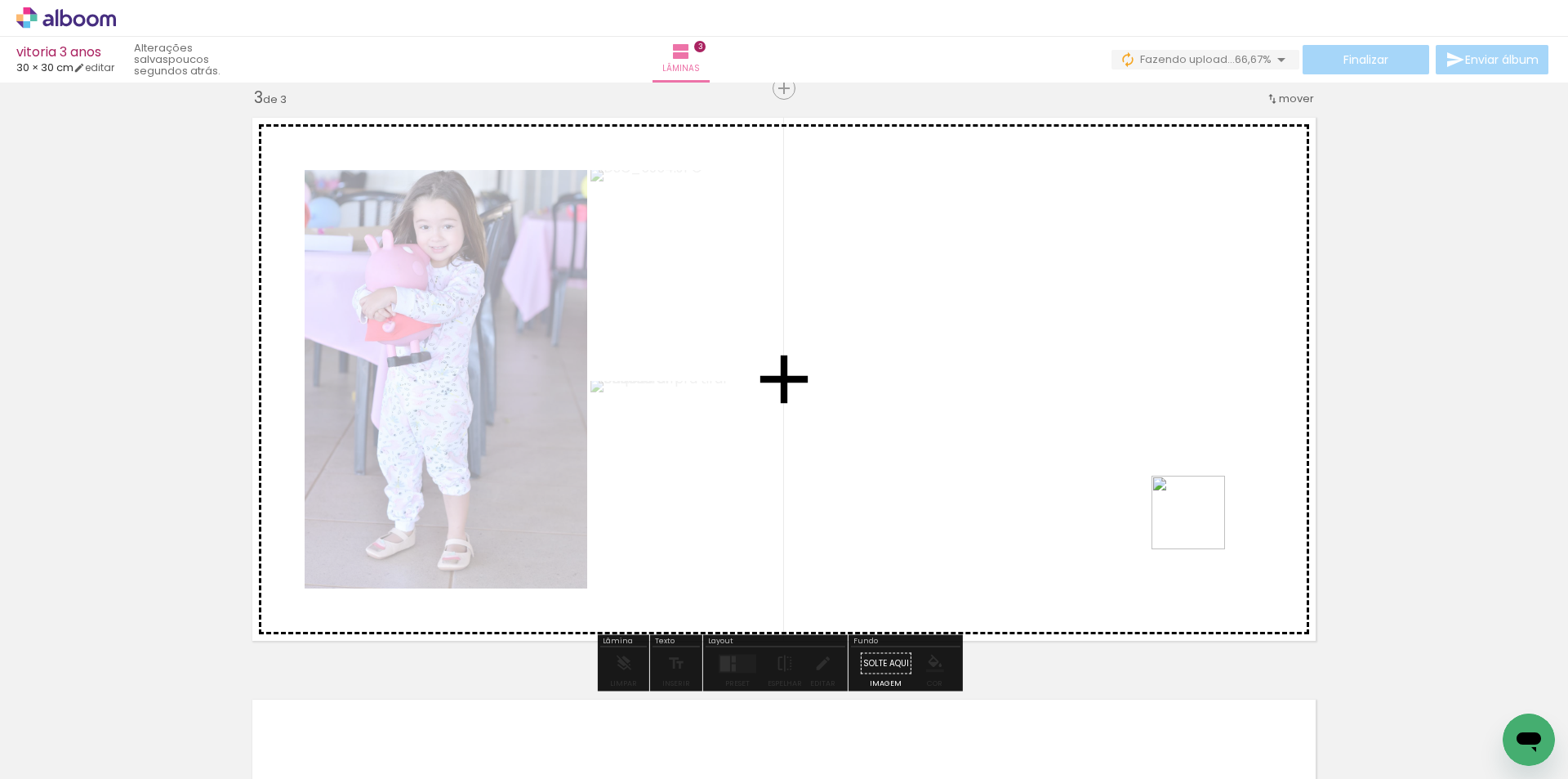
drag, startPoint x: 1349, startPoint y: 711, endPoint x: 1398, endPoint y: 605, distance: 116.8
click at [1047, 342] on quentale-workspace at bounding box center [784, 390] width 1568 height 779
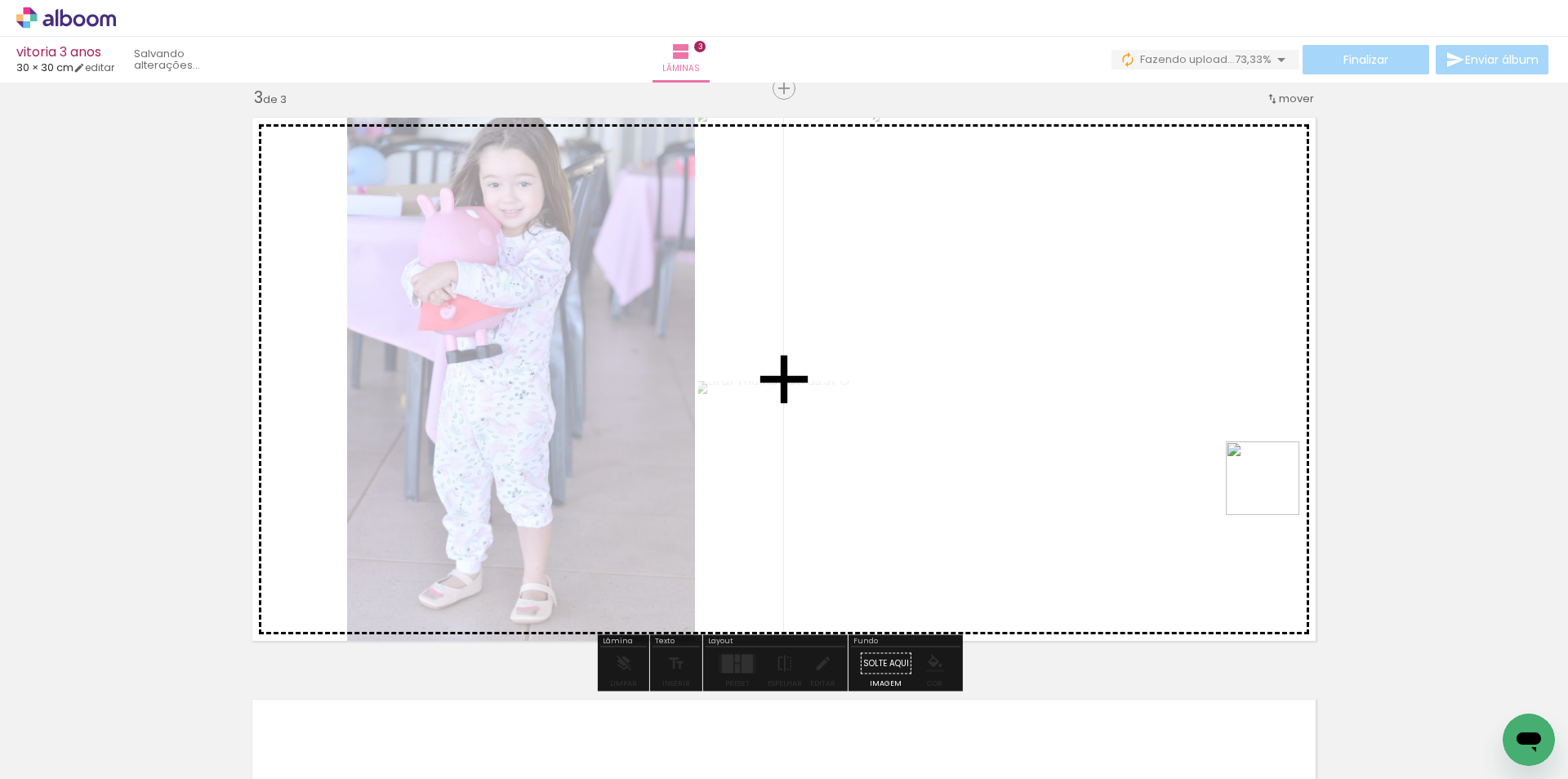
drag, startPoint x: 1437, startPoint y: 703, endPoint x: 1171, endPoint y: 340, distance: 450.0
click at [1171, 340] on quentale-workspace at bounding box center [784, 390] width 1568 height 779
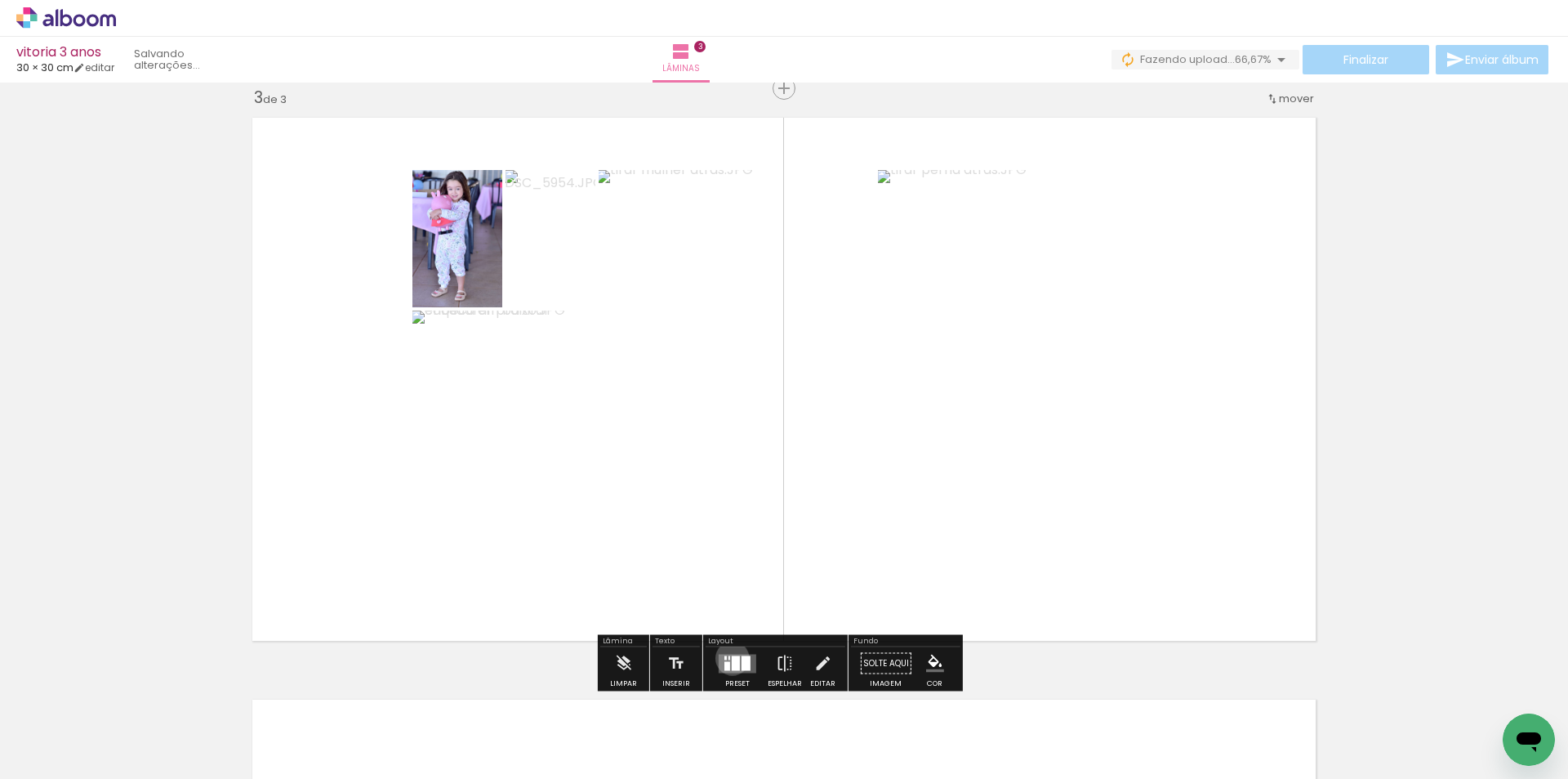
click at [732, 658] on div at bounding box center [736, 663] width 8 height 15
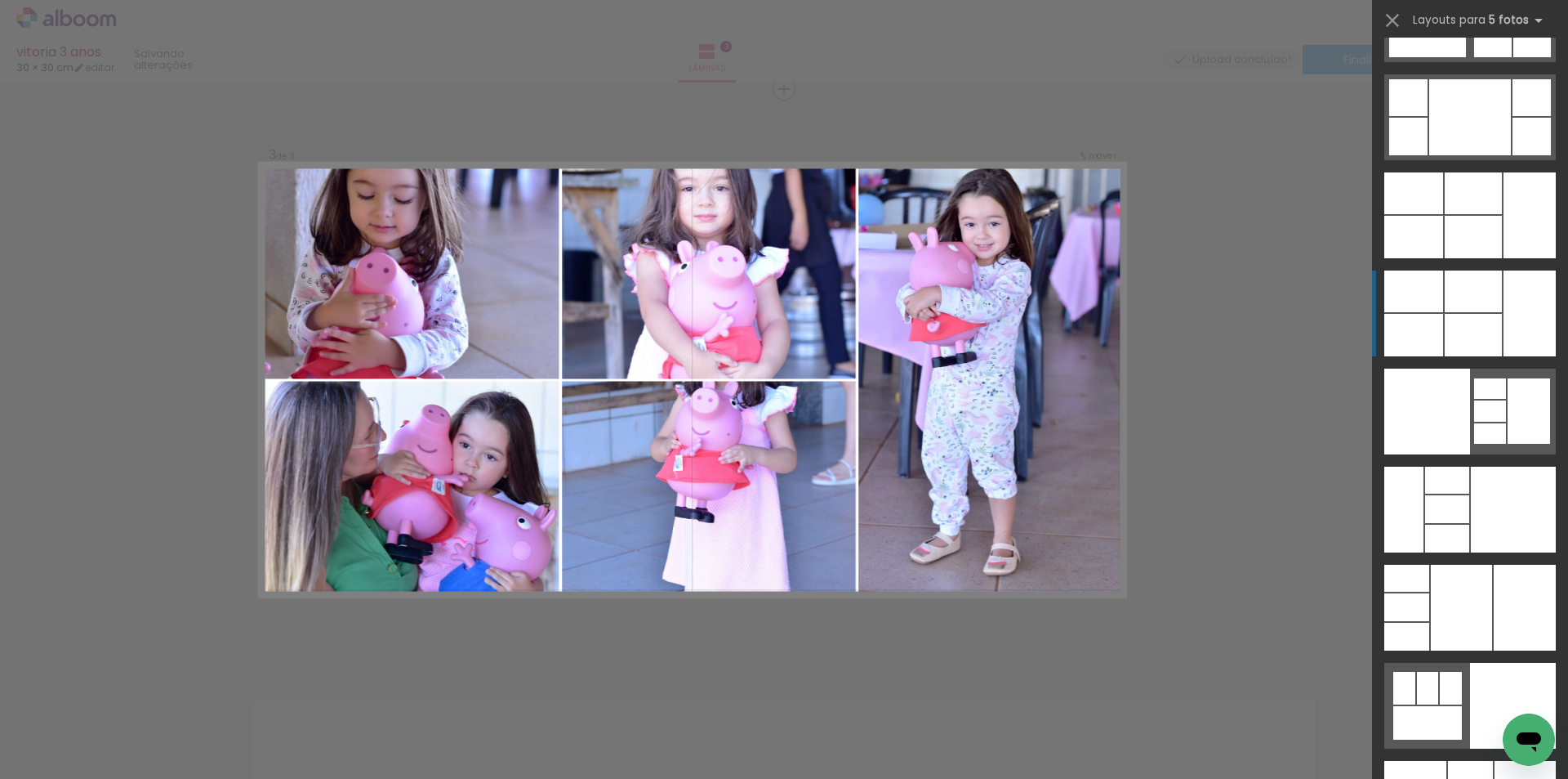
scroll to position [43902, 0]
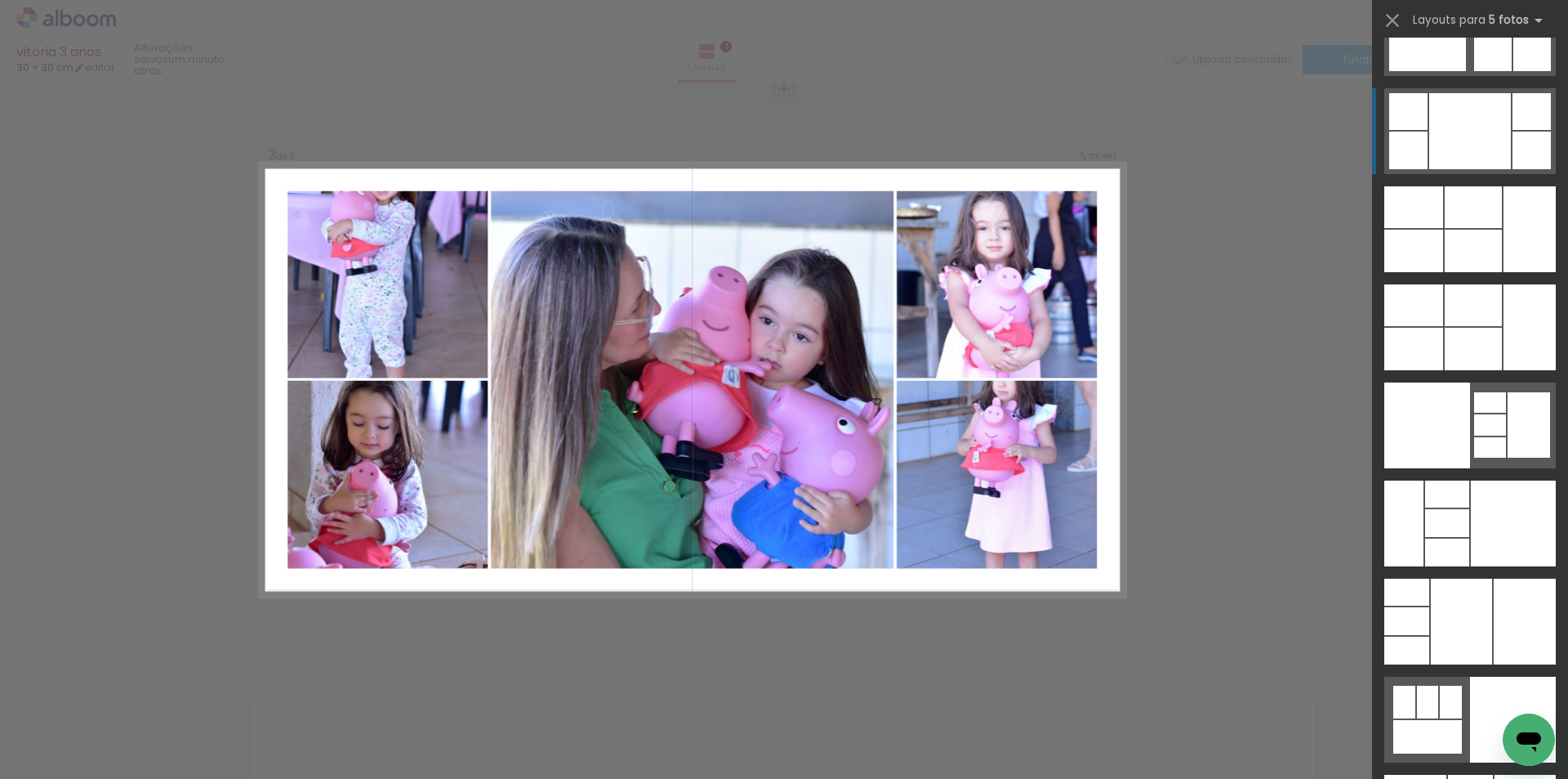
click at [1497, 139] on div at bounding box center [1470, 130] width 82 height 76
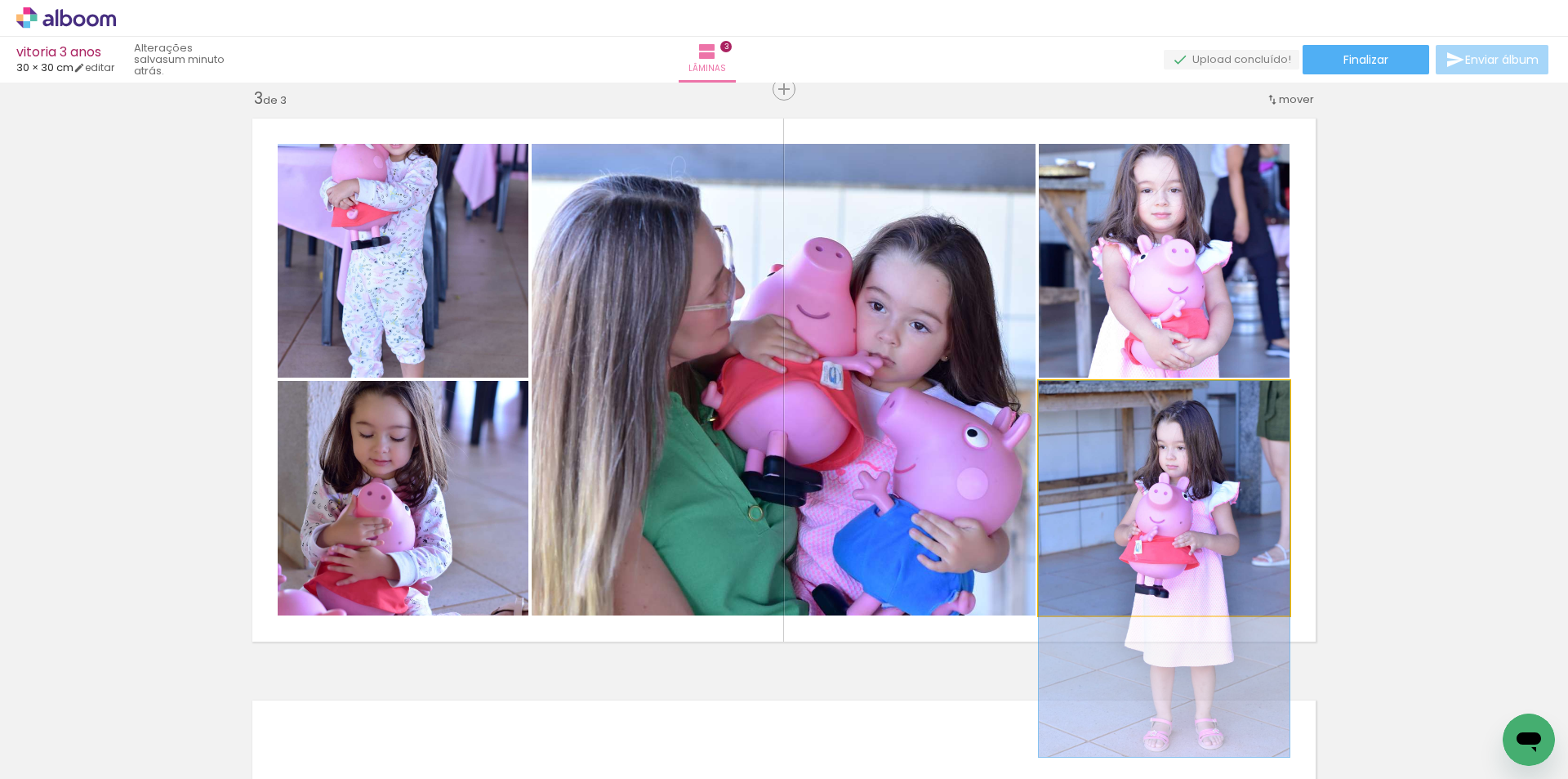
drag, startPoint x: 1206, startPoint y: 474, endPoint x: 1206, endPoint y: 547, distance: 73.0
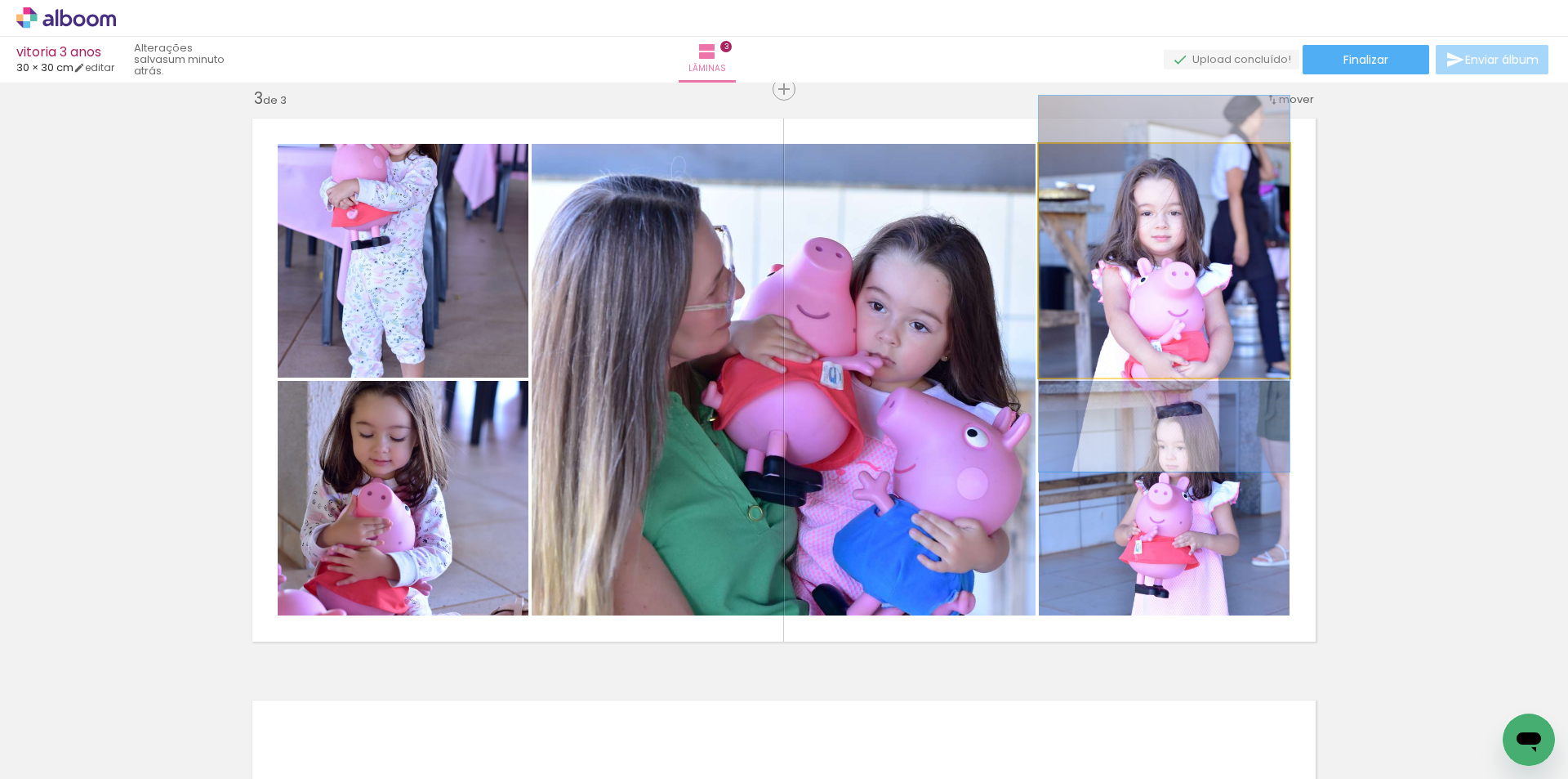
drag, startPoint x: 1211, startPoint y: 281, endPoint x: 1211, endPoint y: 304, distance: 23.0
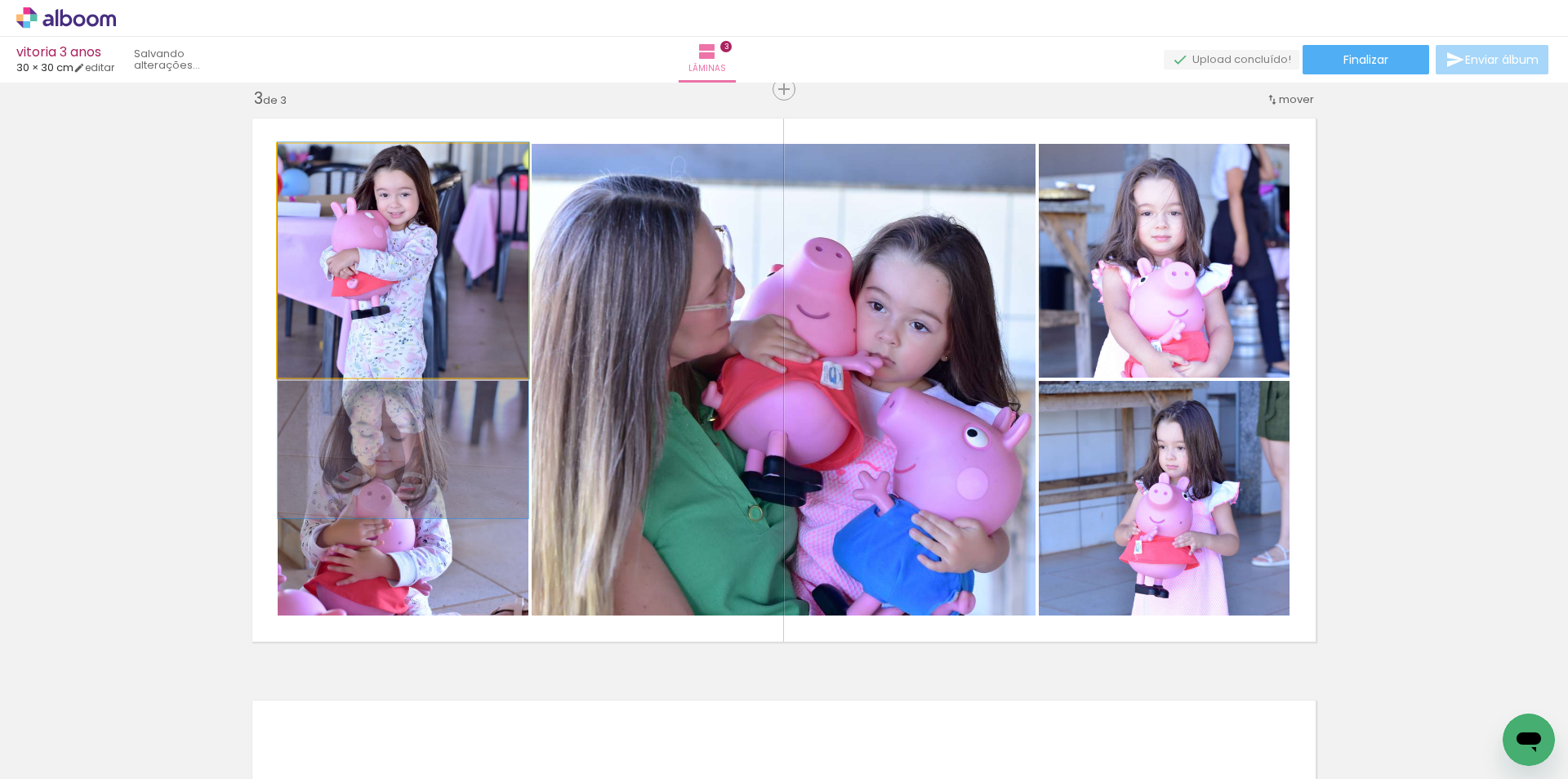
drag, startPoint x: 413, startPoint y: 247, endPoint x: 415, endPoint y: 317, distance: 70.0
drag, startPoint x: 450, startPoint y: 300, endPoint x: 452, endPoint y: 308, distance: 8.2
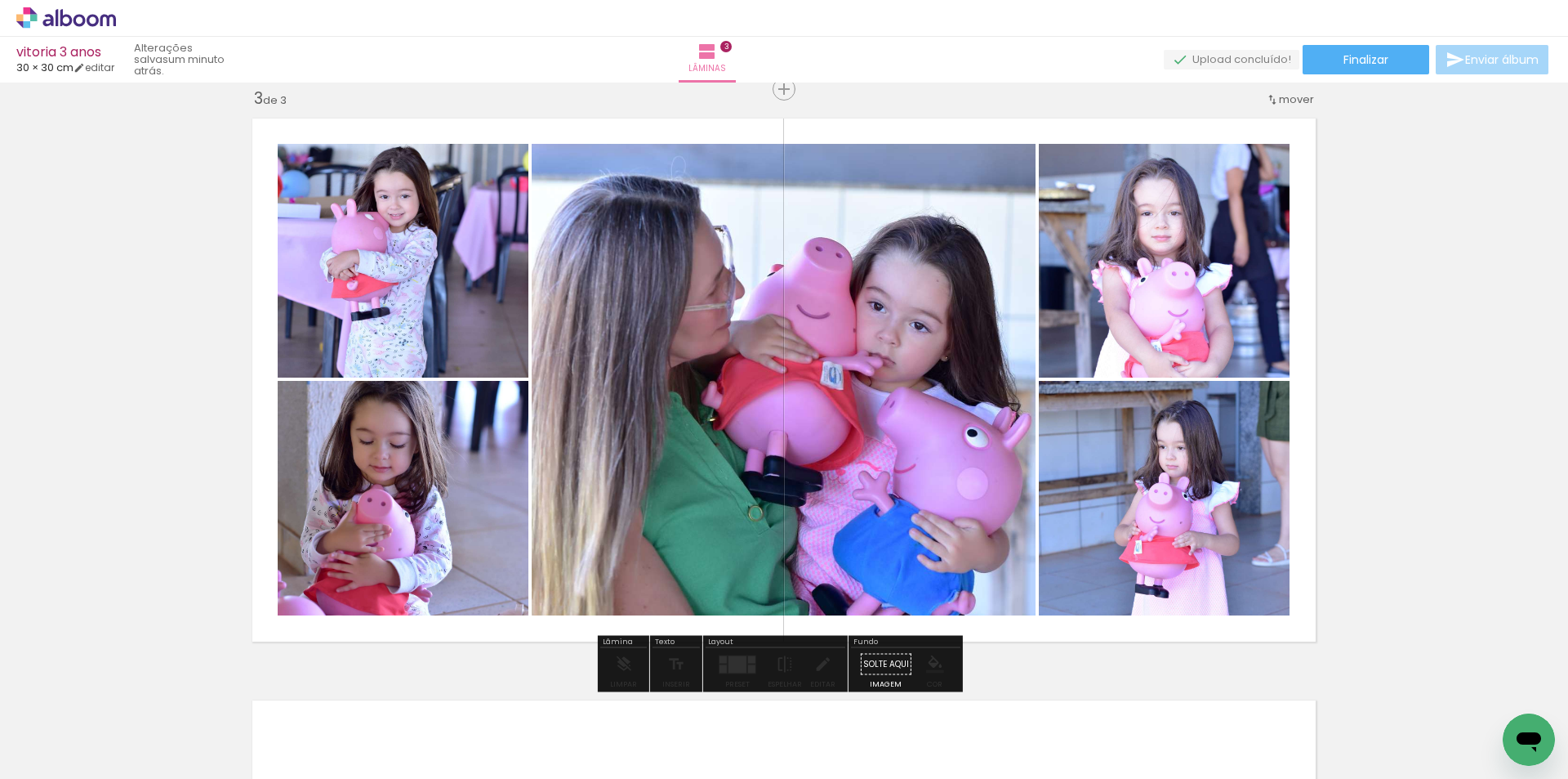
drag, startPoint x: 433, startPoint y: 494, endPoint x: 407, endPoint y: 501, distance: 26.9
click at [748, 670] on div at bounding box center [752, 668] width 7 height 8
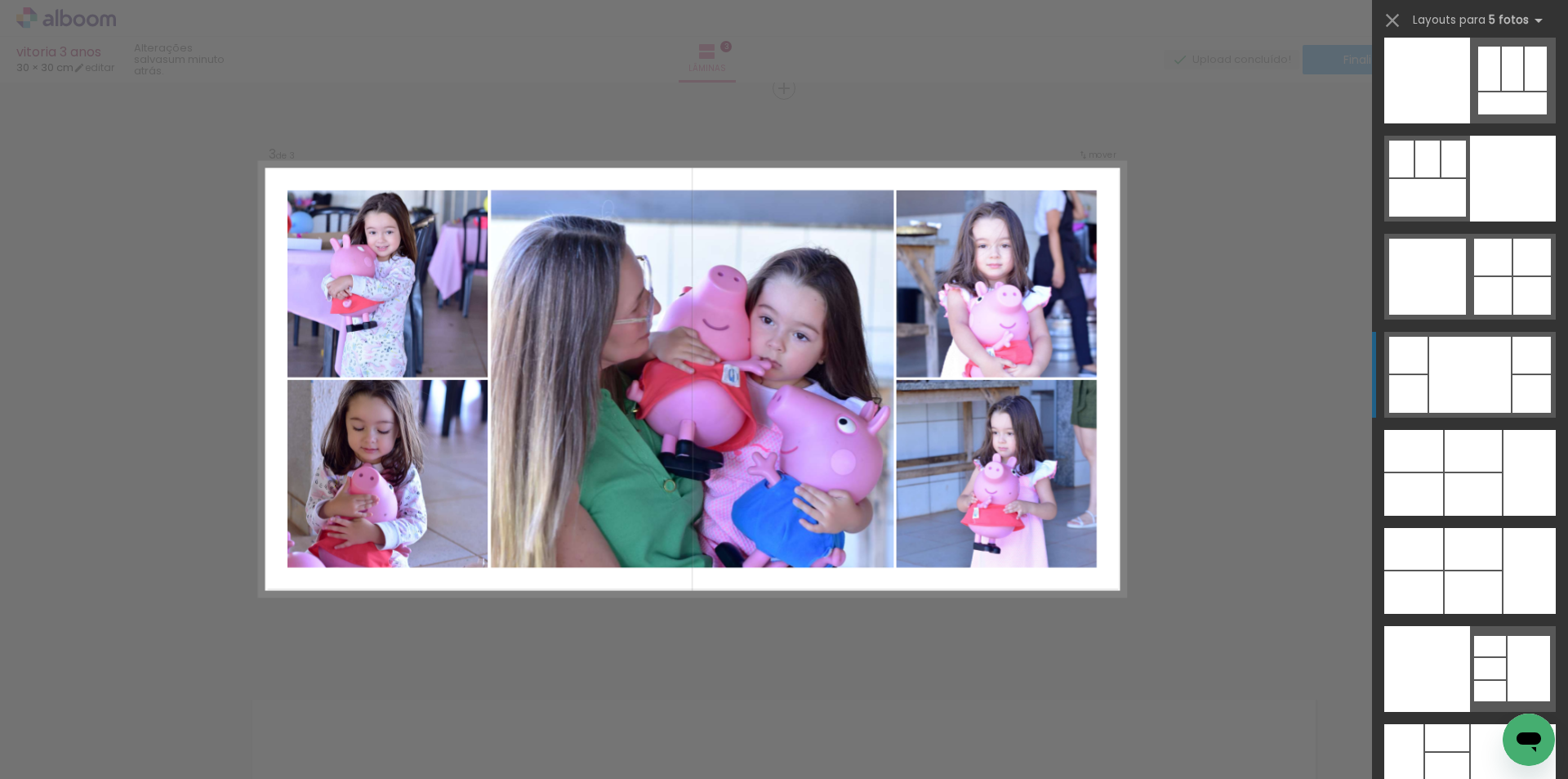
scroll to position [43613, 0]
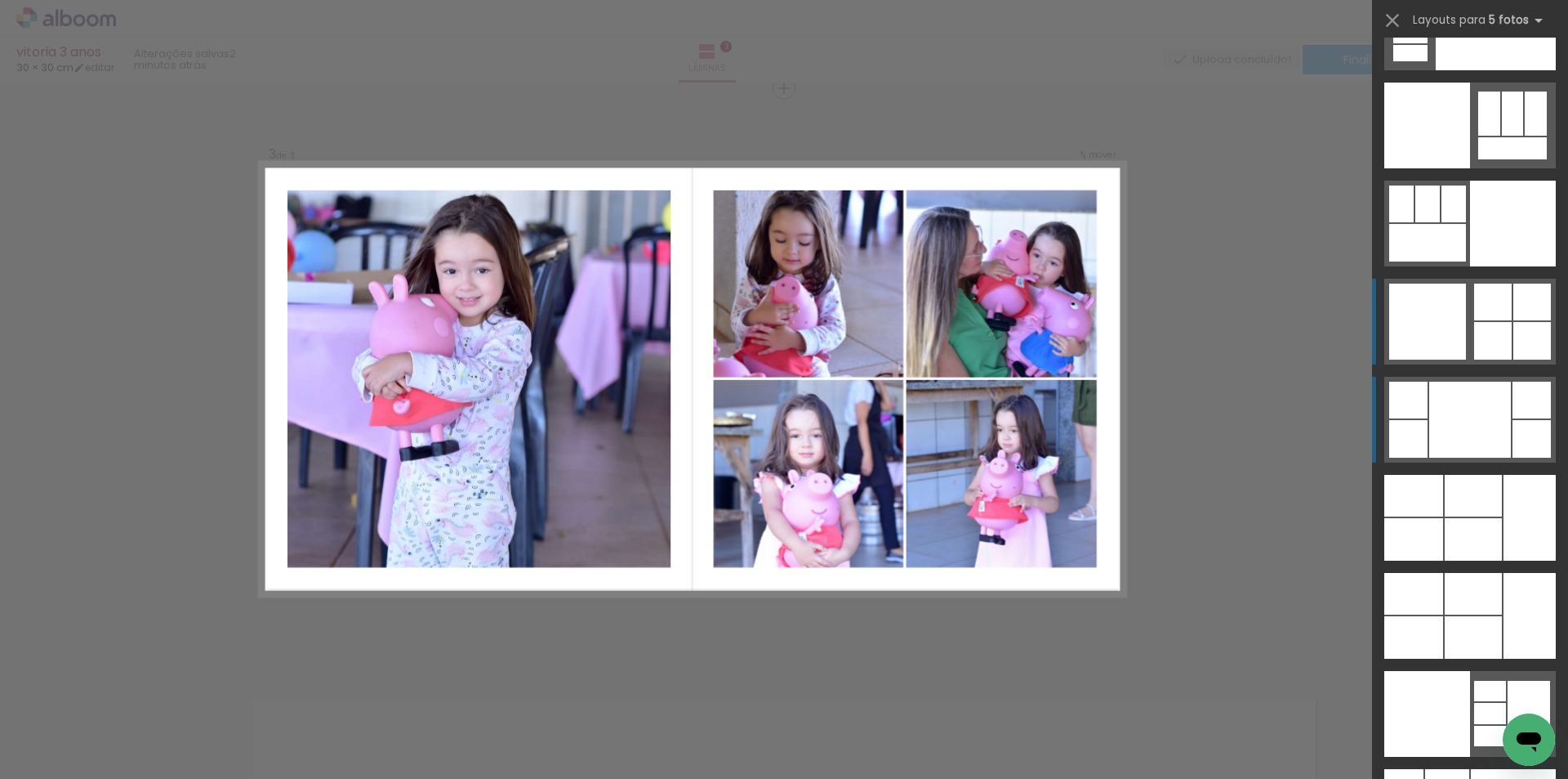
click at [1506, 324] on quentale-layouter at bounding box center [1470, 322] width 171 height 86
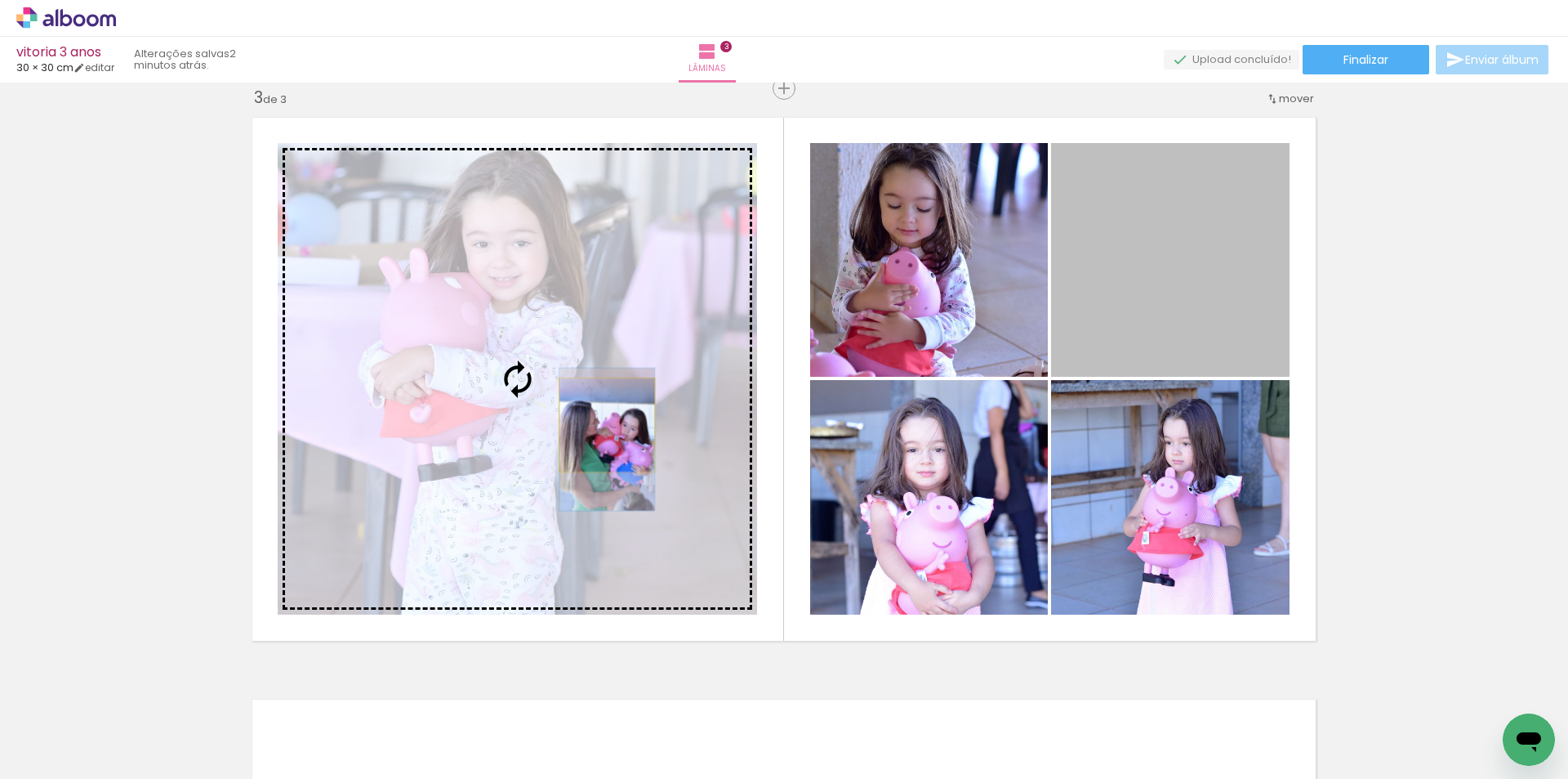
drag, startPoint x: 1136, startPoint y: 301, endPoint x: 601, endPoint y: 425, distance: 549.2
click at [0, 0] on slot at bounding box center [0, 0] width 0 height 0
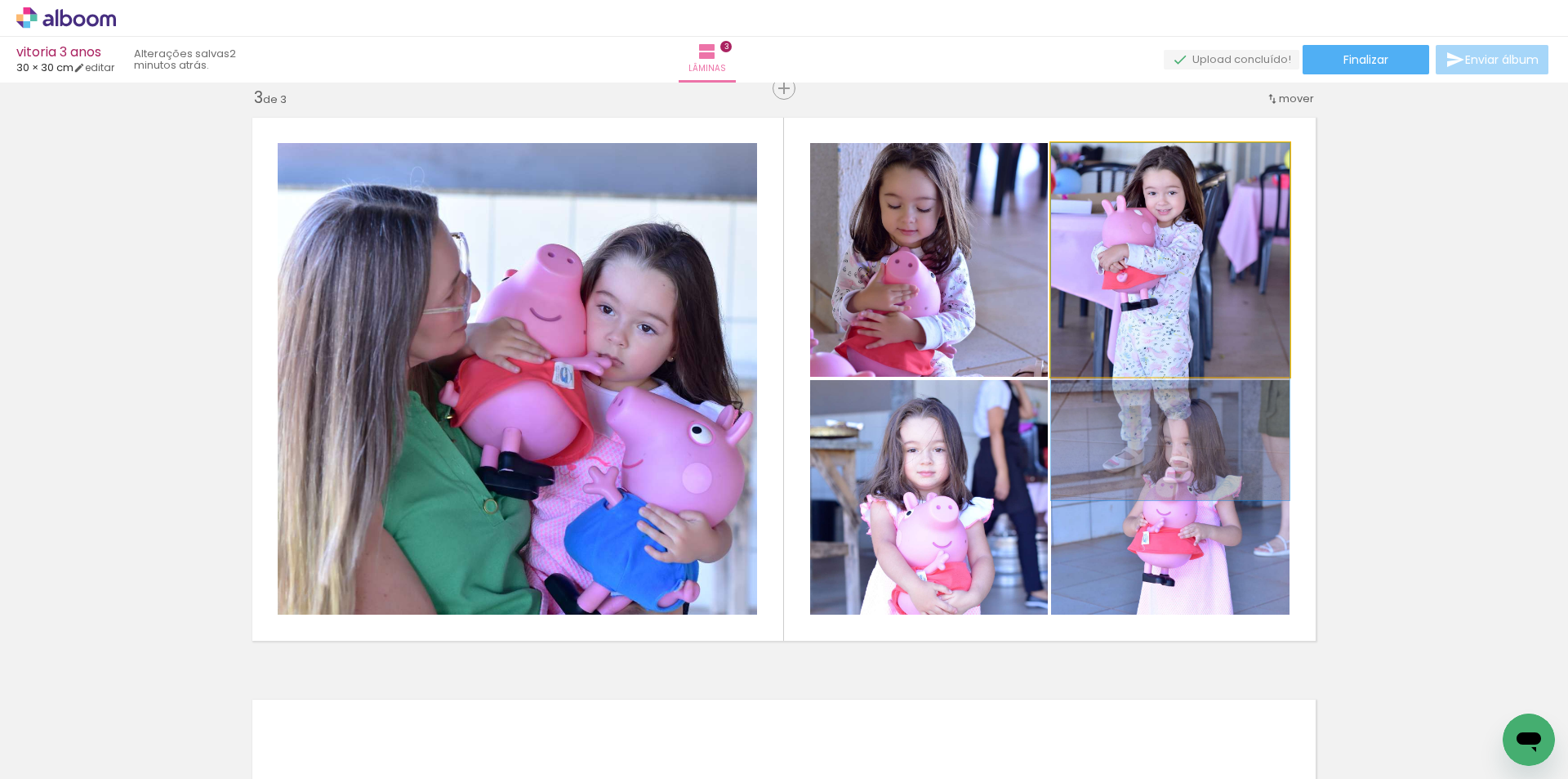
drag, startPoint x: 1177, startPoint y: 278, endPoint x: 1188, endPoint y: 348, distance: 70.9
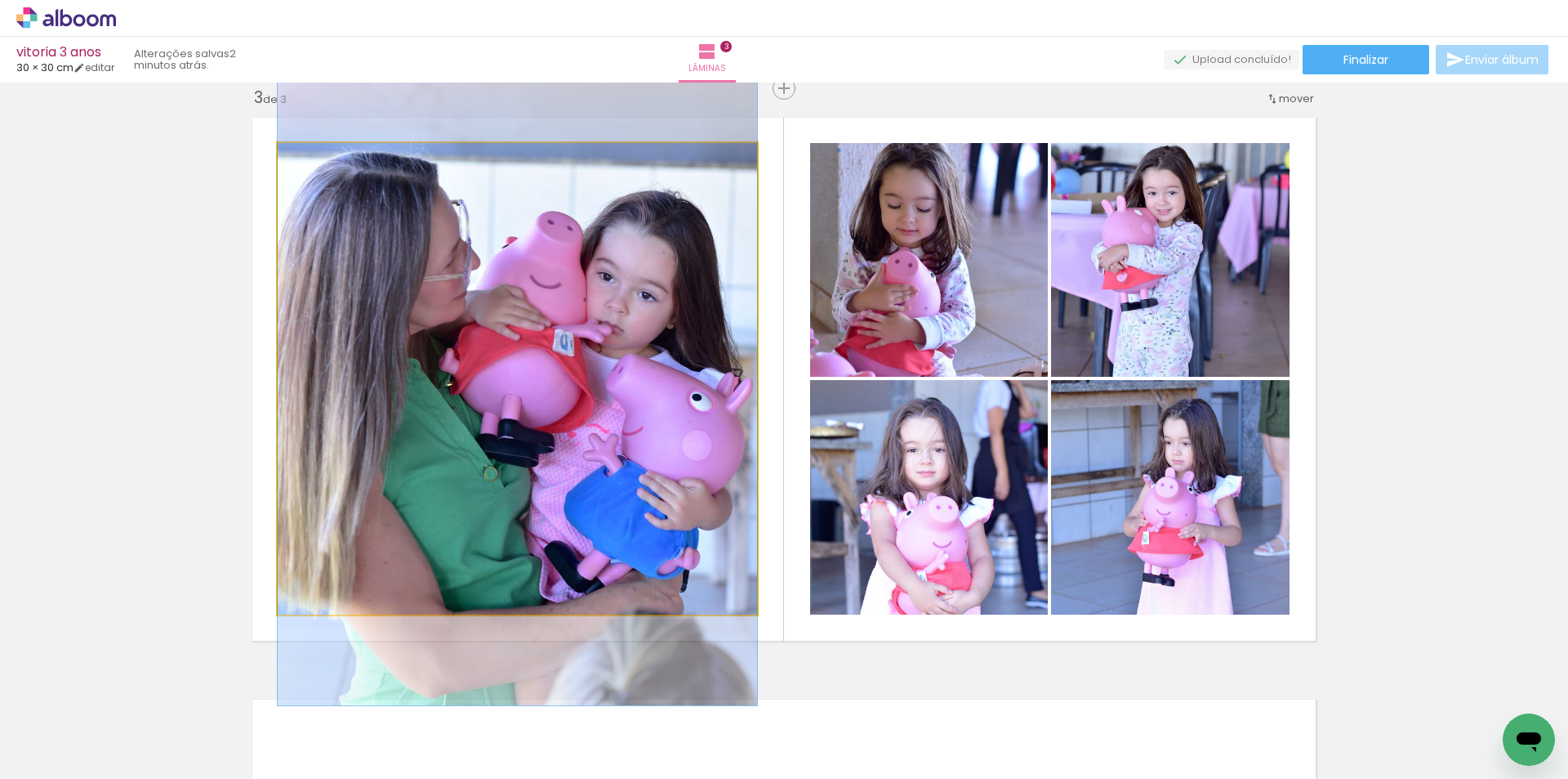
drag, startPoint x: 577, startPoint y: 436, endPoint x: 577, endPoint y: 404, distance: 32.0
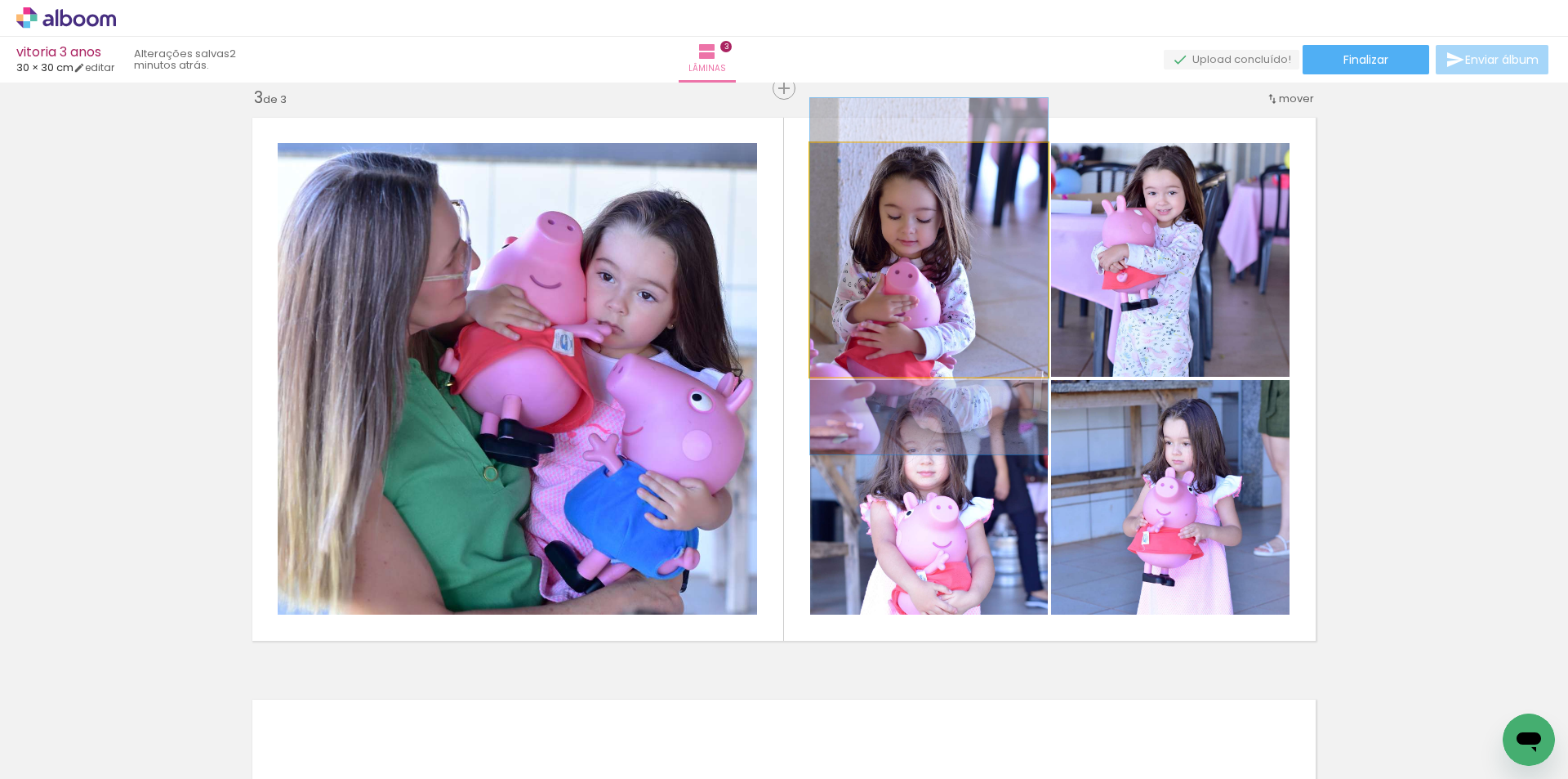
drag, startPoint x: 981, startPoint y: 334, endPoint x: 982, endPoint y: 345, distance: 11.0
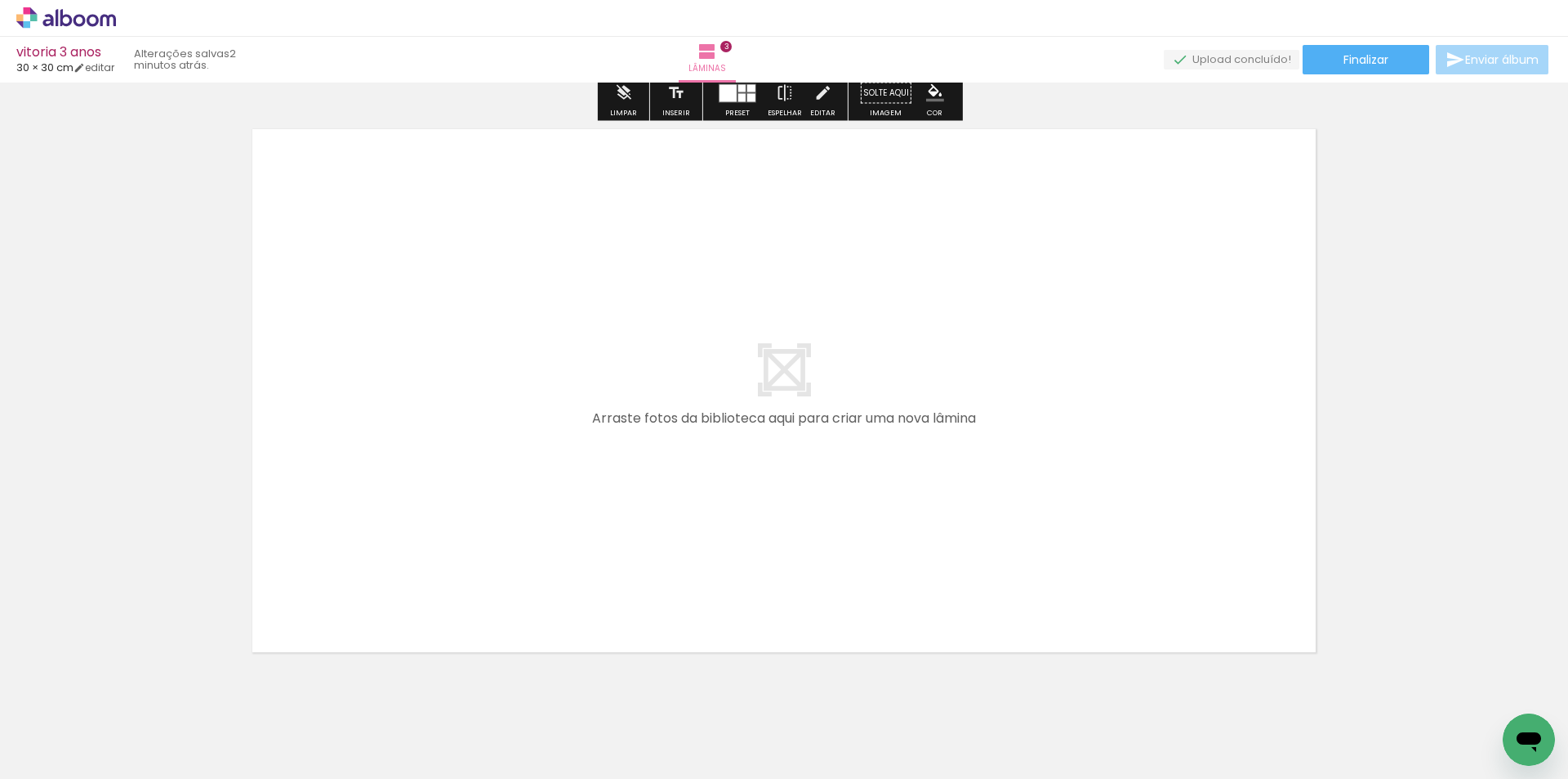
scroll to position [1757, 0]
click at [67, 753] on span "Adicionar Fotos" at bounding box center [58, 757] width 49 height 18
click at [0, 0] on input "file" at bounding box center [0, 0] width 0 height 0
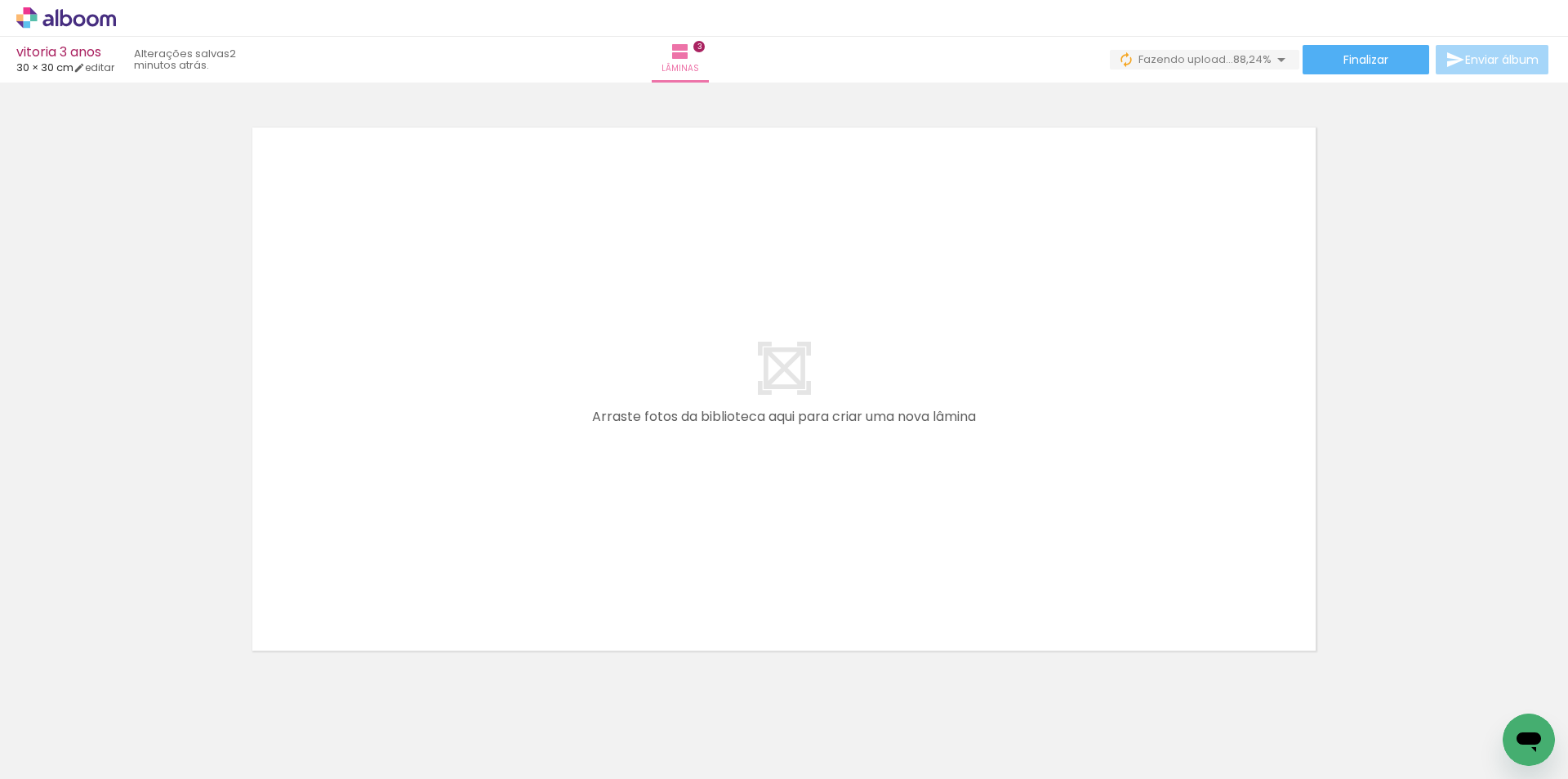
scroll to position [0, 126]
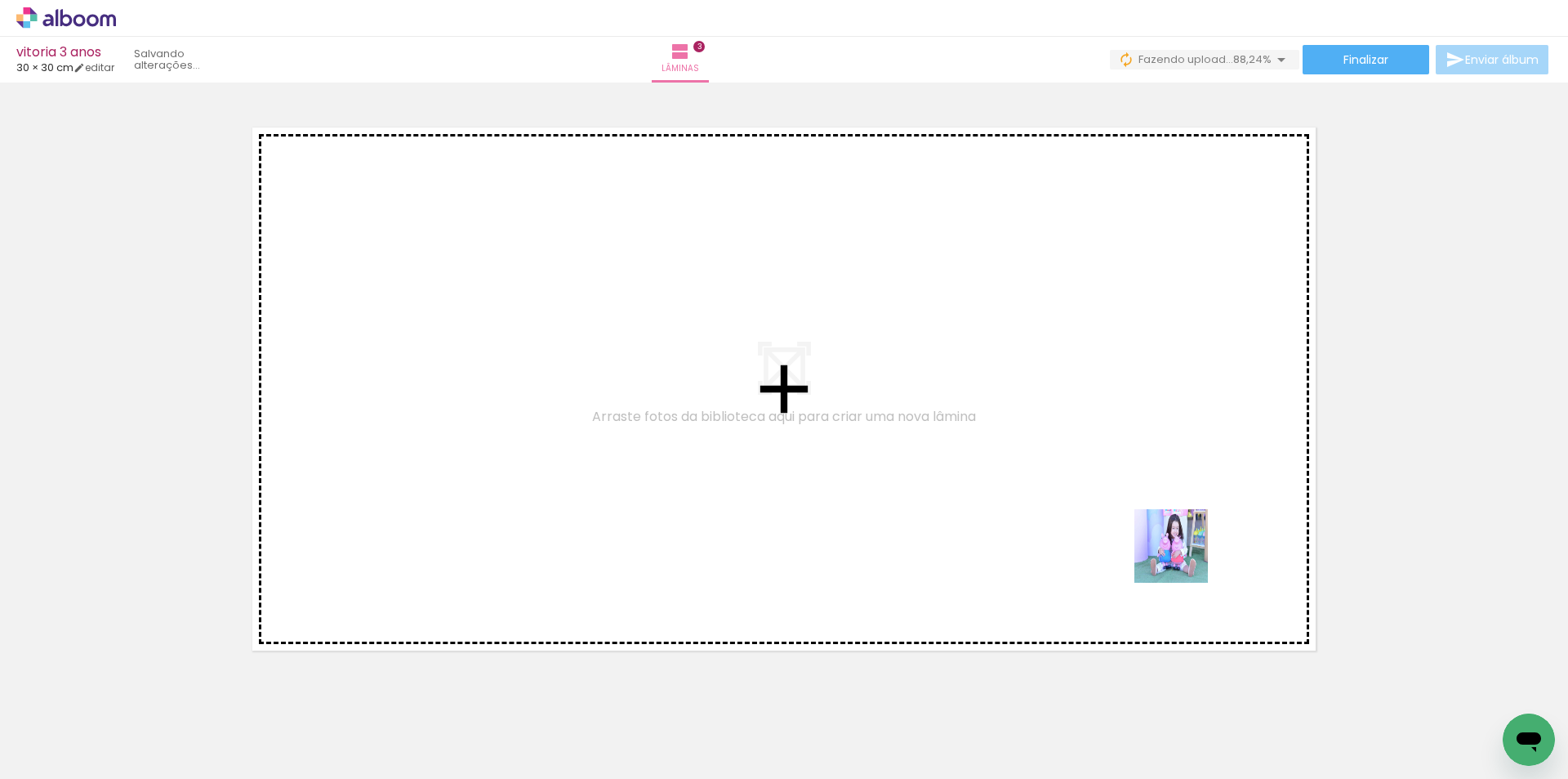
drag, startPoint x: 1418, startPoint y: 721, endPoint x: 1346, endPoint y: 688, distance: 79.2
click at [1052, 457] on quentale-workspace at bounding box center [784, 390] width 1568 height 779
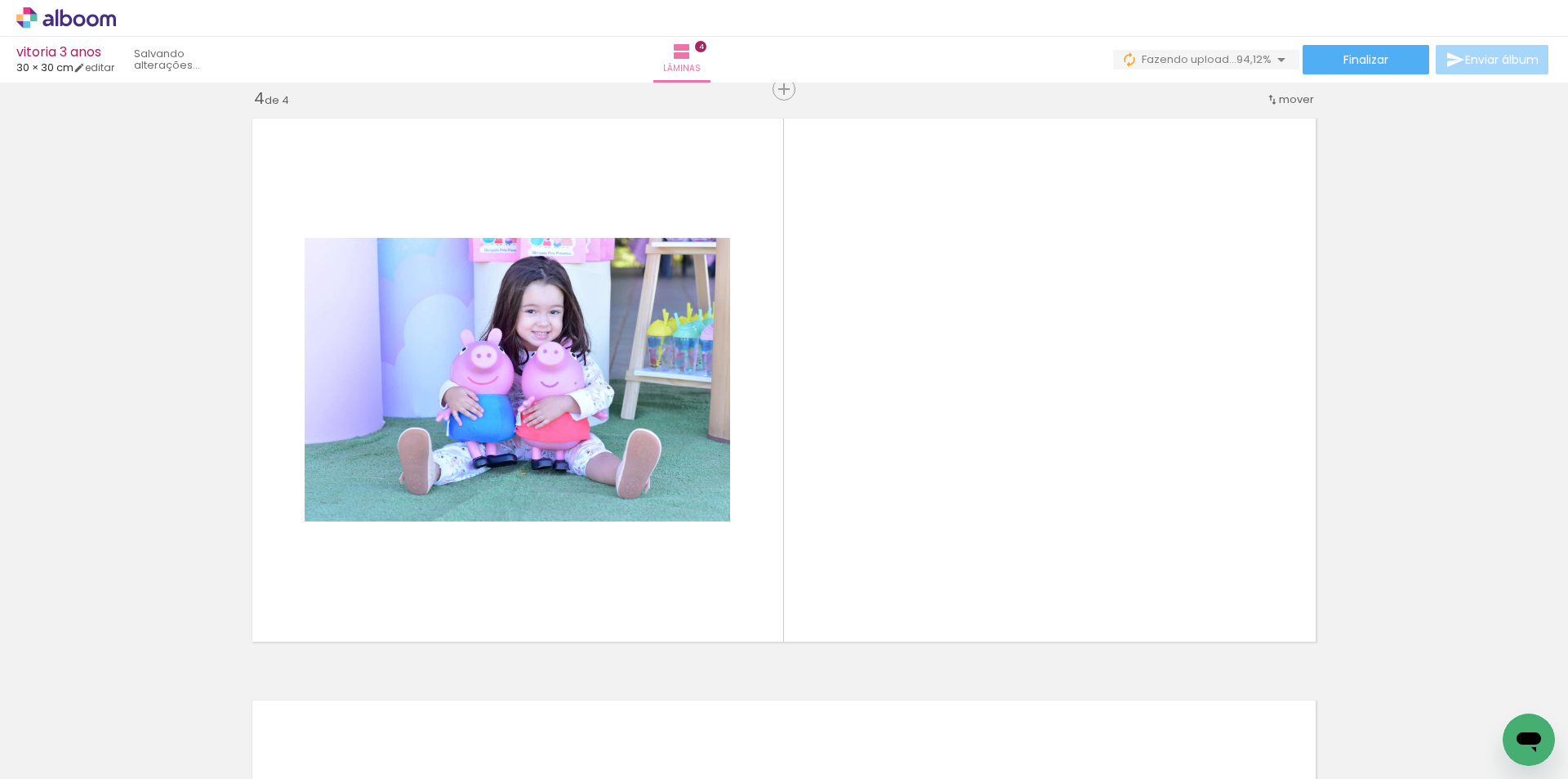
scroll to position [1767, 0]
drag, startPoint x: 1500, startPoint y: 700, endPoint x: 954, endPoint y: 394, distance: 625.9
click at [954, 394] on quentale-workspace at bounding box center [784, 390] width 1568 height 779
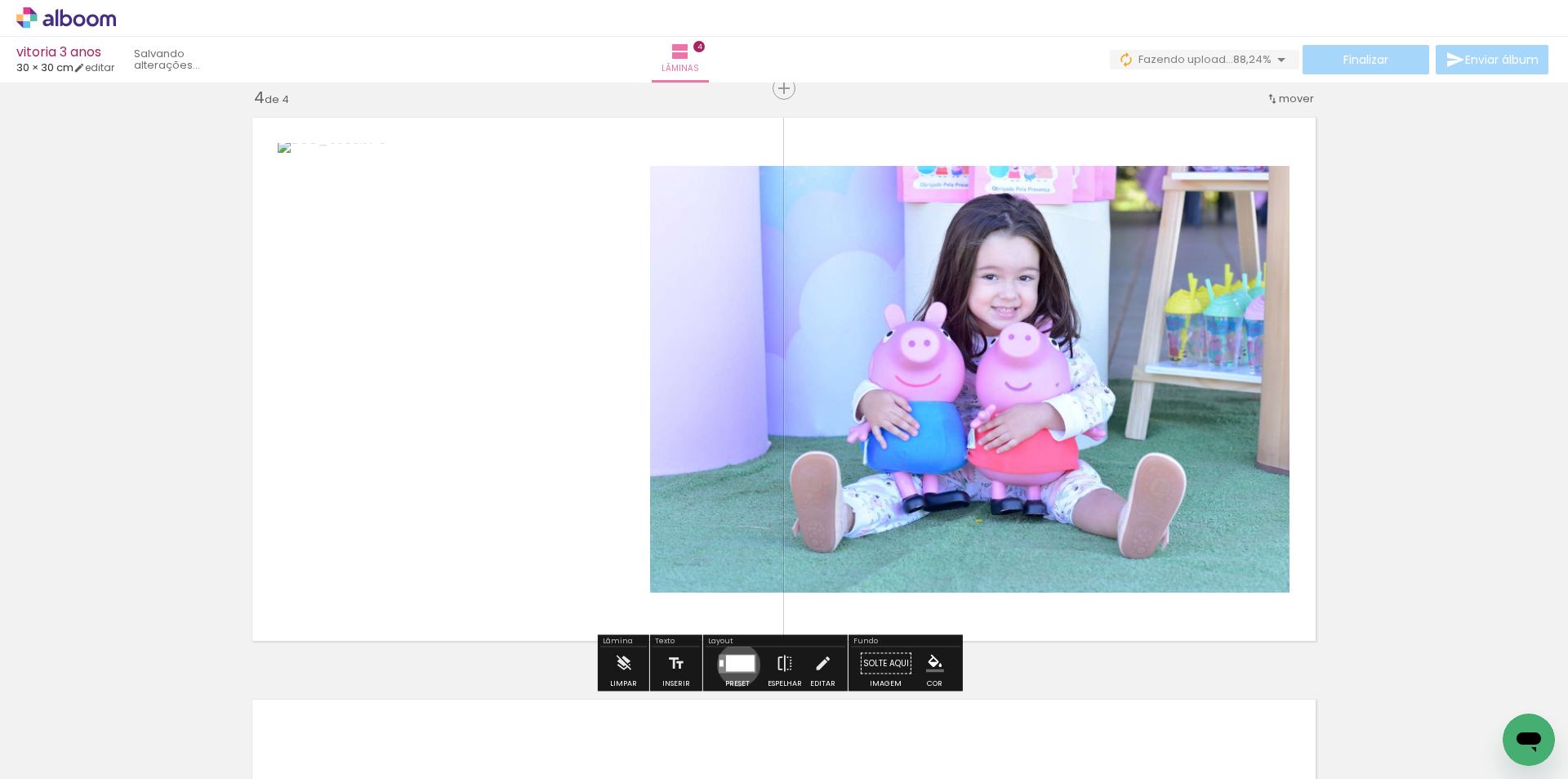
click at [735, 664] on div at bounding box center [740, 663] width 28 height 16
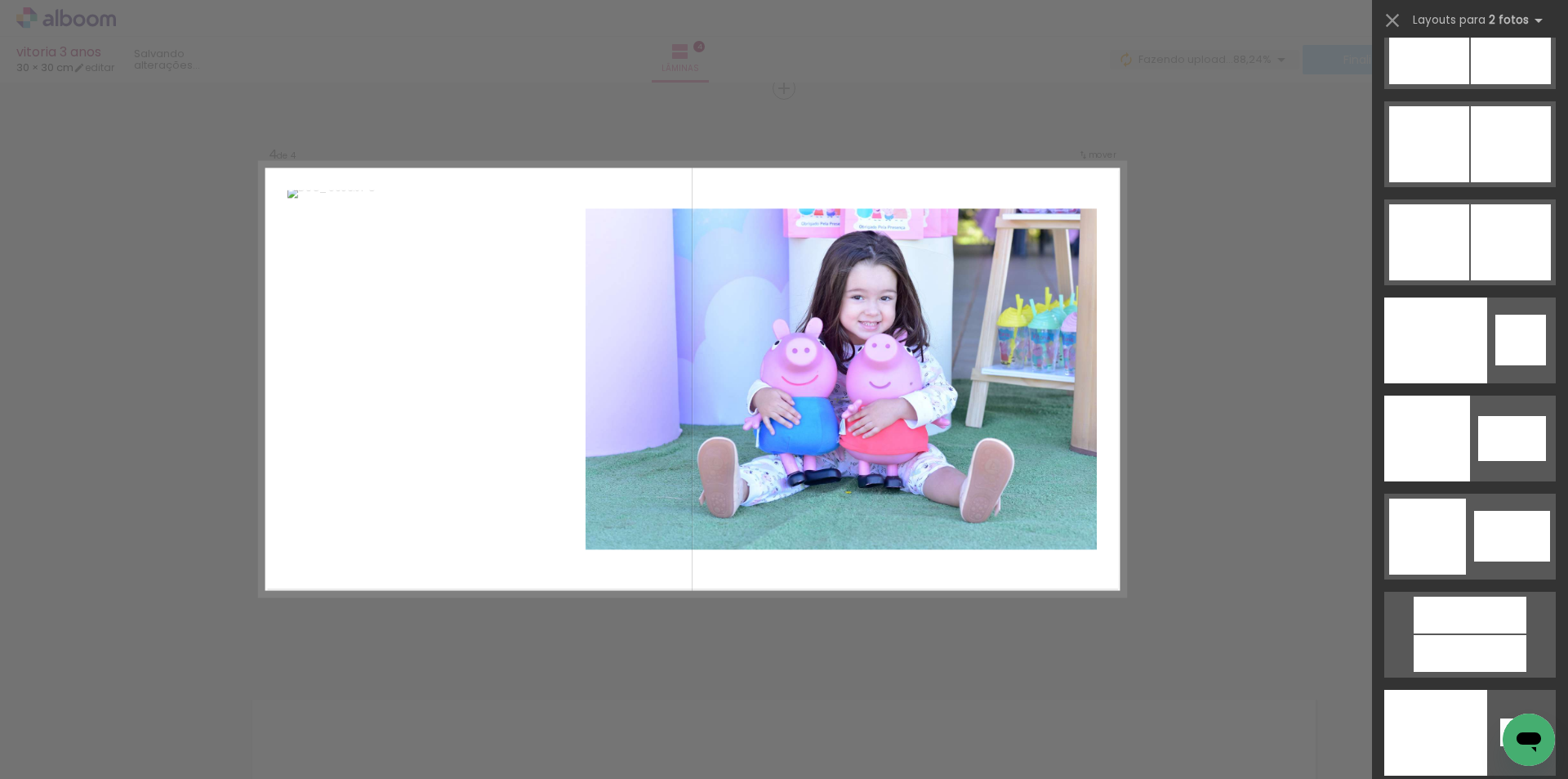
scroll to position [8031, 0]
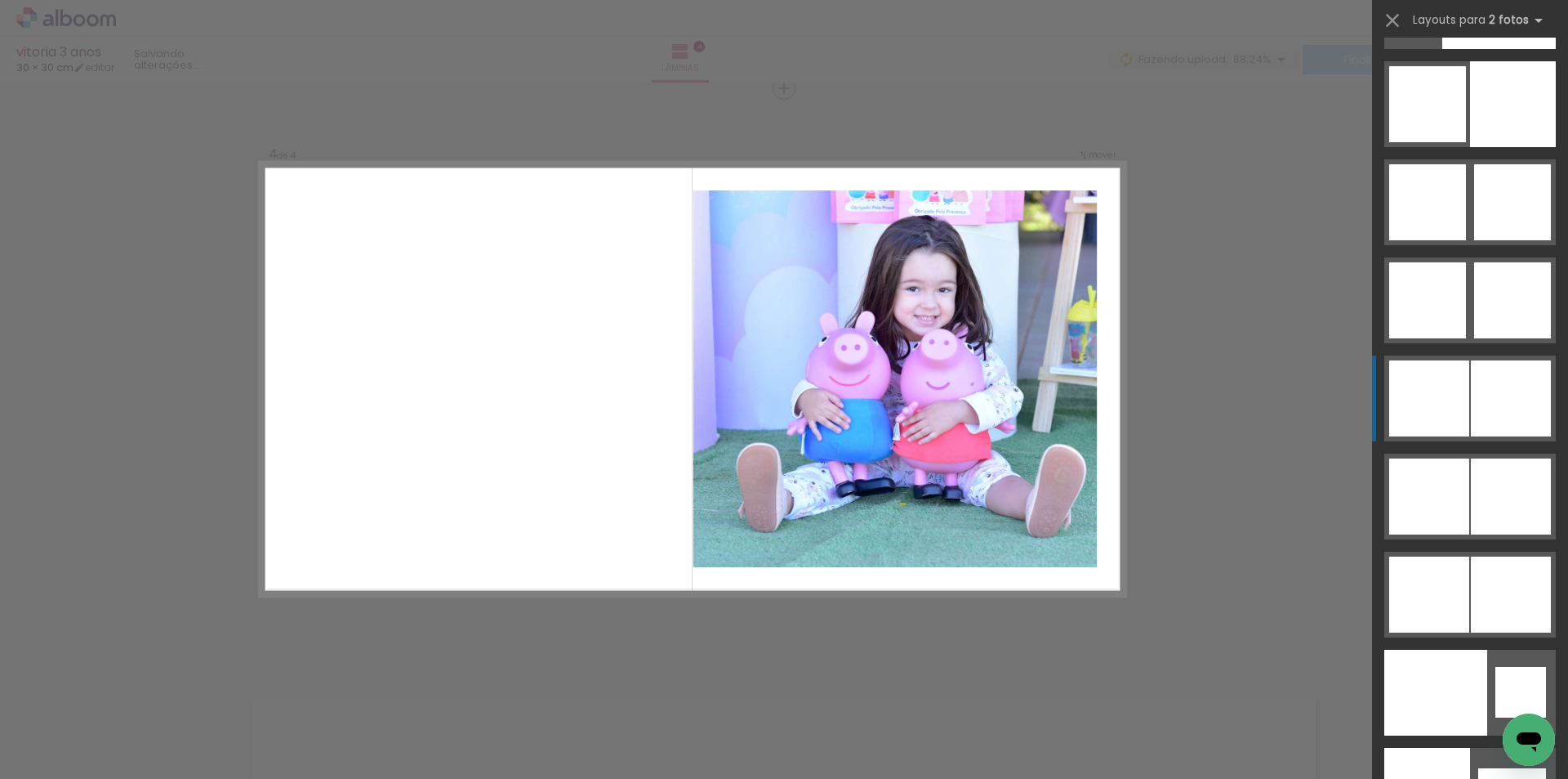
click at [1484, 393] on div at bounding box center [1511, 398] width 80 height 76
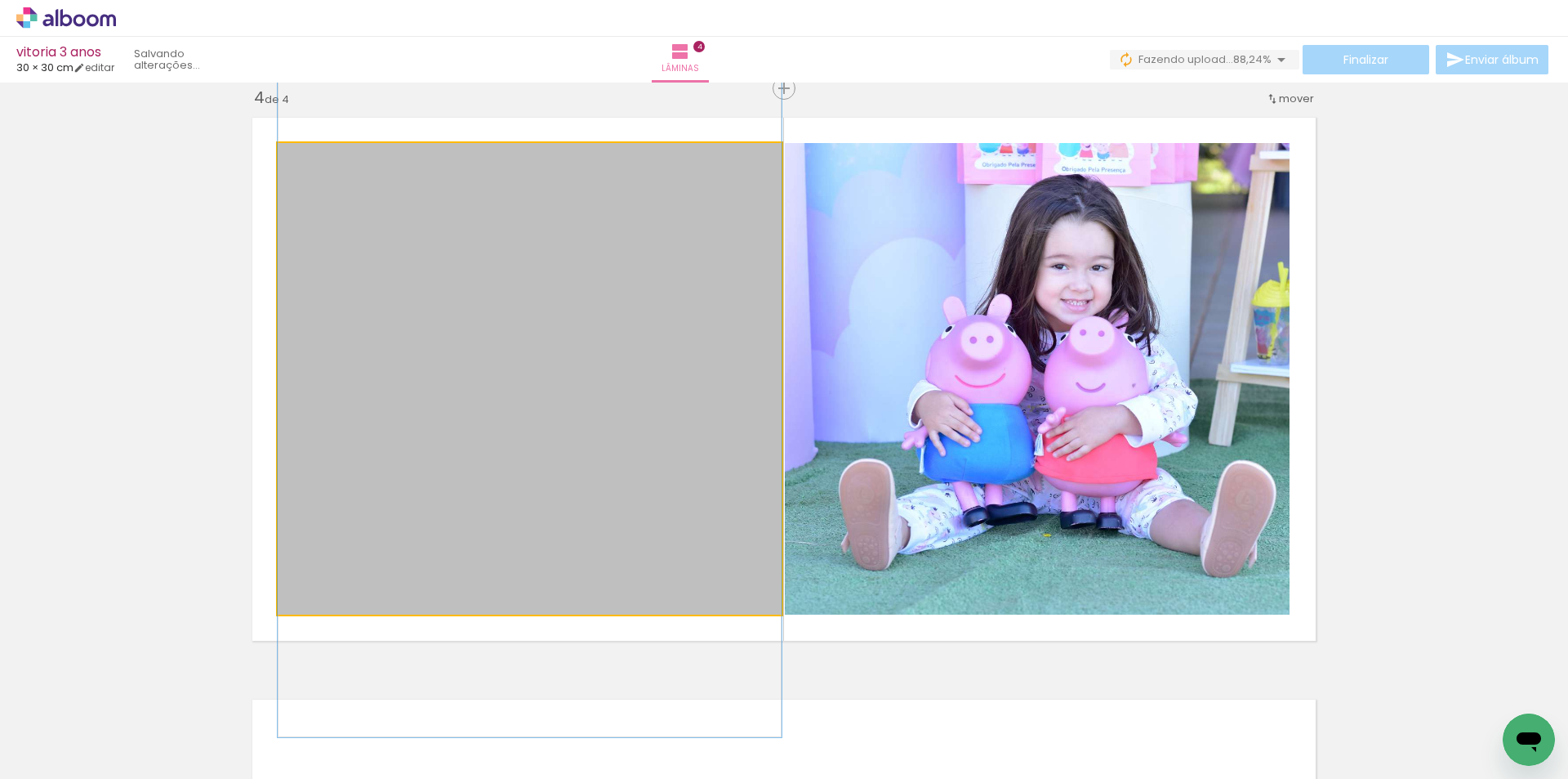
drag, startPoint x: 585, startPoint y: 394, endPoint x: 584, endPoint y: 375, distance: 19.0
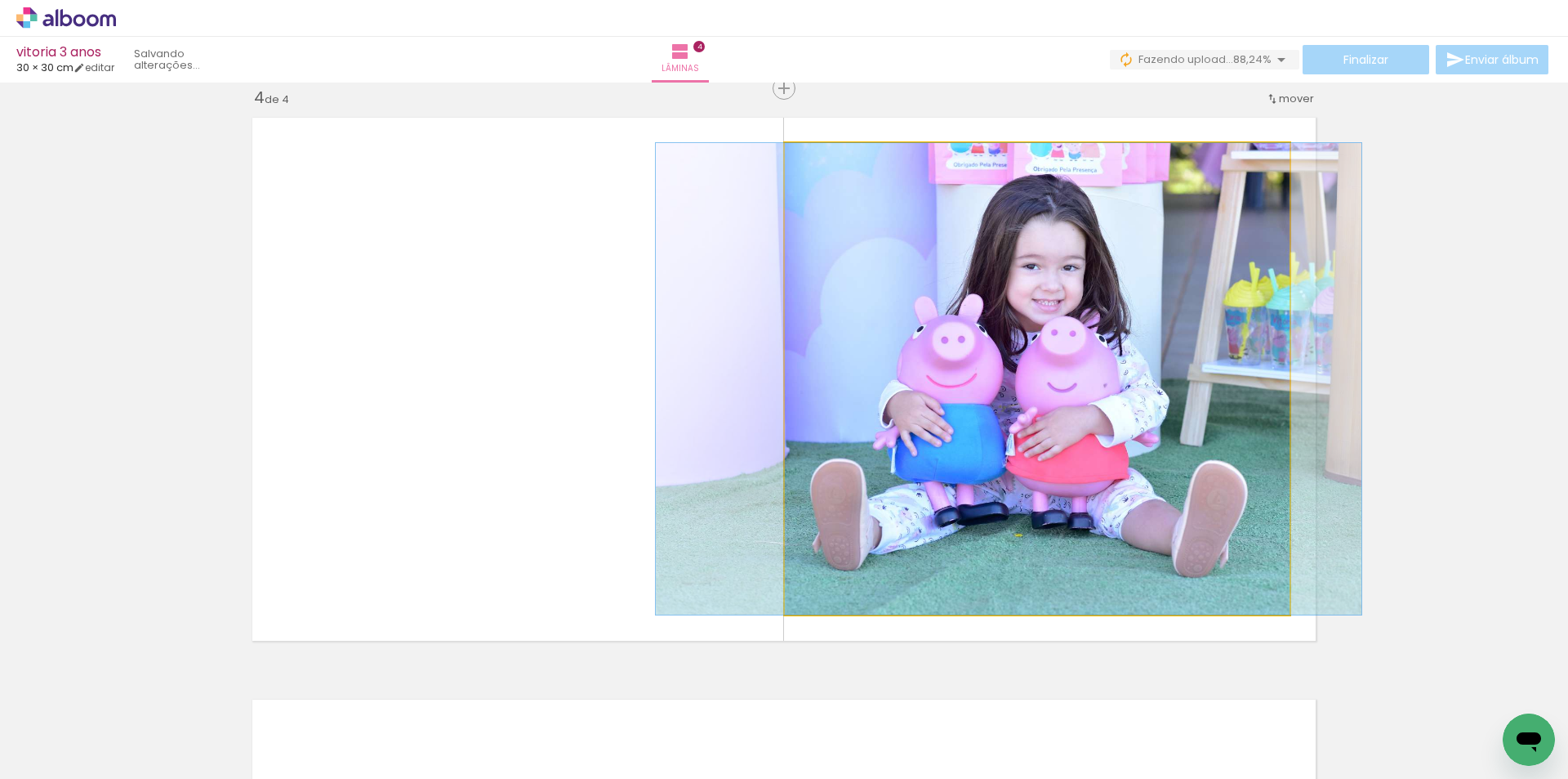
drag, startPoint x: 1105, startPoint y: 397, endPoint x: 1077, endPoint y: 397, distance: 28.0
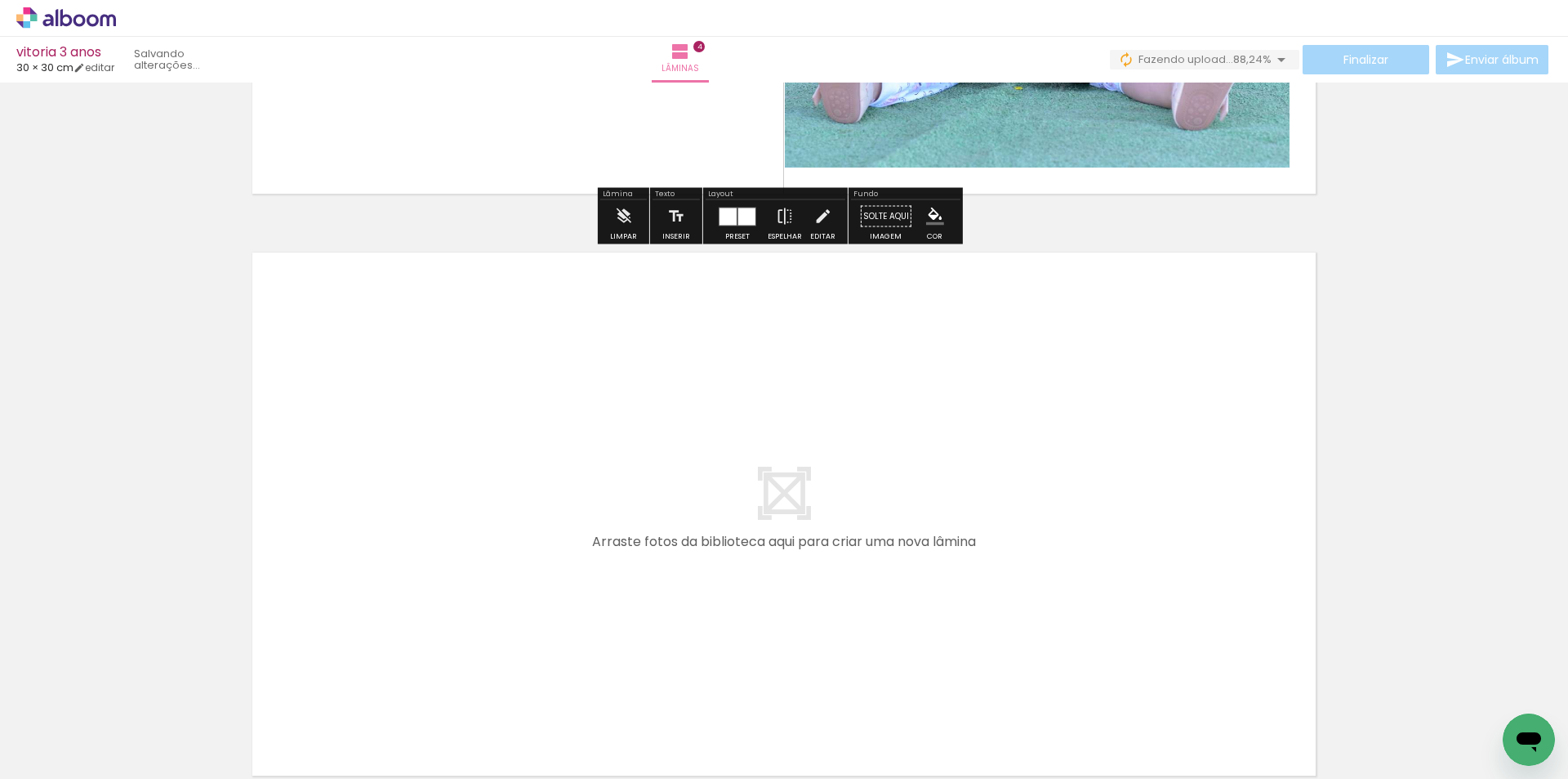
scroll to position [2339, 0]
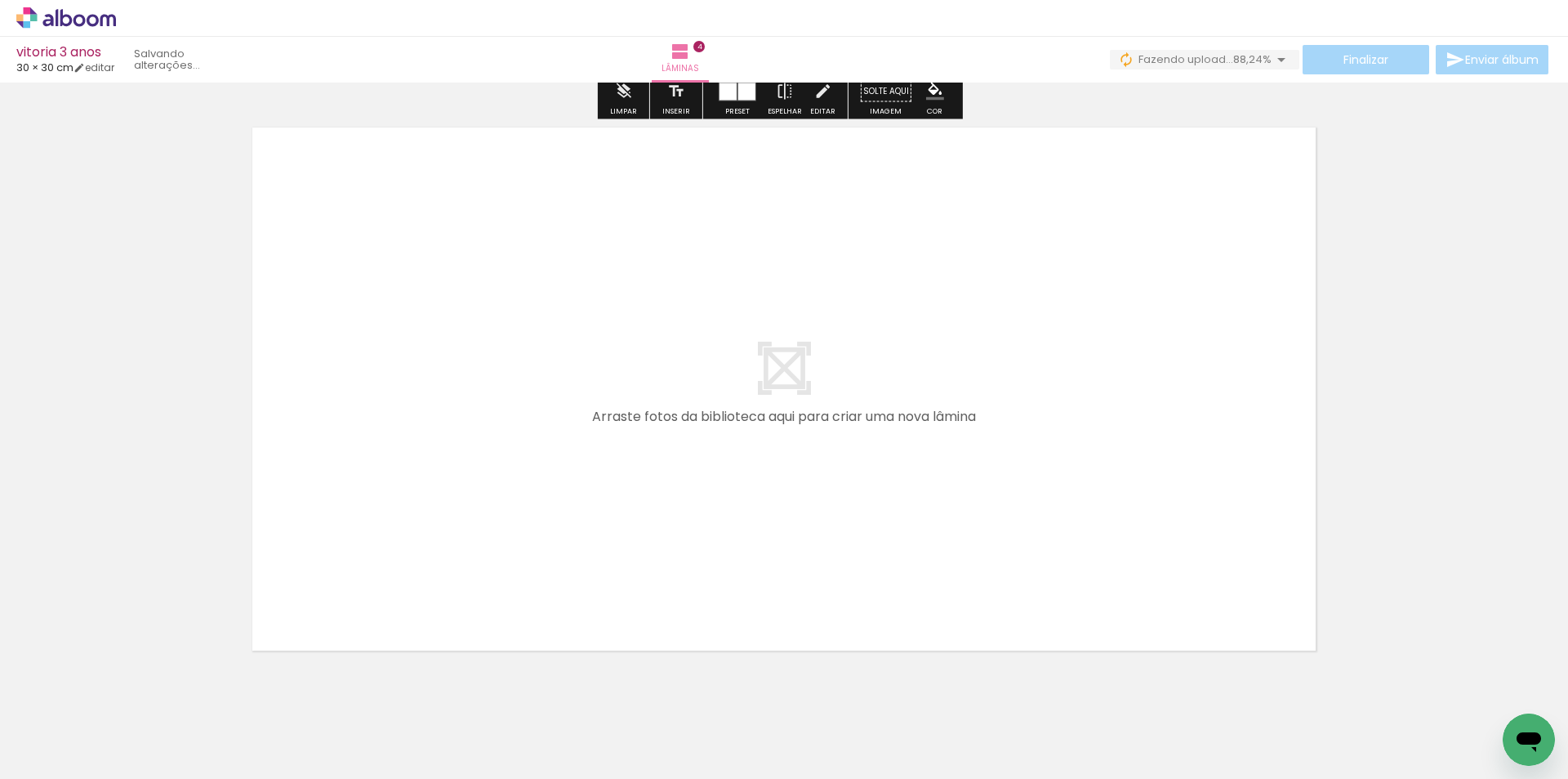
click at [62, 748] on span "Adicionar Fotos" at bounding box center [58, 757] width 49 height 18
click at [0, 0] on input "file" at bounding box center [0, 0] width 0 height 0
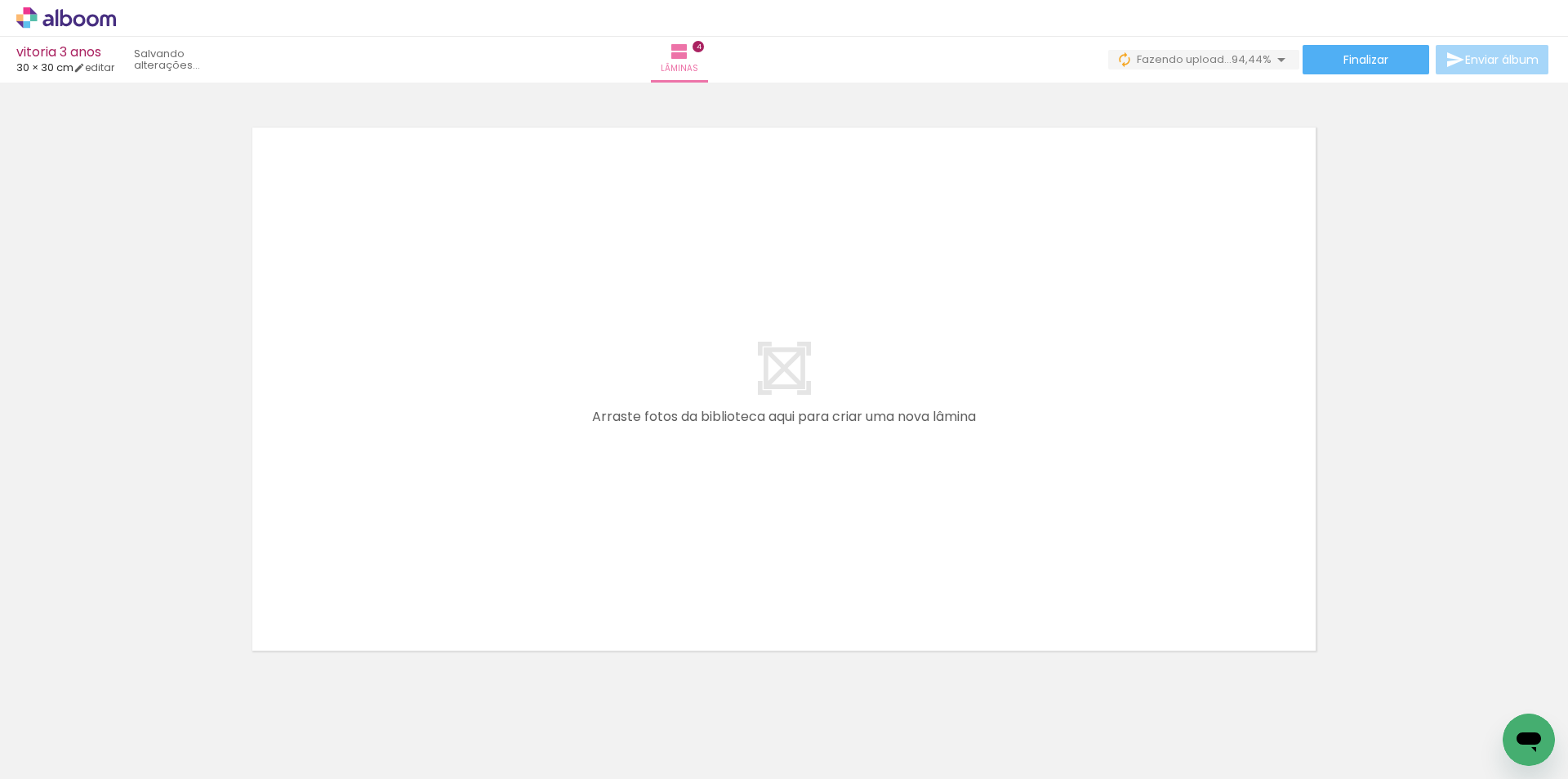
scroll to position [0, 0]
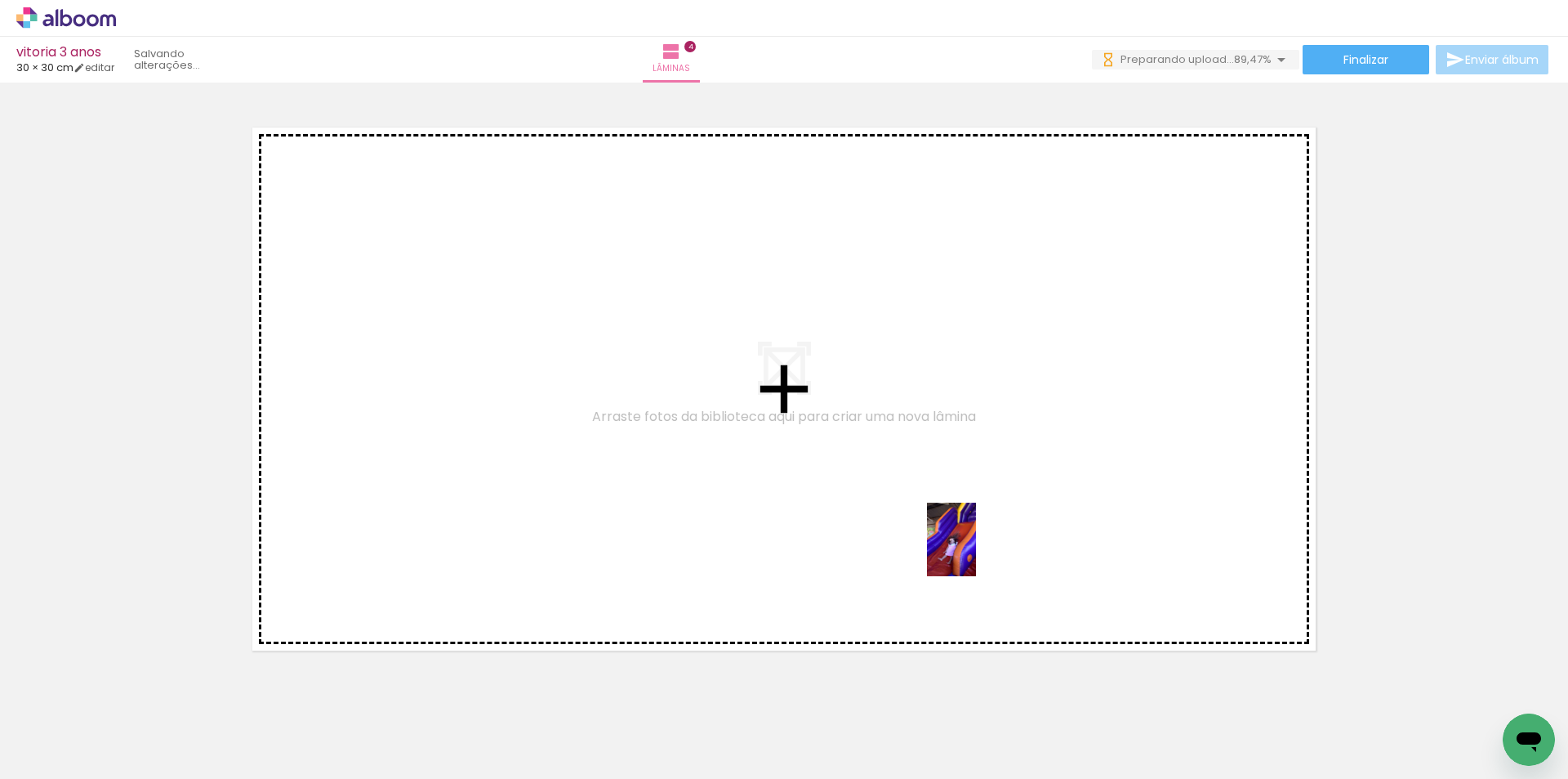
drag, startPoint x: 1050, startPoint y: 727, endPoint x: 934, endPoint y: 483, distance: 270.2
click at [934, 483] on quentale-workspace at bounding box center [784, 390] width 1568 height 779
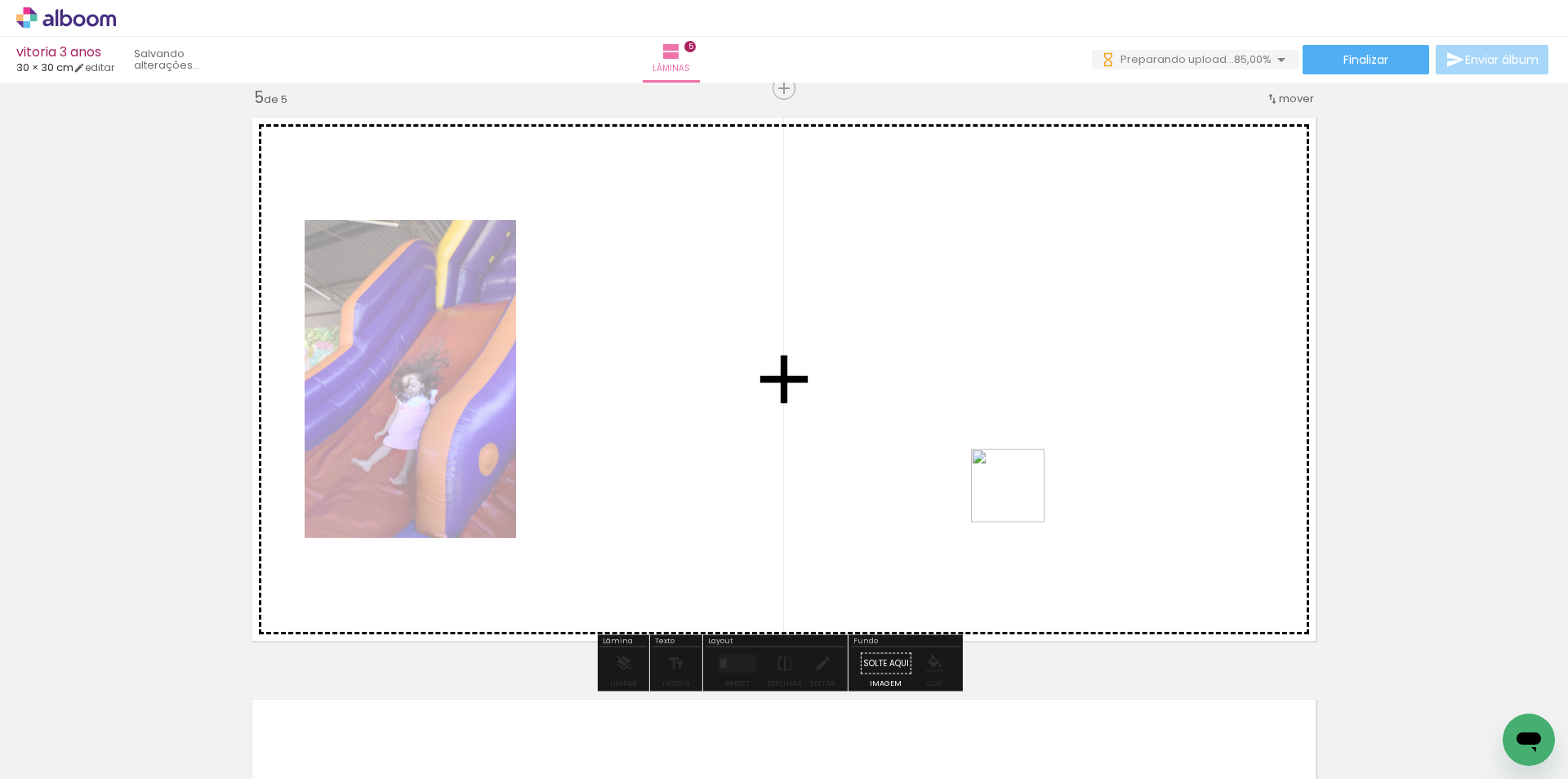
drag, startPoint x: 1151, startPoint y: 730, endPoint x: 1125, endPoint y: 610, distance: 122.8
click at [942, 369] on quentale-workspace at bounding box center [784, 390] width 1568 height 779
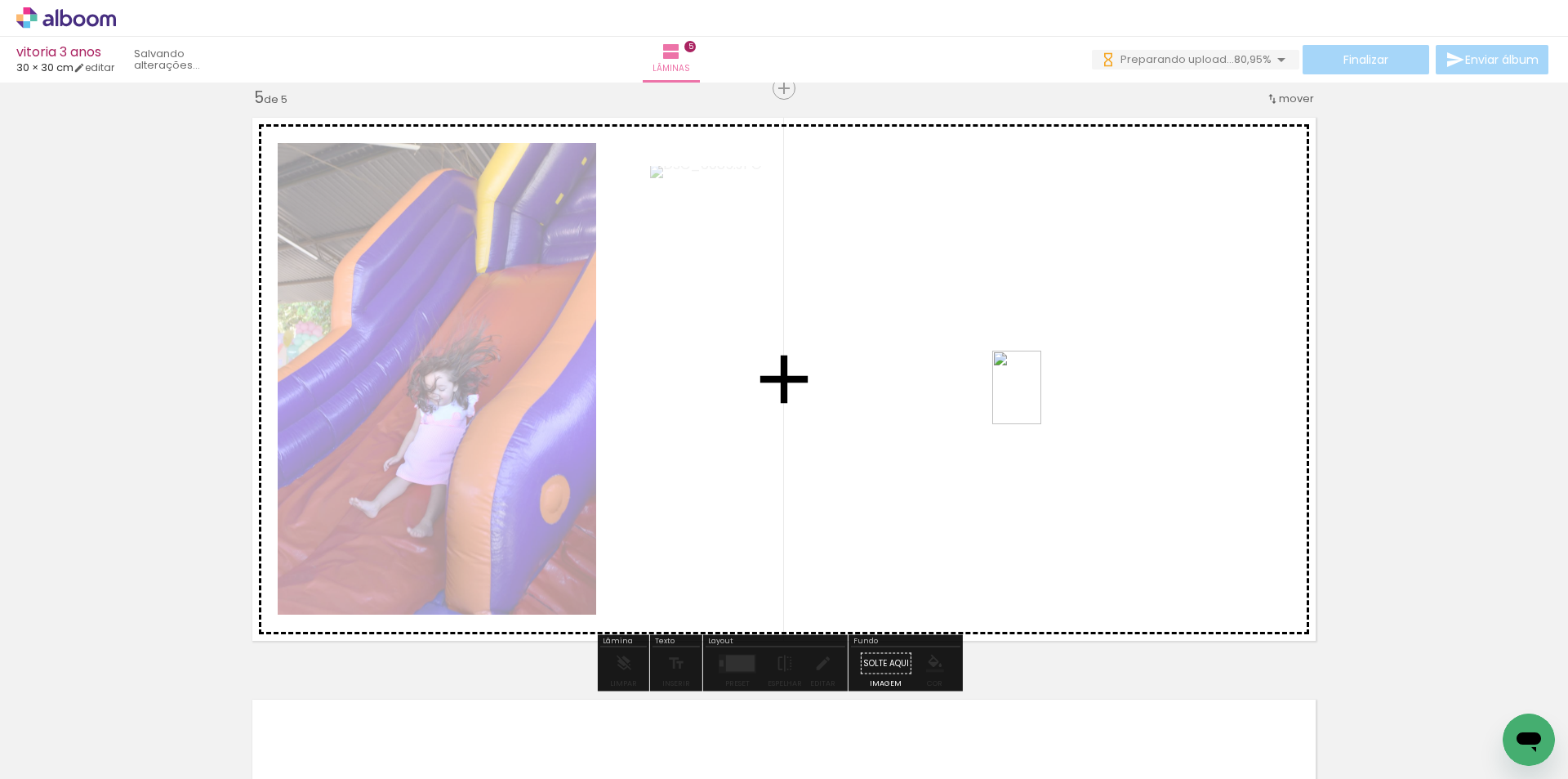
drag, startPoint x: 1230, startPoint y: 722, endPoint x: 1160, endPoint y: 559, distance: 177.4
click at [1040, 397] on quentale-workspace at bounding box center [784, 390] width 1568 height 779
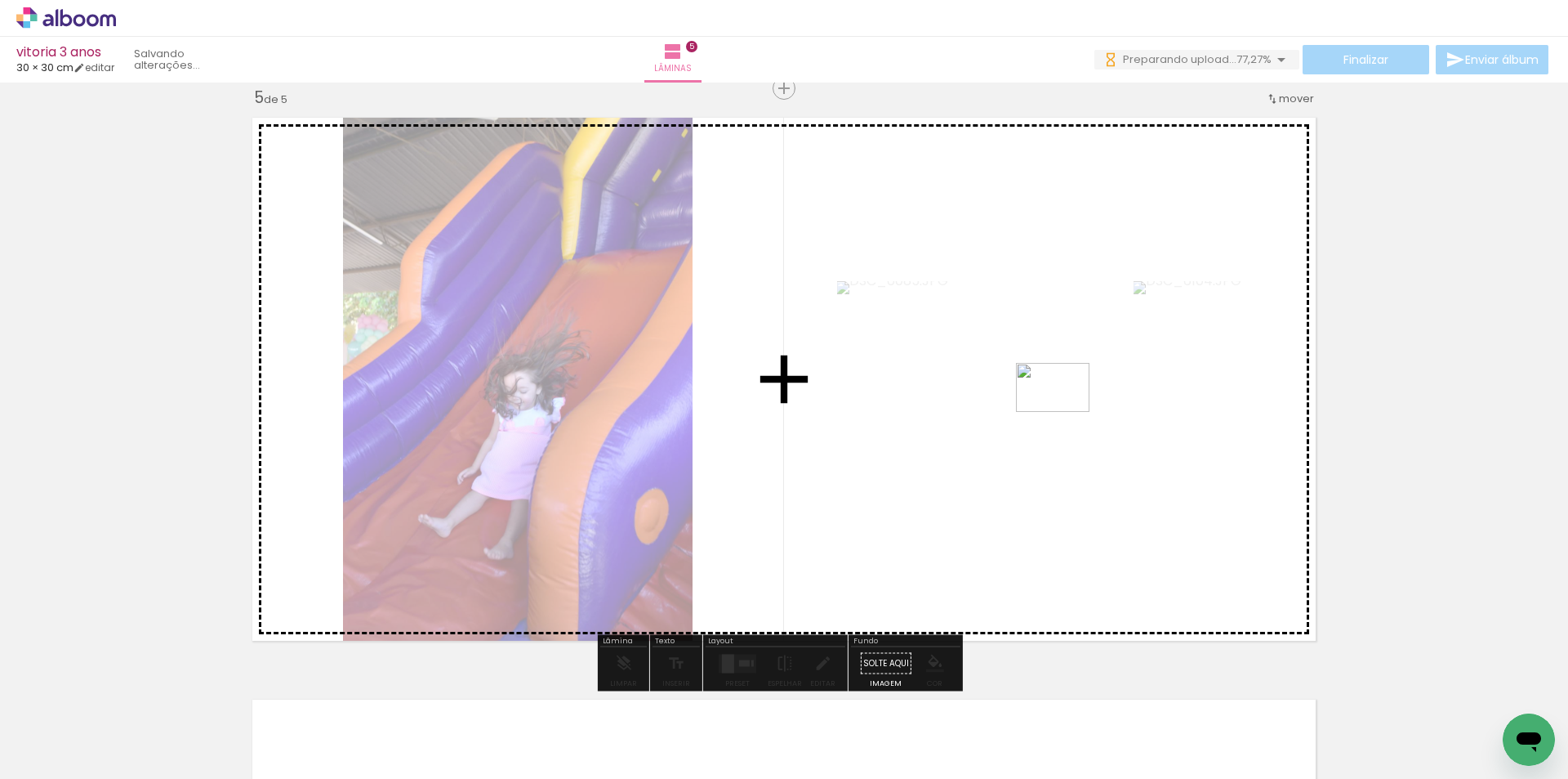
drag, startPoint x: 1325, startPoint y: 726, endPoint x: 1293, endPoint y: 585, distance: 144.6
click at [1062, 410] on quentale-workspace at bounding box center [784, 390] width 1568 height 779
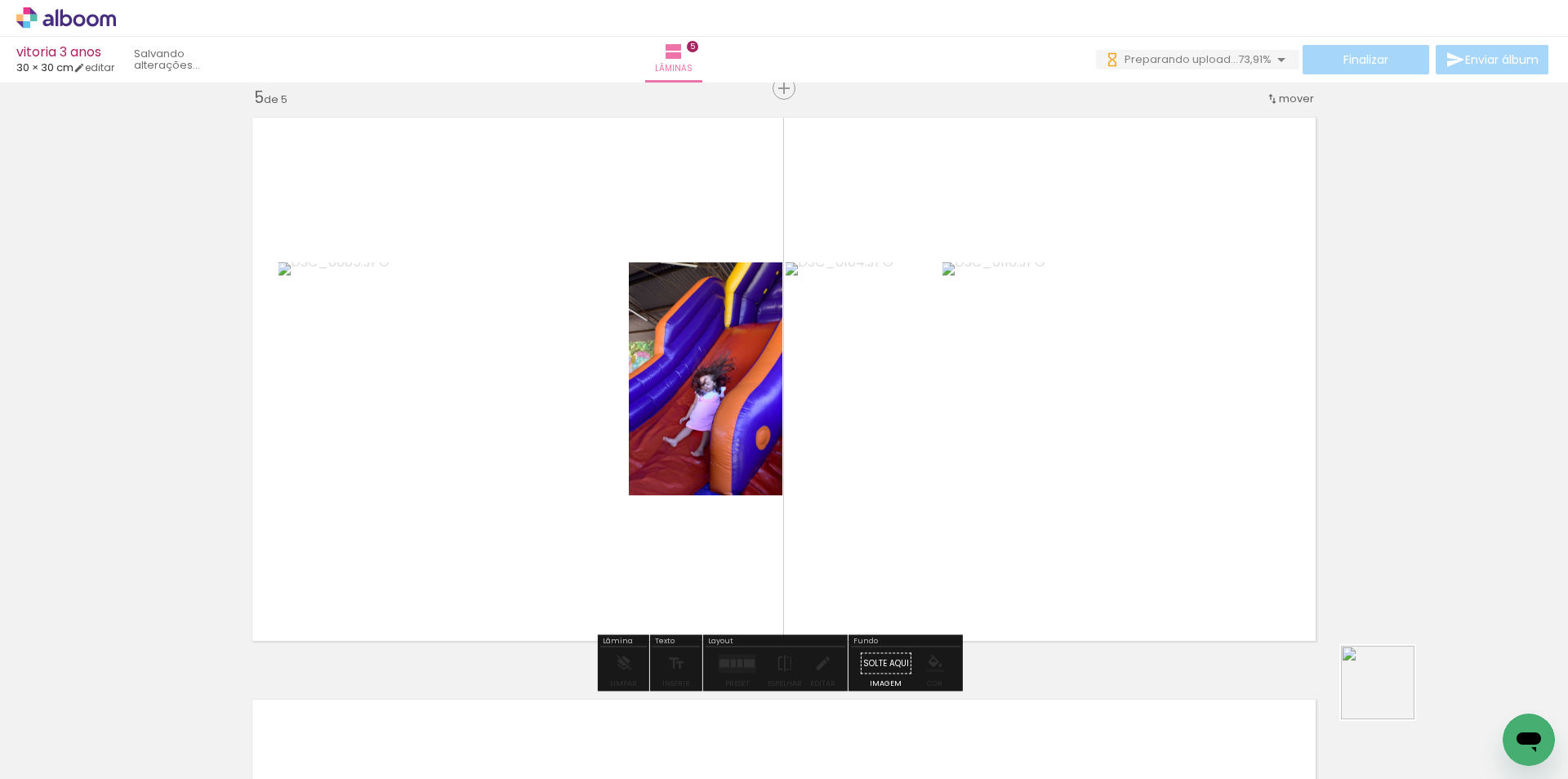
drag, startPoint x: 1416, startPoint y: 727, endPoint x: 1336, endPoint y: 636, distance: 121.2
click at [1134, 479] on quentale-workspace at bounding box center [784, 390] width 1568 height 779
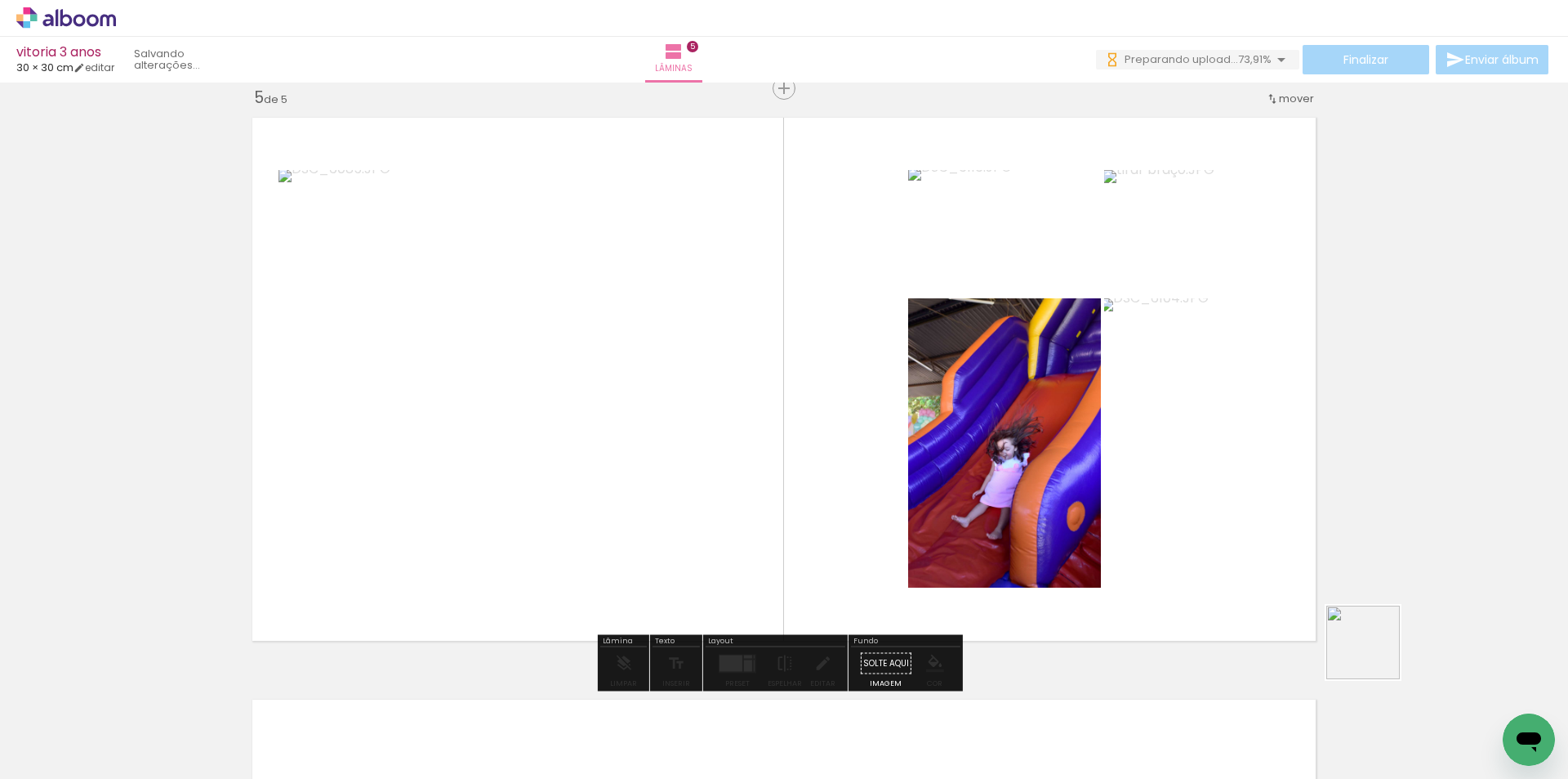
drag, startPoint x: 1467, startPoint y: 693, endPoint x: 1071, endPoint y: 474, distance: 452.5
click at [1071, 474] on quentale-workspace at bounding box center [784, 390] width 1568 height 779
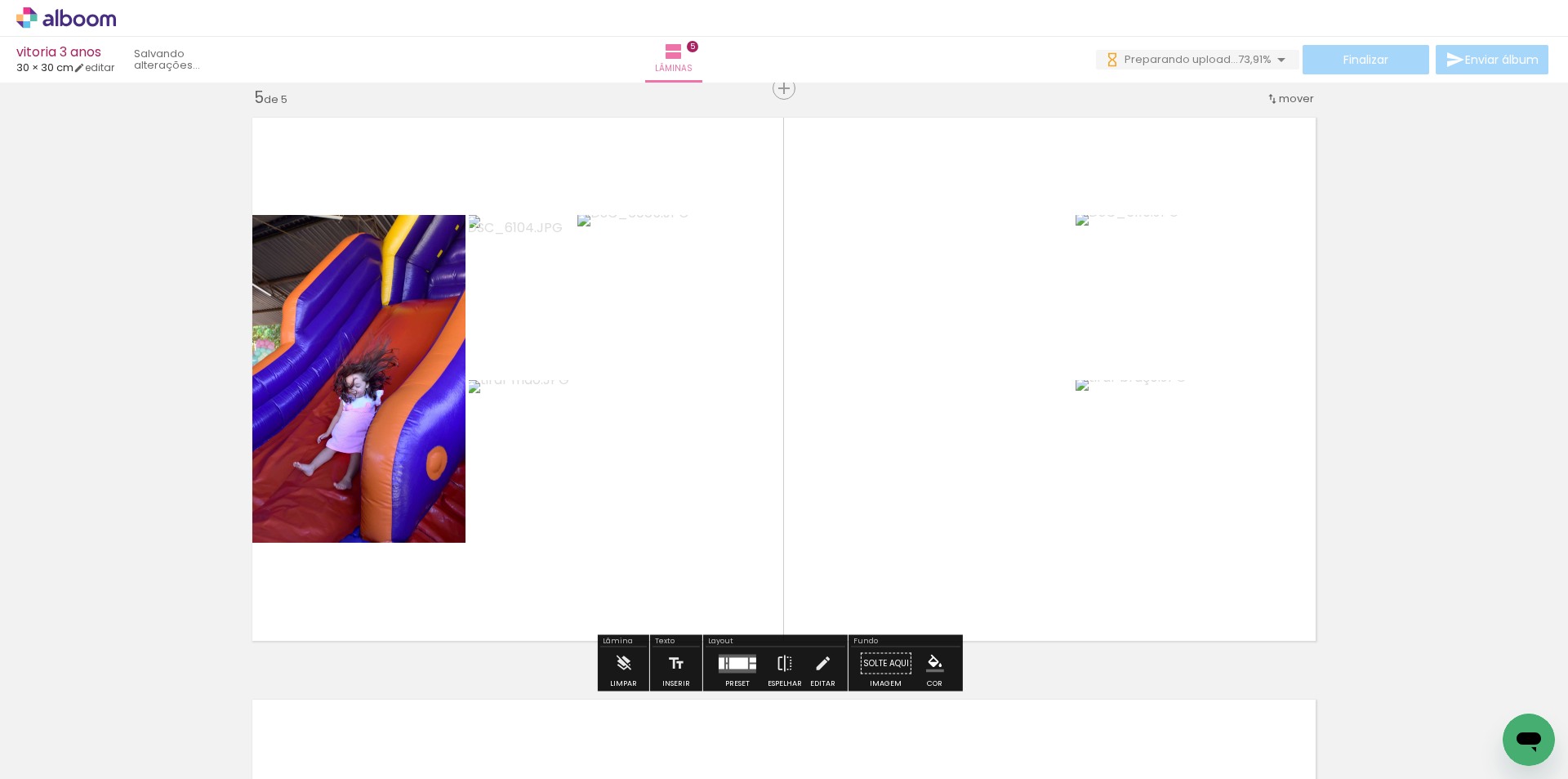
click at [729, 665] on div at bounding box center [738, 662] width 19 height 12
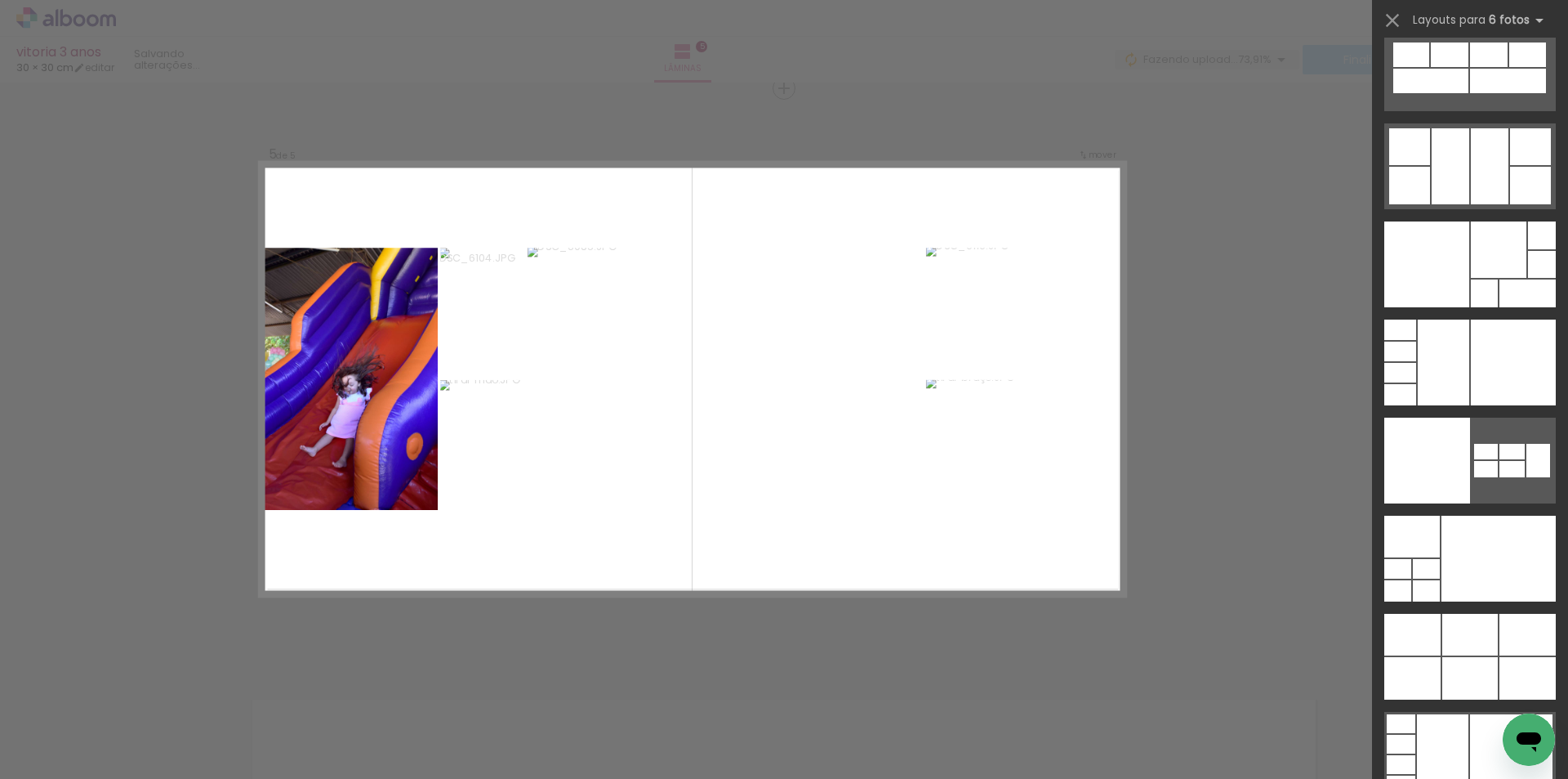
scroll to position [51242, 0]
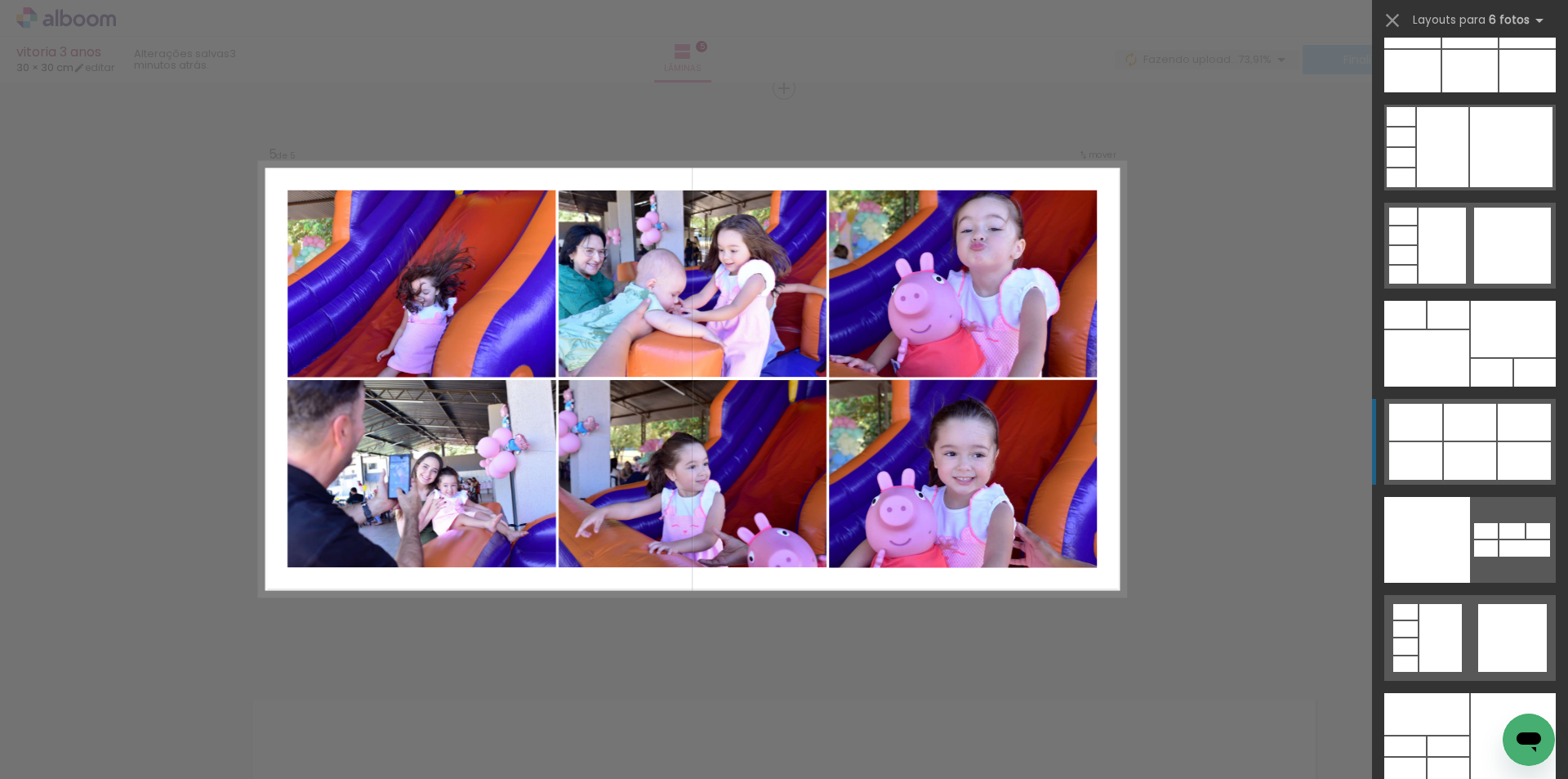
click at [1483, 451] on div at bounding box center [1470, 461] width 52 height 37
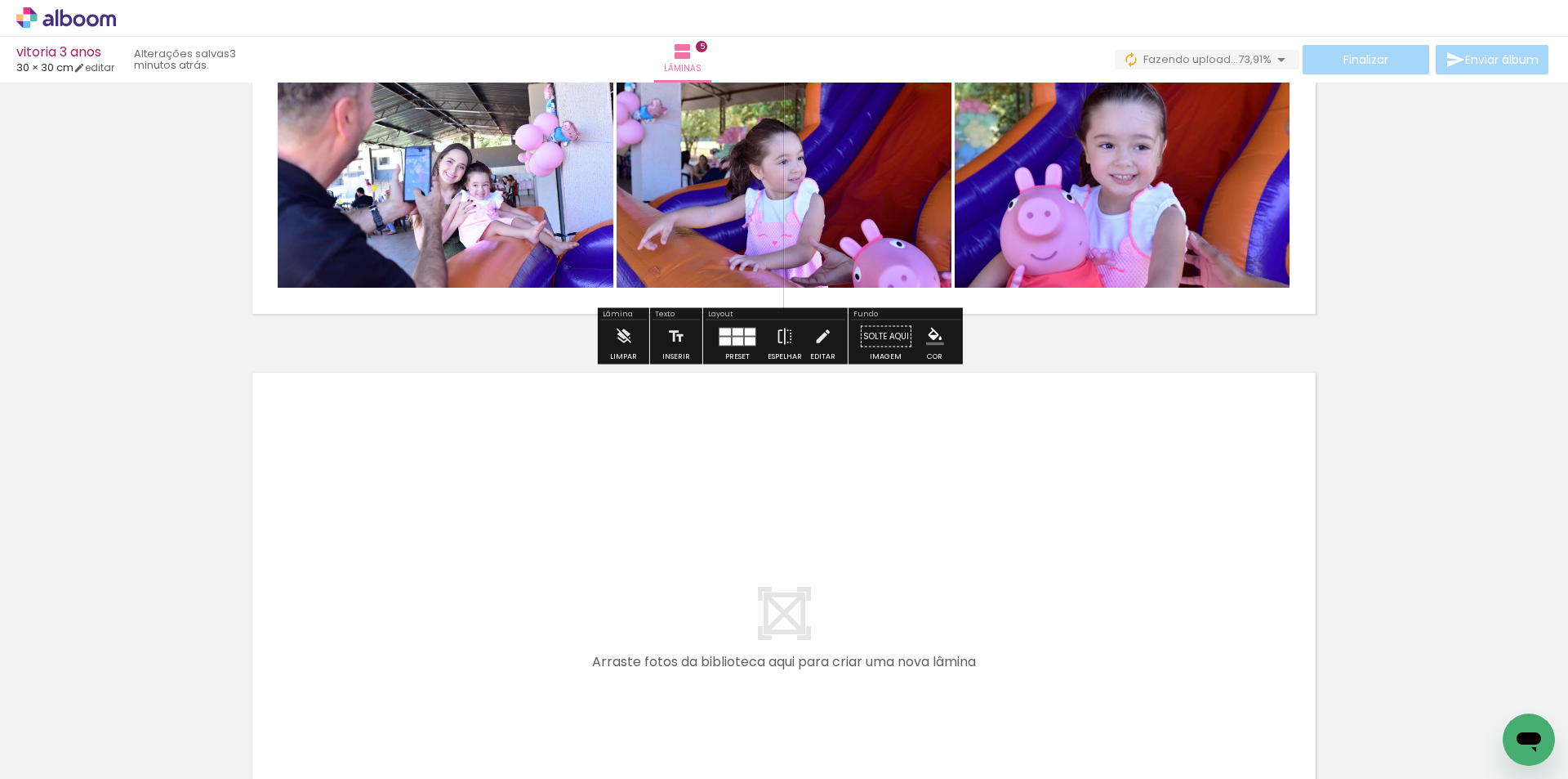
scroll to position [2921, 0]
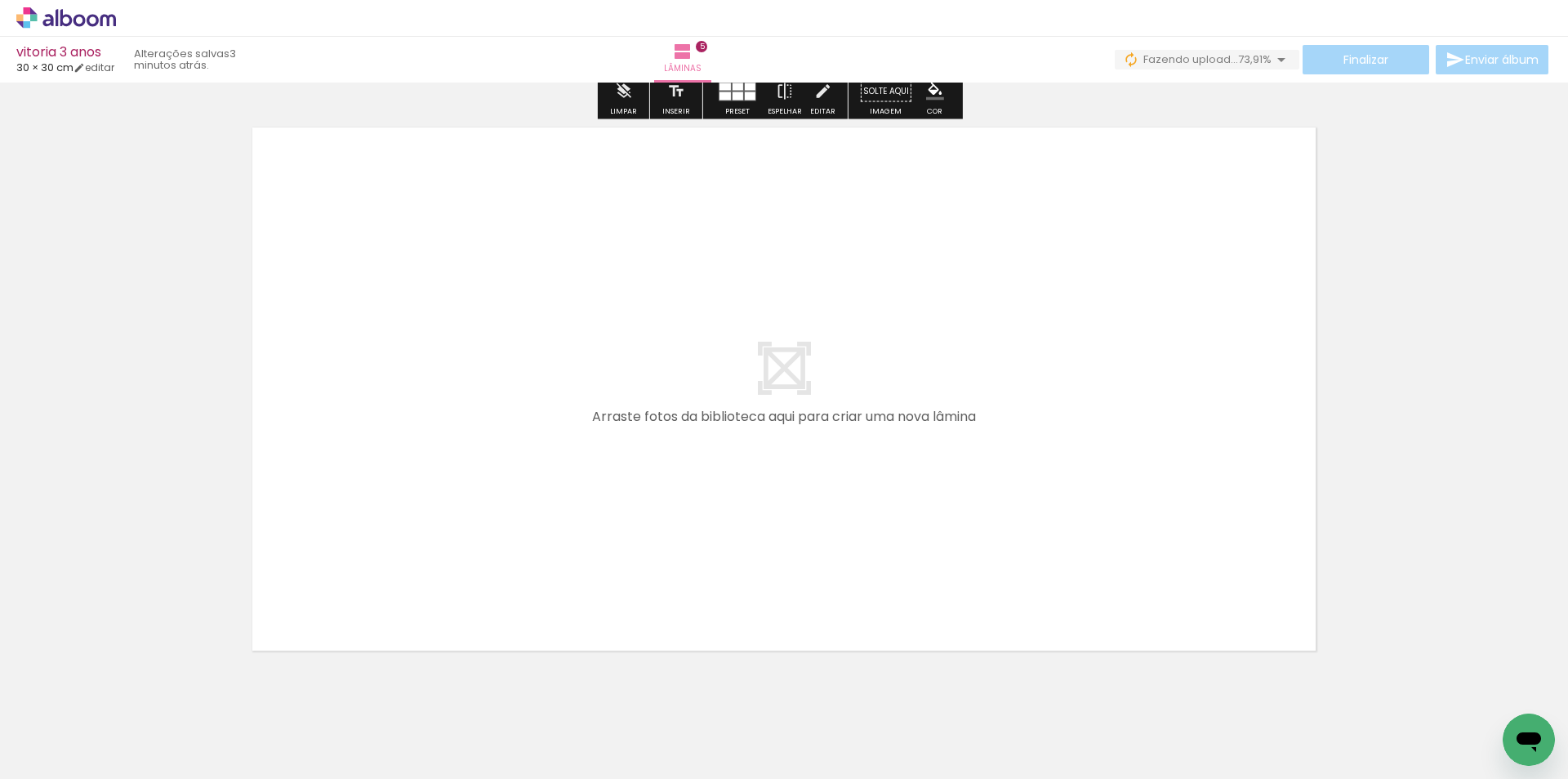
click at [64, 757] on span "Adicionar Fotos" at bounding box center [58, 757] width 49 height 18
click at [0, 0] on input "file" at bounding box center [0, 0] width 0 height 0
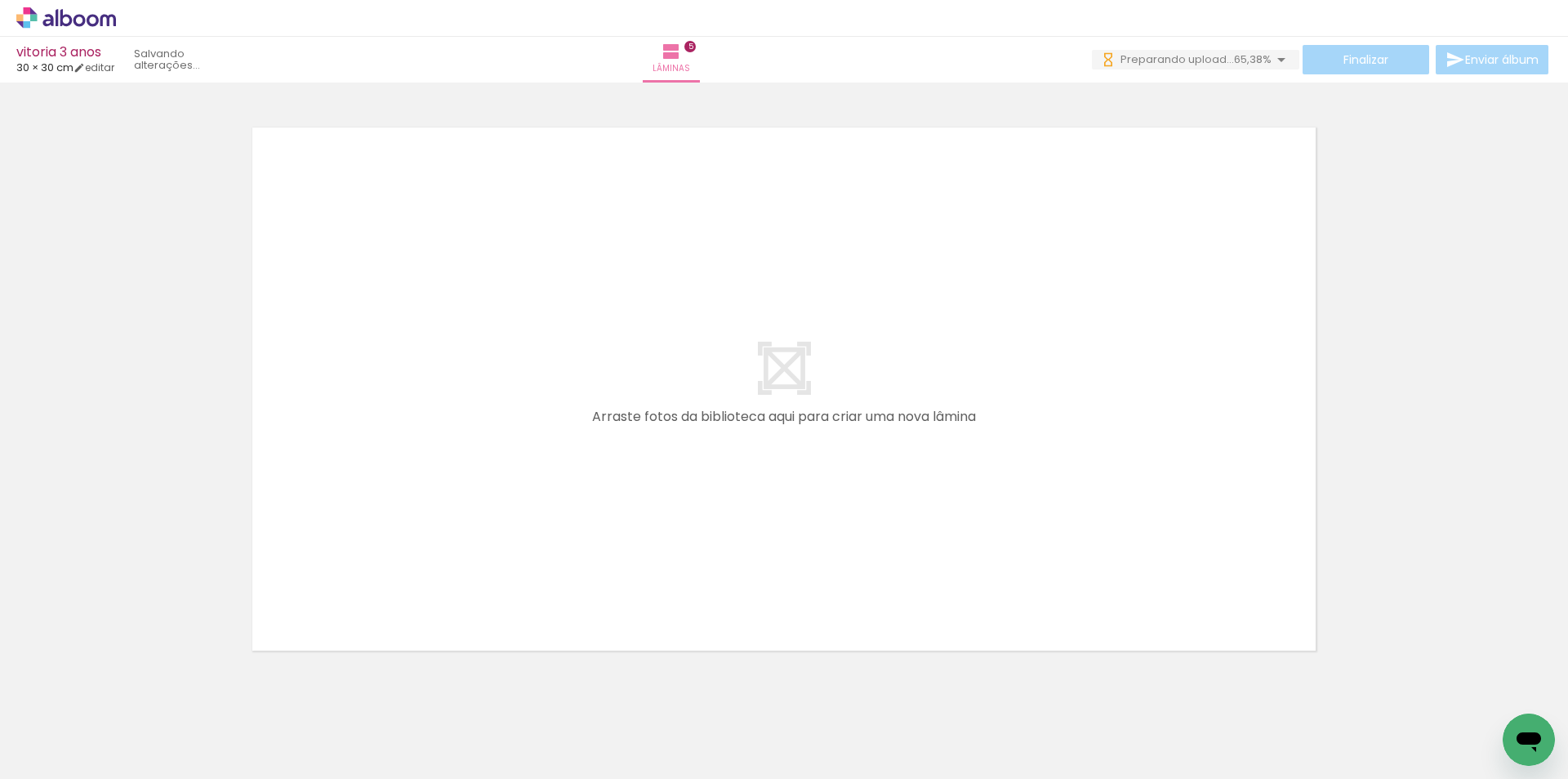
scroll to position [0, 1132]
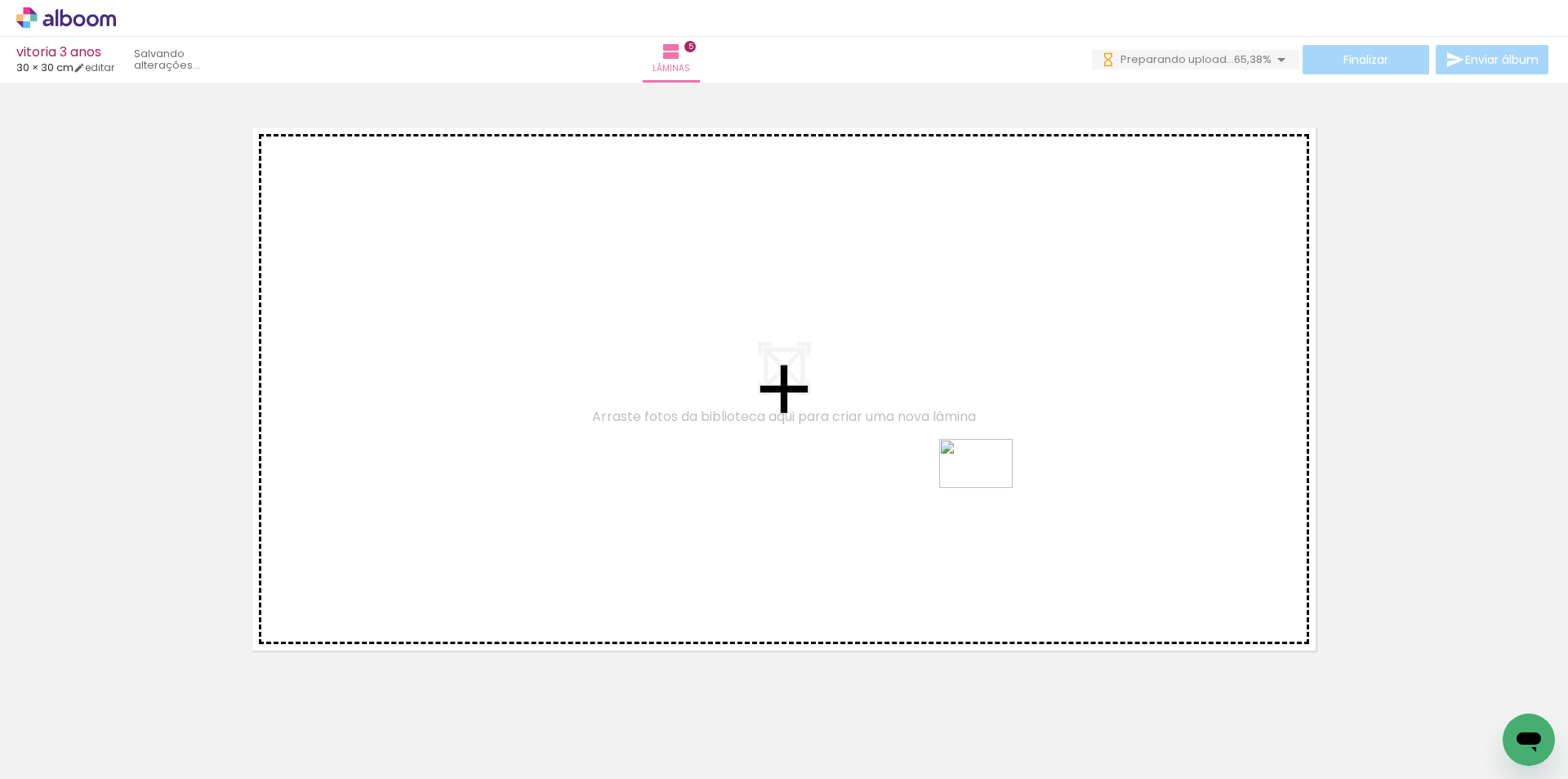
drag, startPoint x: 1138, startPoint y: 723, endPoint x: 988, endPoint y: 488, distance: 278.8
click at [988, 488] on quentale-workspace at bounding box center [784, 390] width 1568 height 779
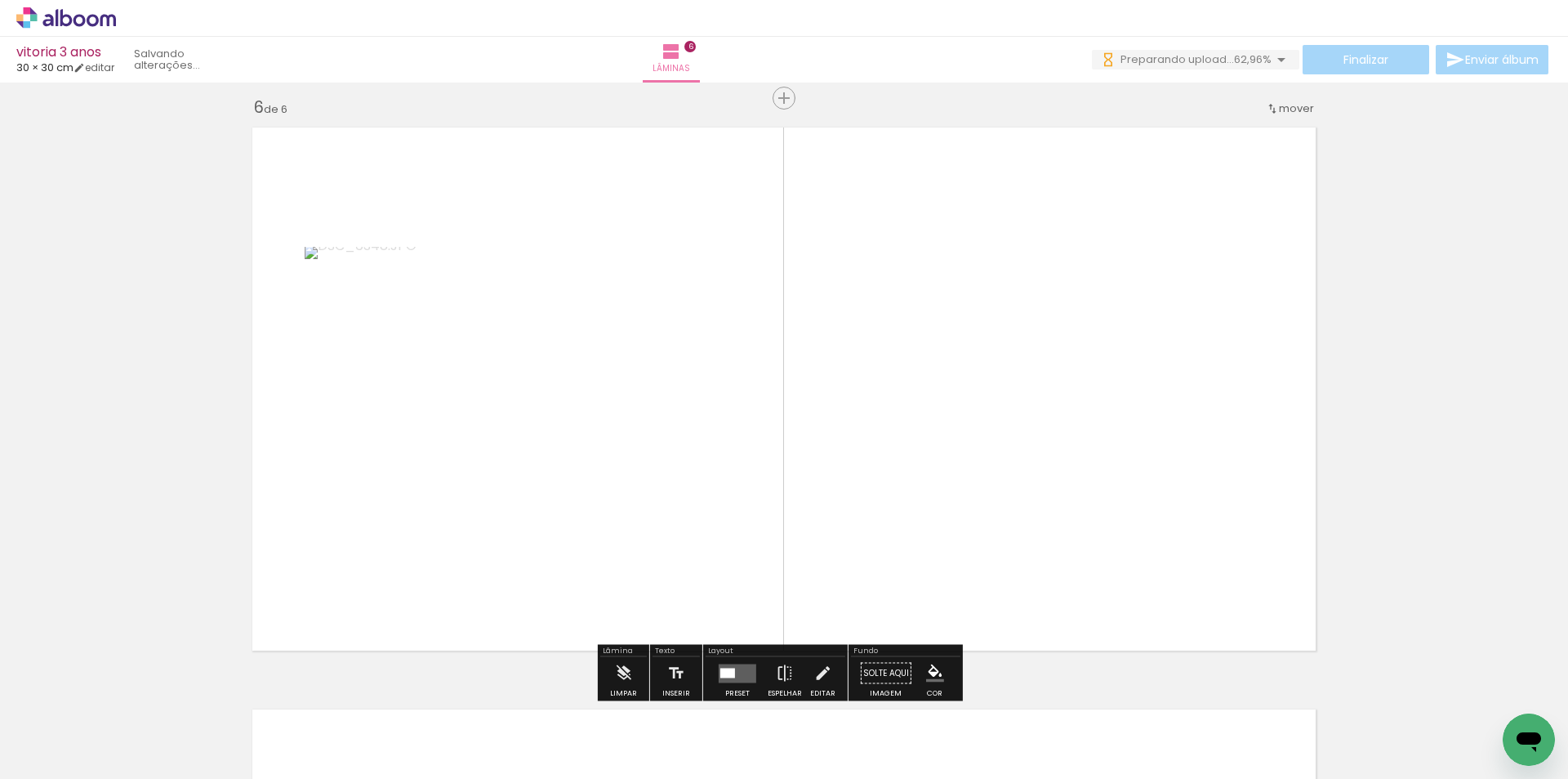
scroll to position [2931, 0]
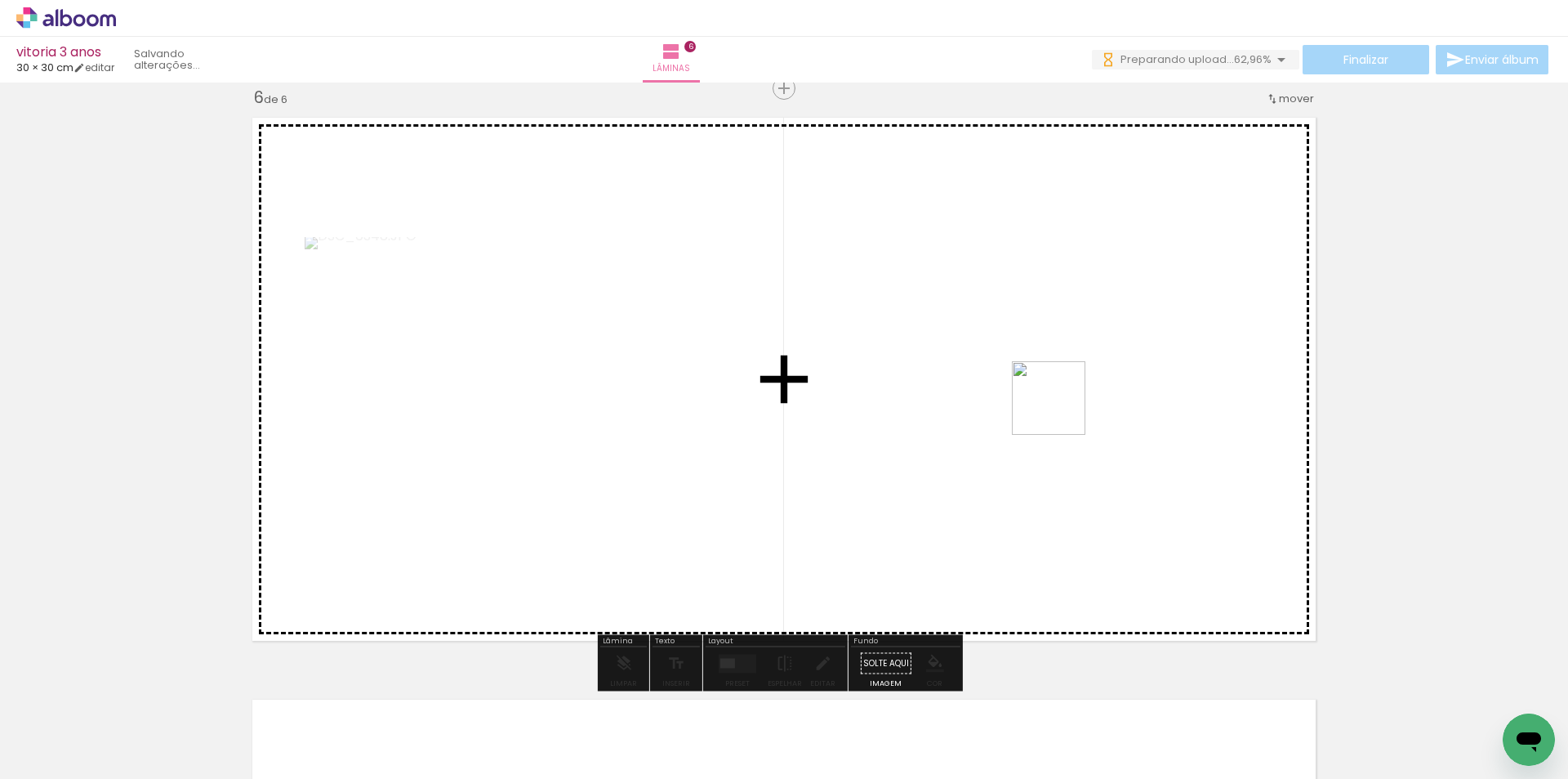
drag, startPoint x: 1234, startPoint y: 727, endPoint x: 1264, endPoint y: 668, distance: 66.2
click at [1059, 405] on quentale-workspace at bounding box center [784, 390] width 1568 height 779
drag, startPoint x: 1331, startPoint y: 730, endPoint x: 1358, endPoint y: 652, distance: 82.5
click at [1072, 352] on quentale-workspace at bounding box center [784, 390] width 1568 height 779
